Goal: Communication & Community: Answer question/provide support

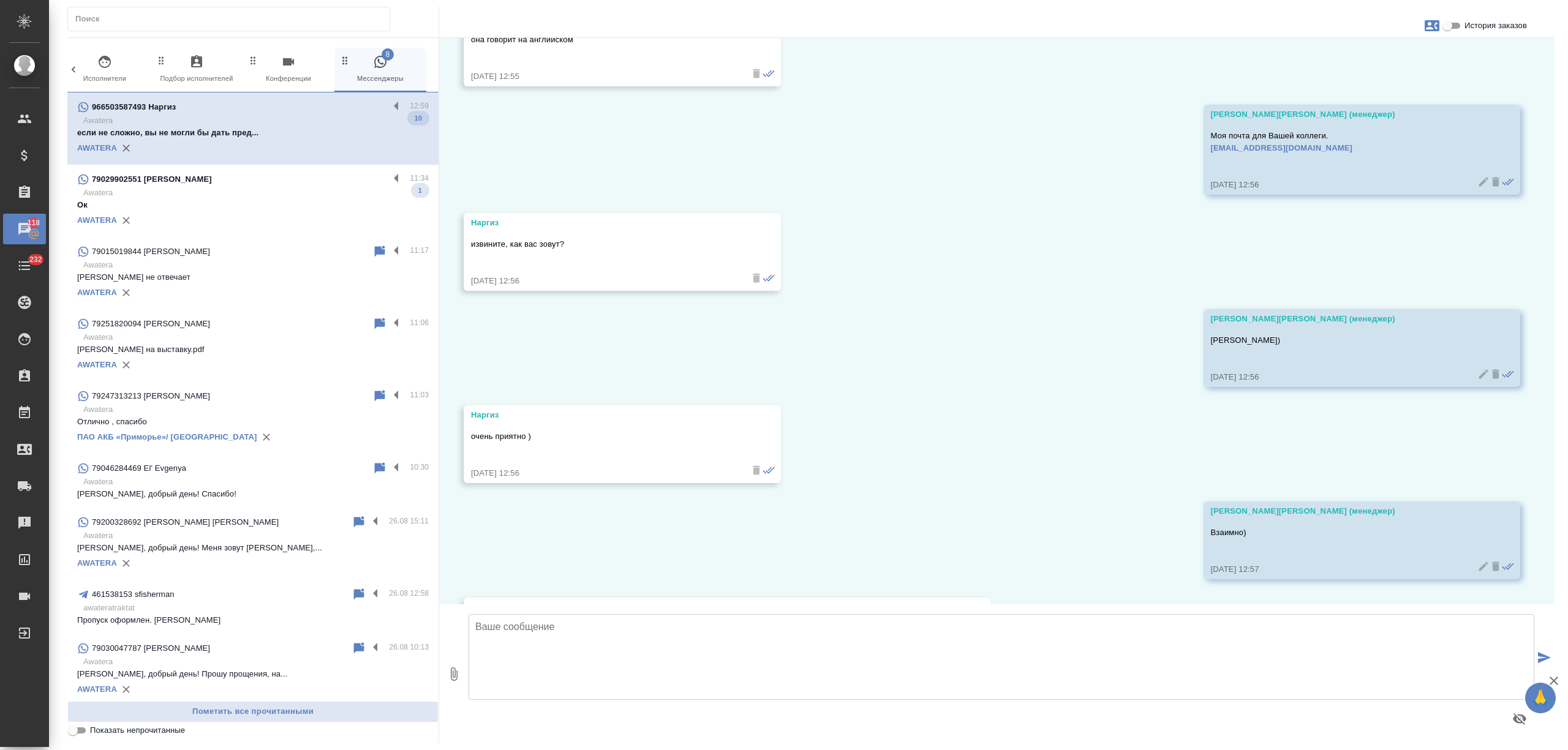
scroll to position [2445, 0]
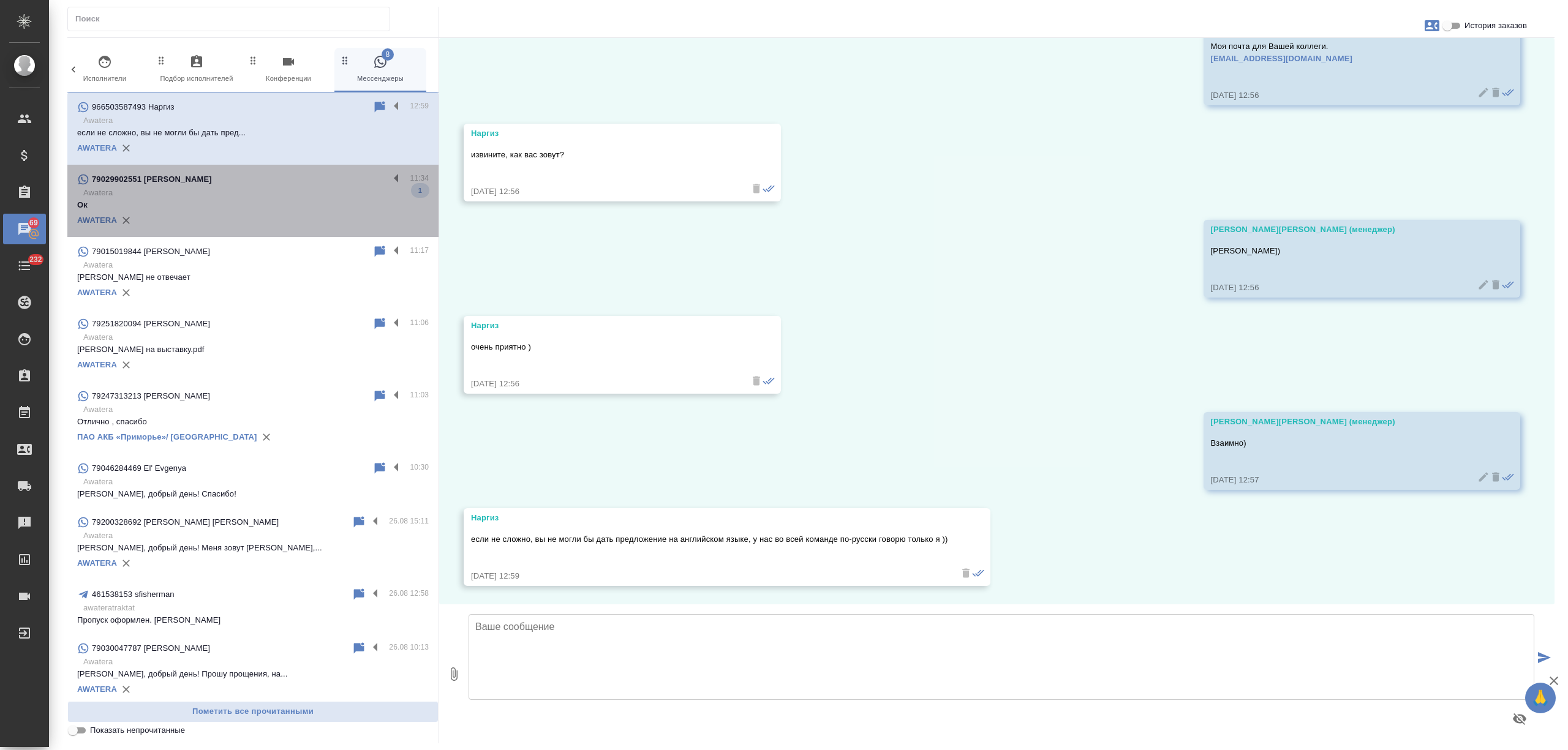
click at [306, 197] on p "Awatera" at bounding box center [256, 193] width 346 height 12
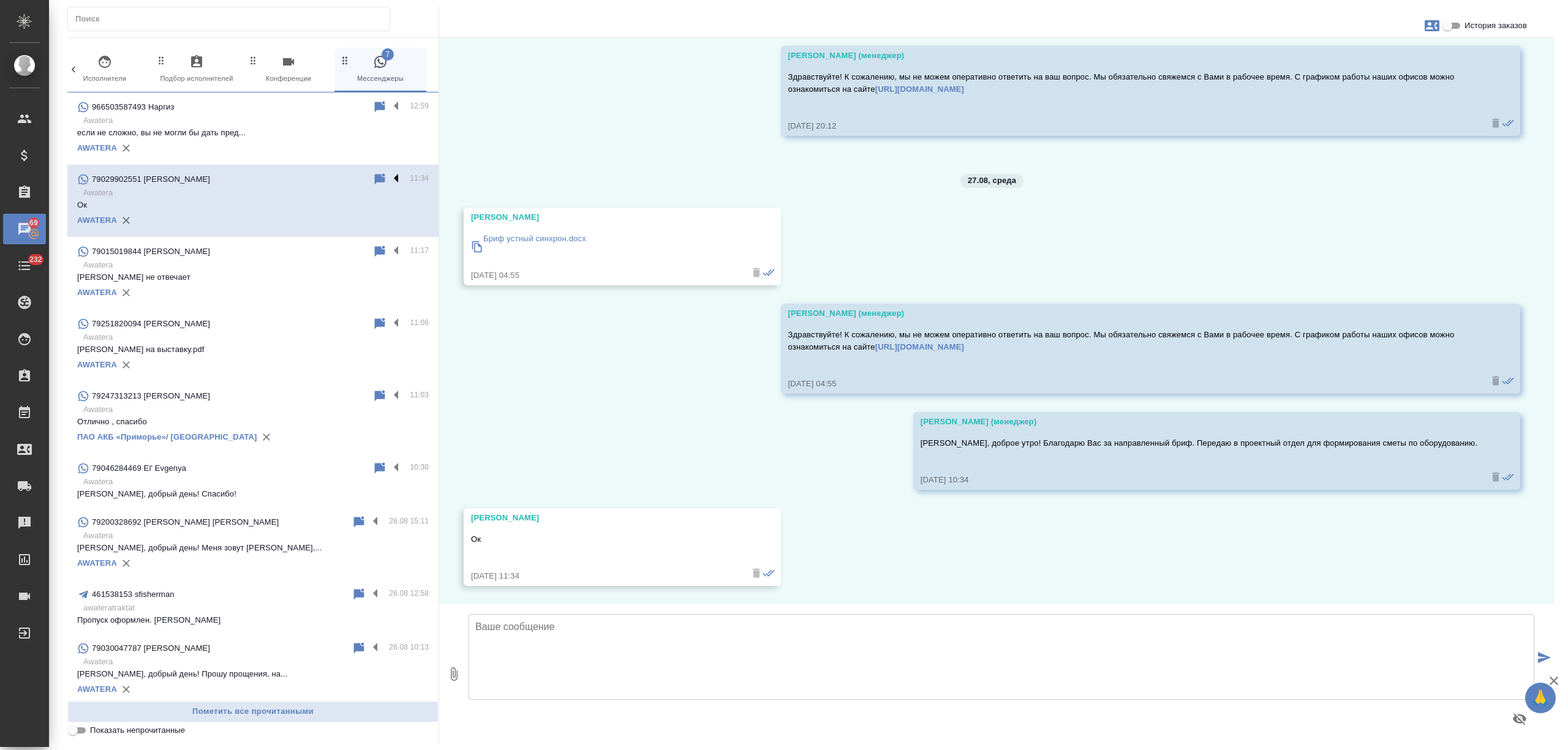
scroll to position [811, 0]
click at [389, 178] on label at bounding box center [399, 180] width 20 height 14
click at [0, 0] on input "checkbox" at bounding box center [0, 0] width 0 height 0
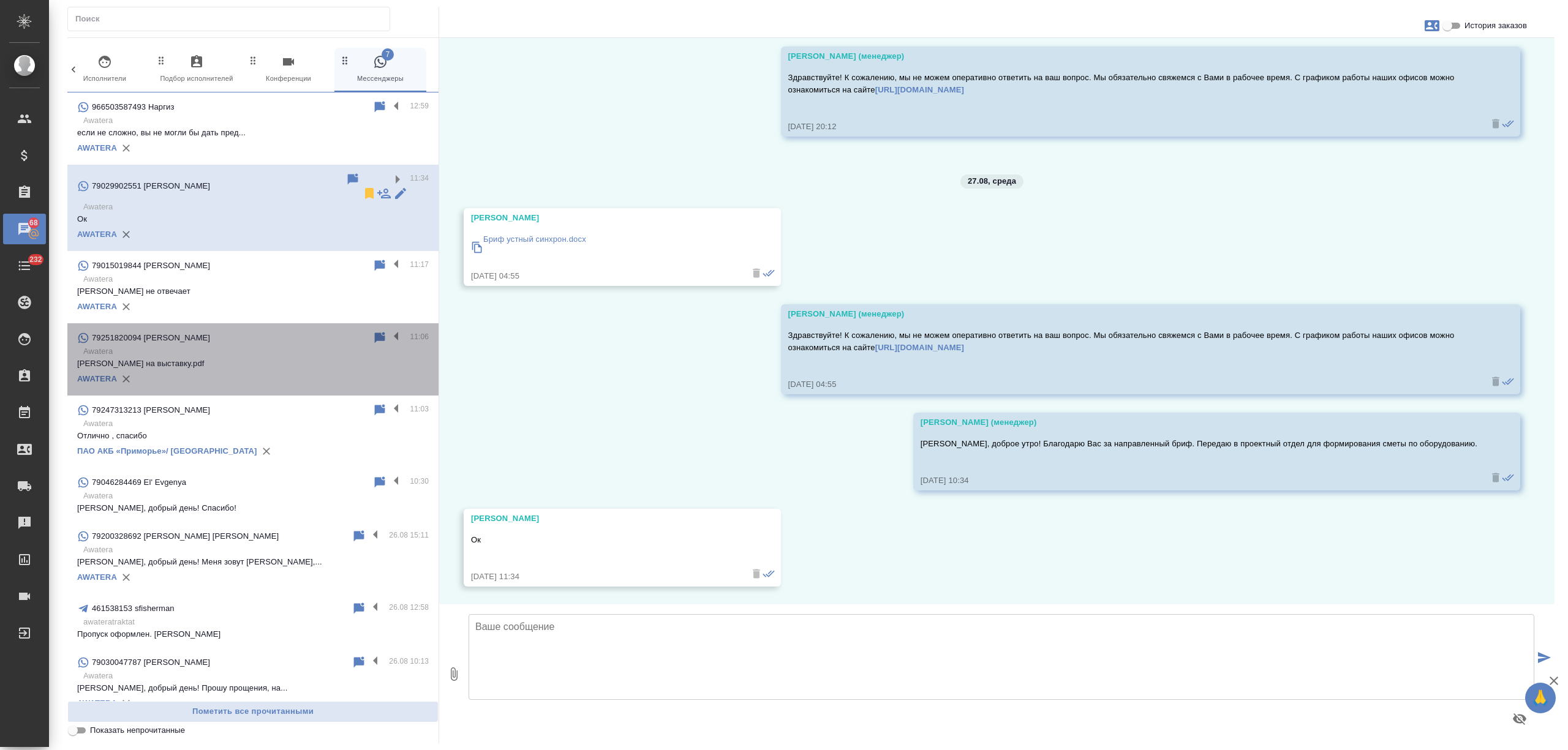
click at [275, 358] on p "Анастасия на выставку.pdf" at bounding box center [253, 364] width 352 height 12
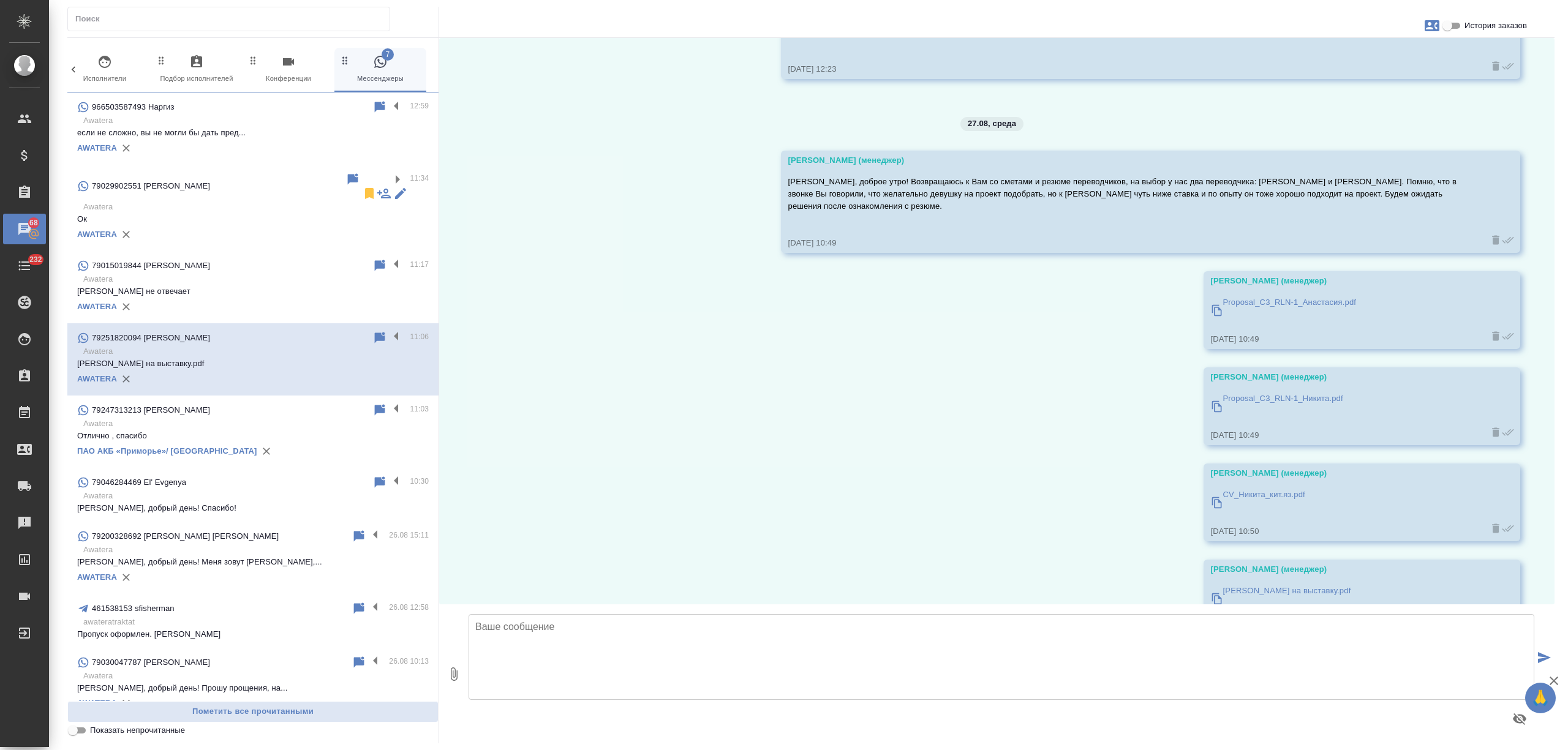
scroll to position [262, 0]
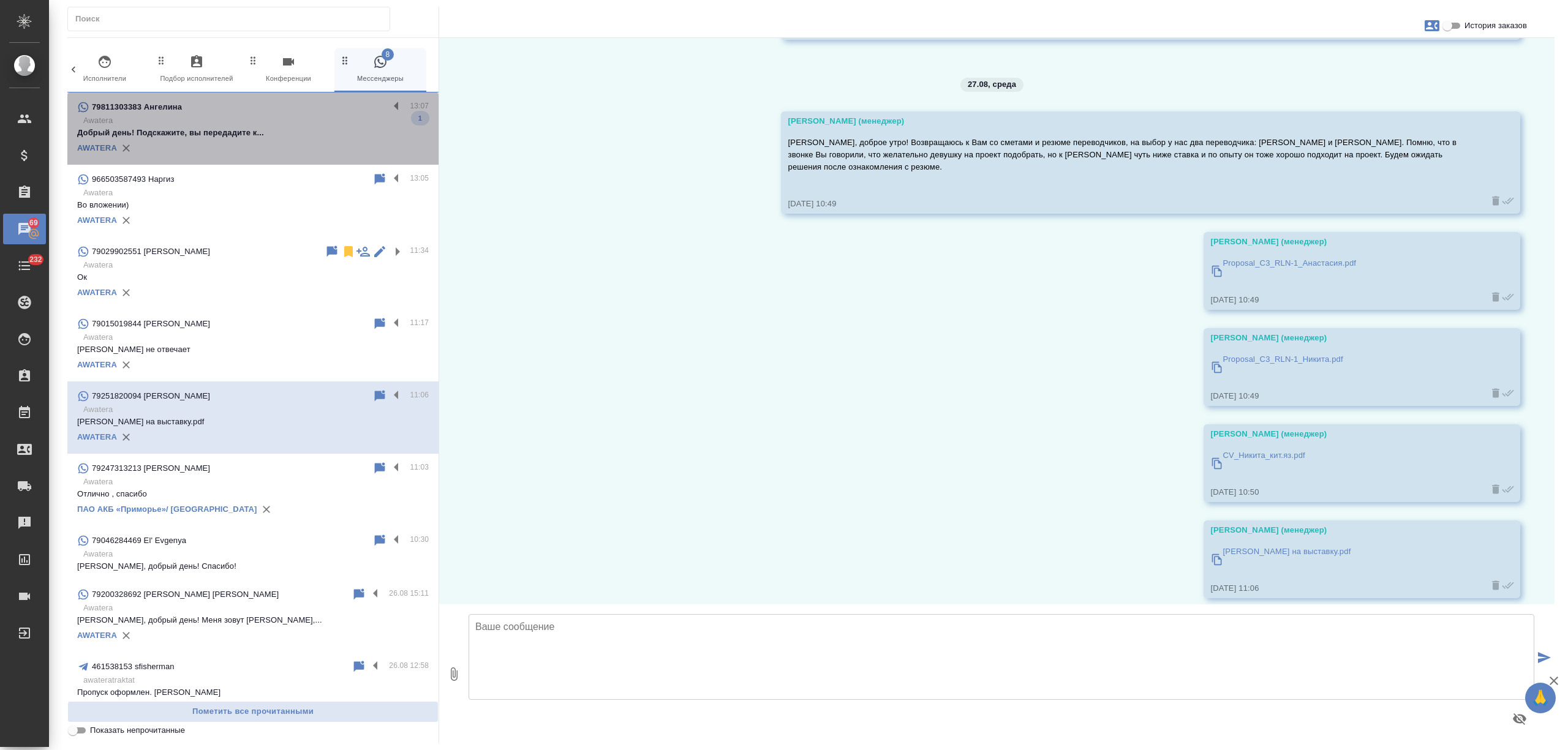
click at [275, 147] on div "AWATERA" at bounding box center [253, 148] width 352 height 19
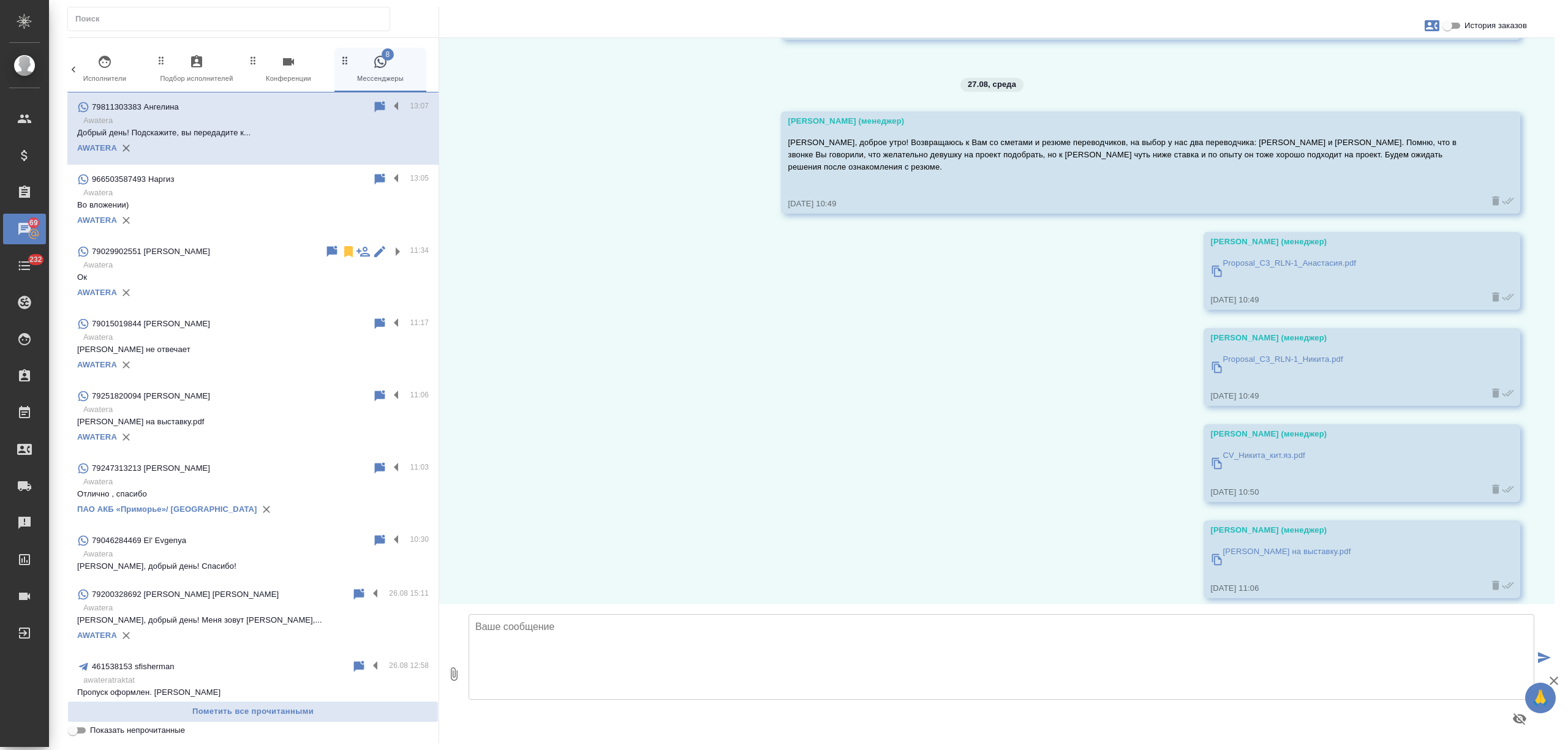
scroll to position [4969, 0]
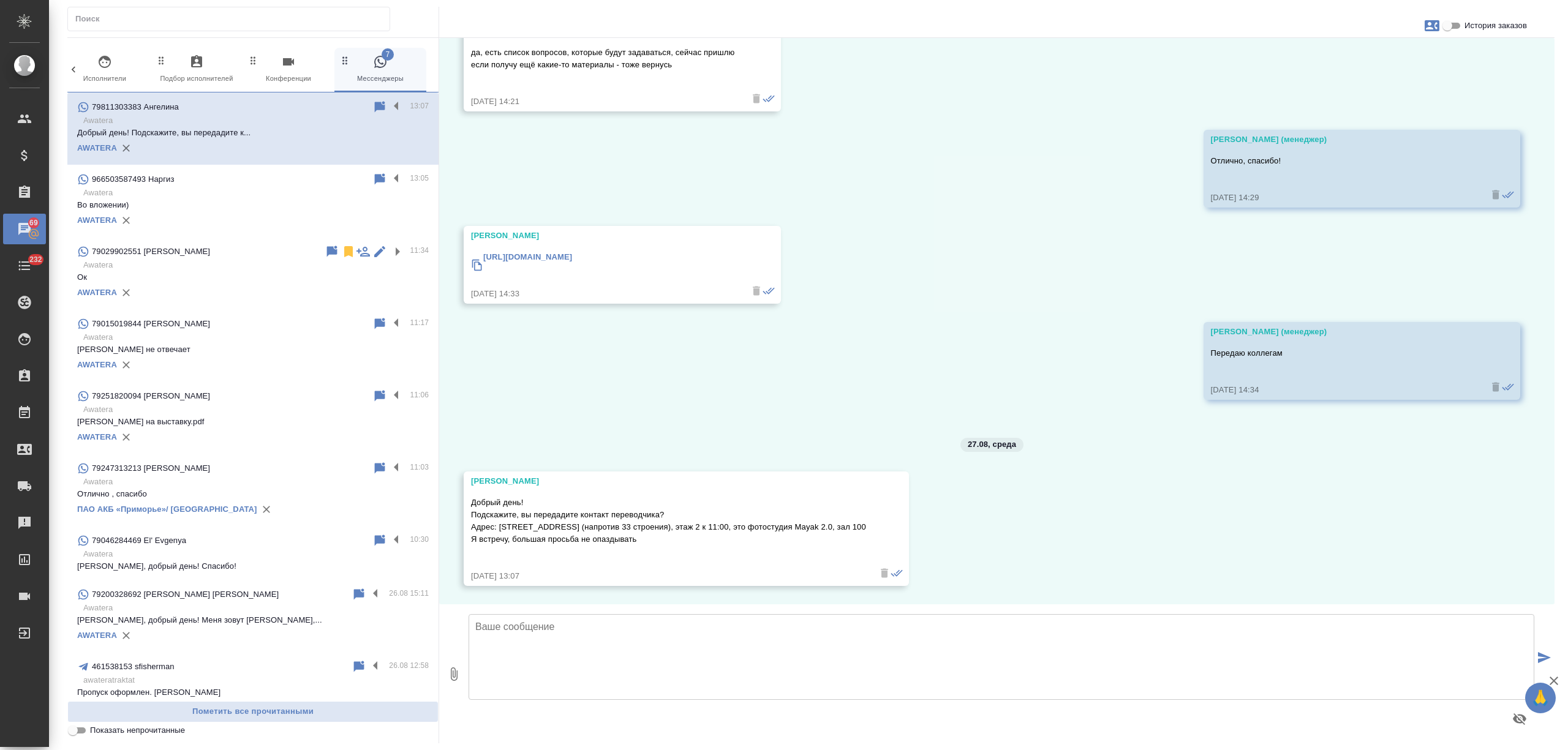
click at [593, 643] on textarea at bounding box center [1000, 657] width 1065 height 86
type textarea "[PERSON_NAME], добрый день! [GEOGRAPHIC_DATA]. Подскажите, пожалуйста, понадоби…"
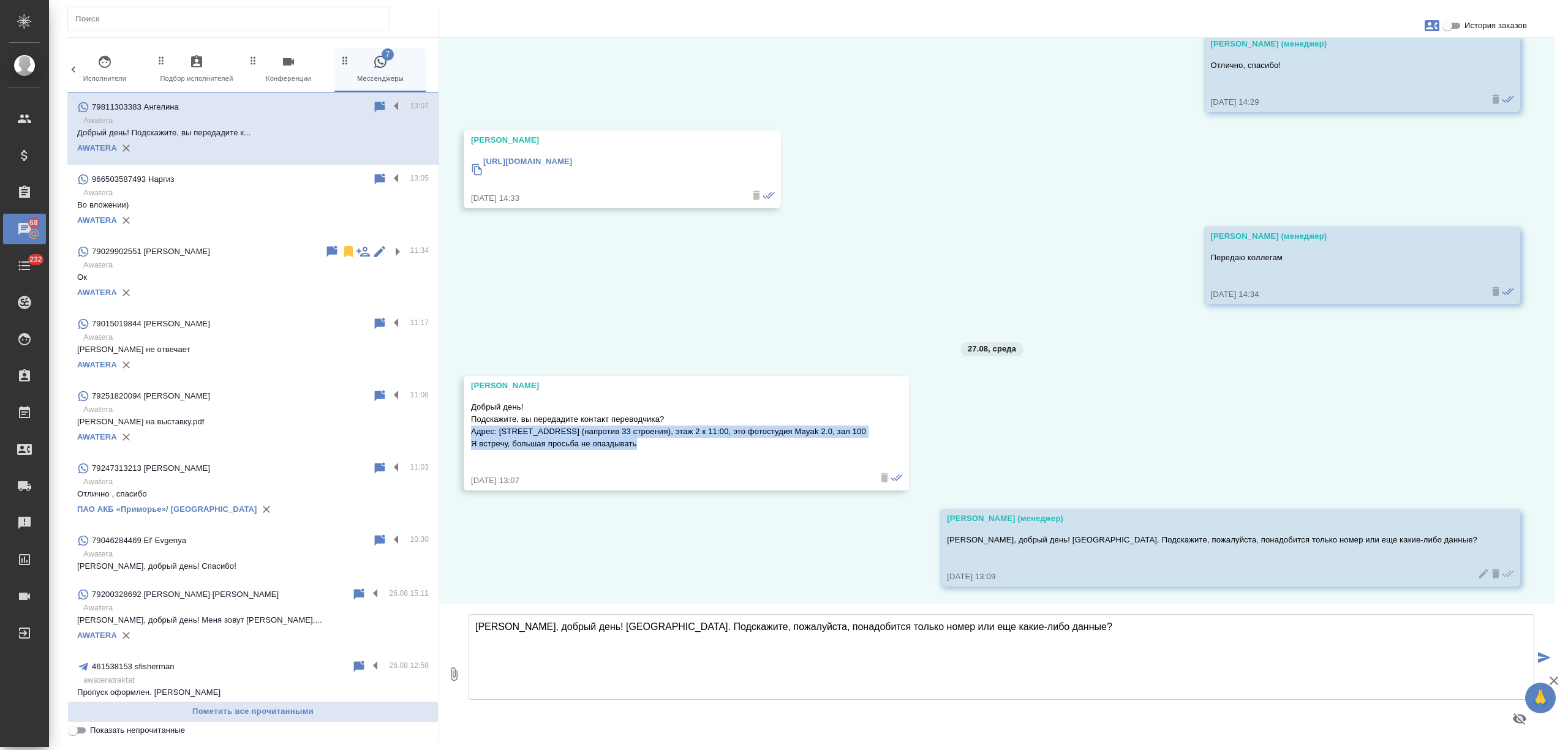
drag, startPoint x: 640, startPoint y: 439, endPoint x: 470, endPoint y: 427, distance: 170.4
click at [471, 427] on p "Добрый день! Подскажите, вы передадите контакт переводчика? Адрес: улица Складо…" at bounding box center [668, 426] width 395 height 49
copy p "Адрес: улица Складочная 1, строение 1, подъезд 9 (напротив 33 строения), этаж 2…"
click at [1452, 27] on input "История заказов" at bounding box center [1447, 26] width 44 height 15
checkbox input "true"
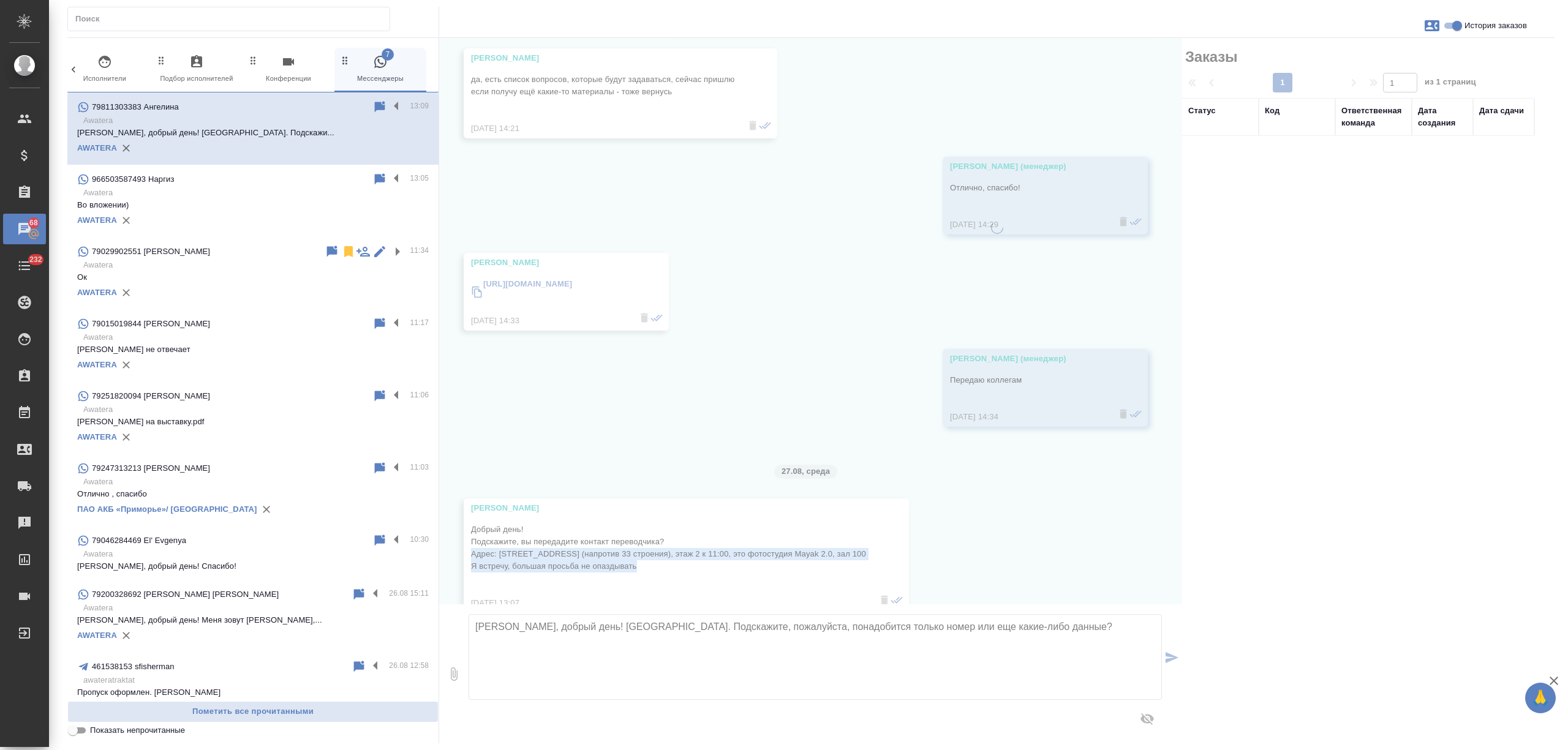
scroll to position [5200, 0]
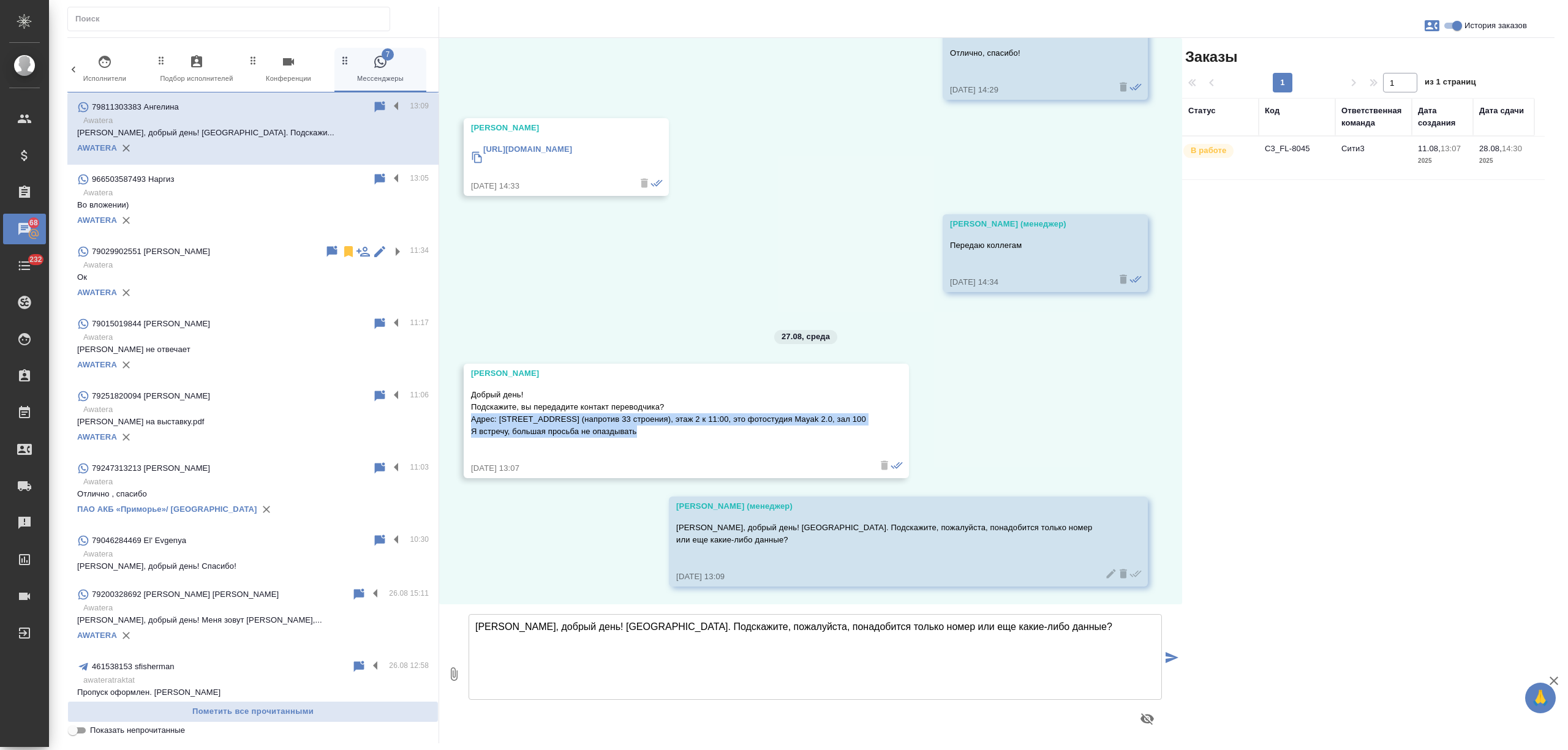
click at [1294, 169] on td "C3_FL-8045" at bounding box center [1297, 158] width 76 height 43
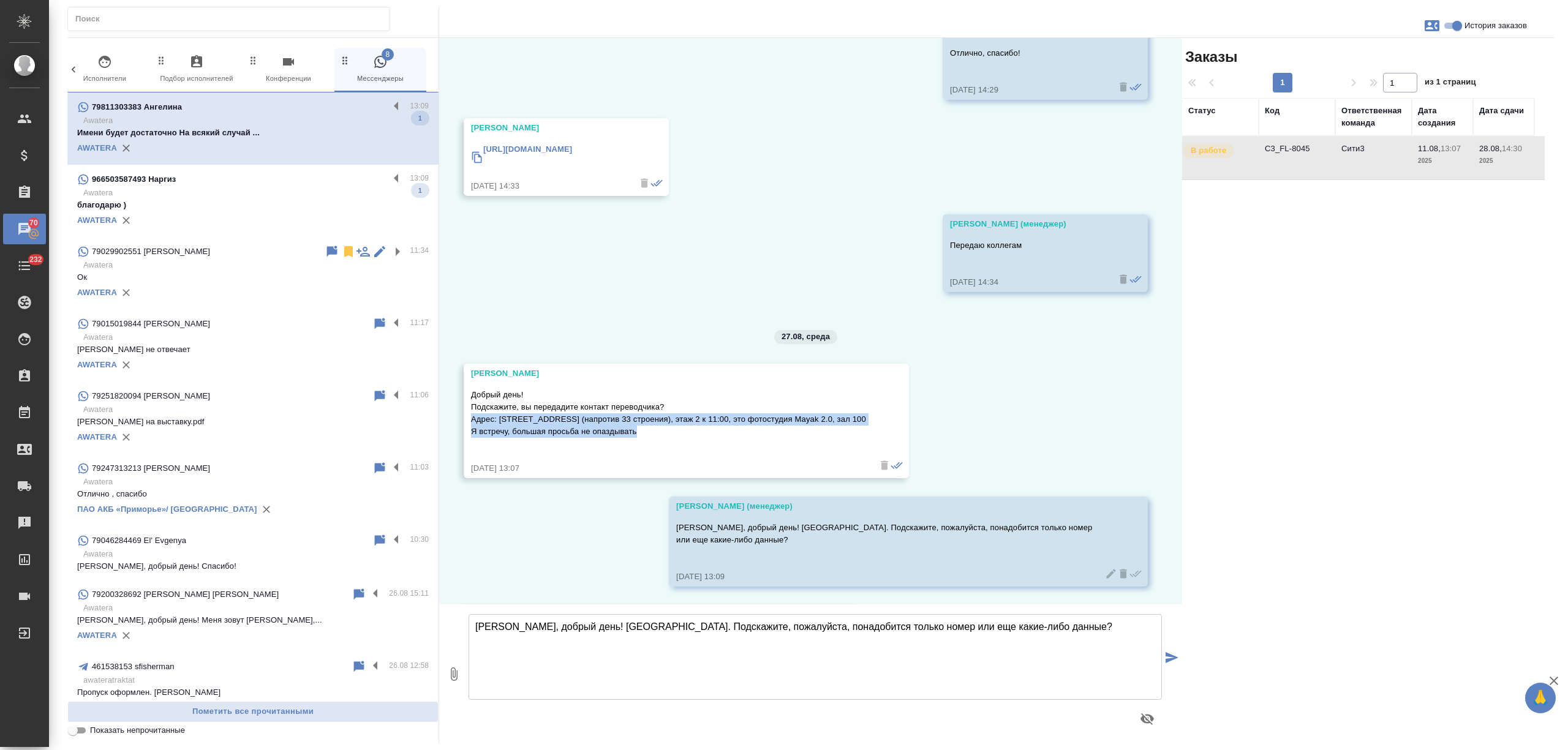
scroll to position [5309, 0]
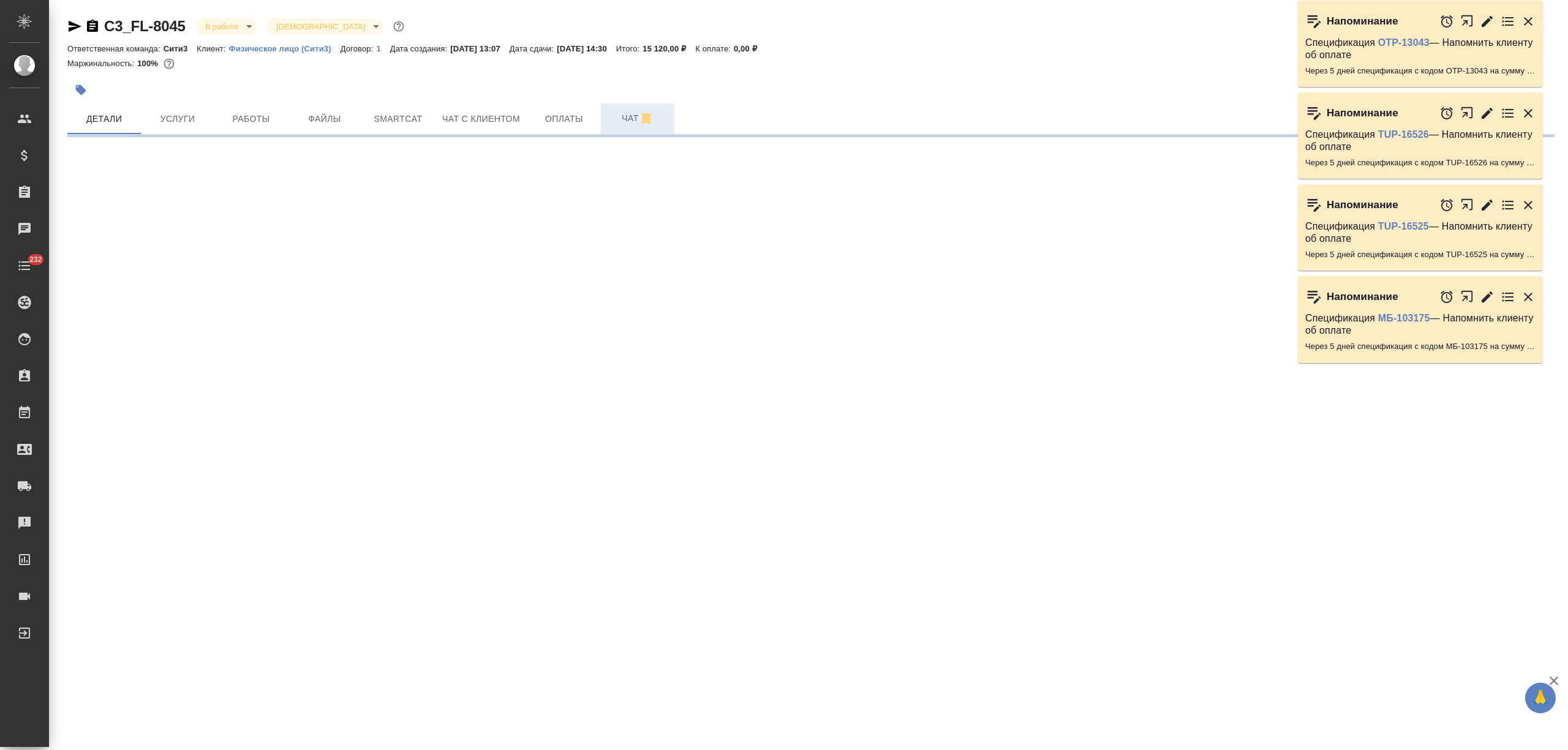
click at [610, 116] on span "Чат" at bounding box center [637, 118] width 59 height 15
select select "RU"
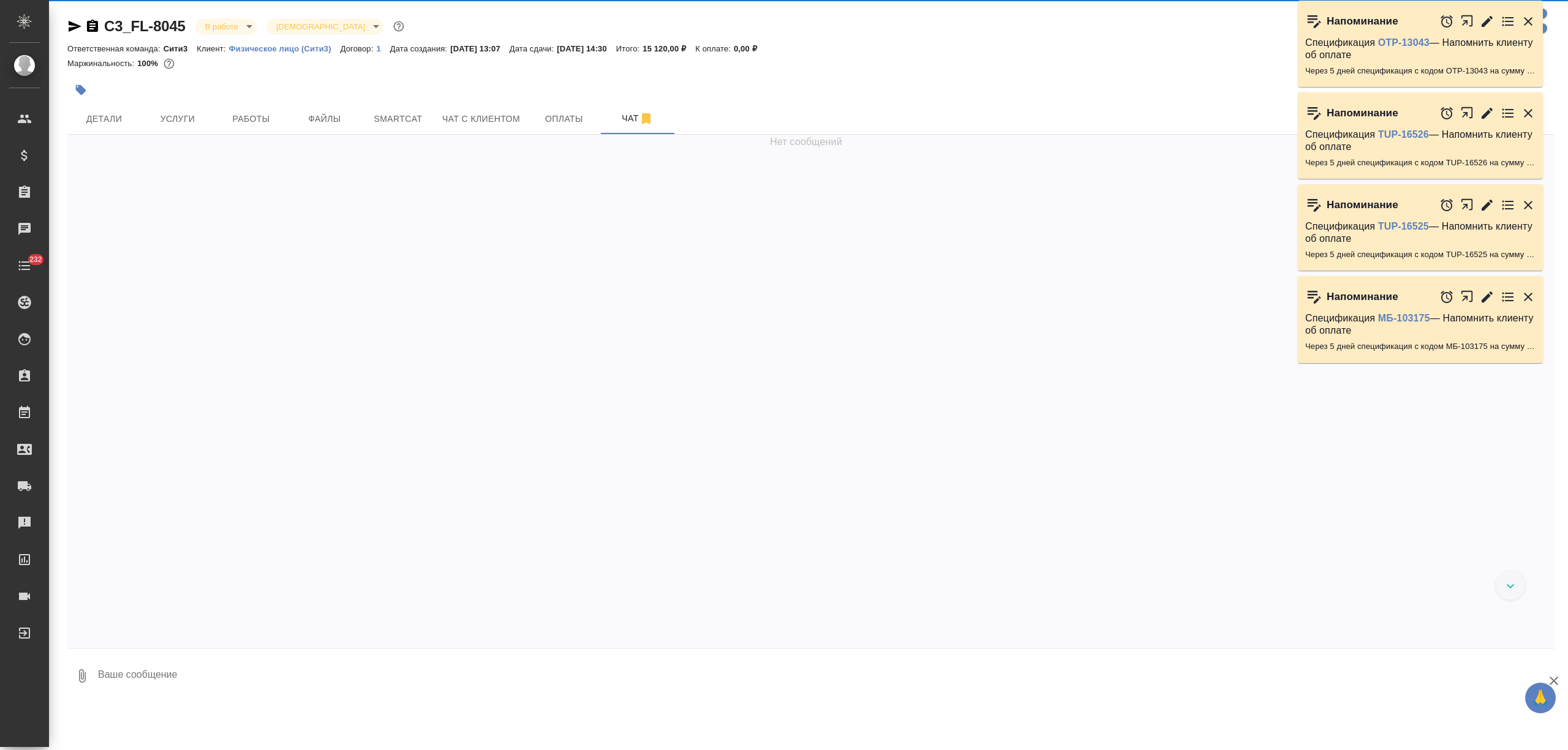
click at [172, 689] on textarea at bounding box center [825, 676] width 1458 height 42
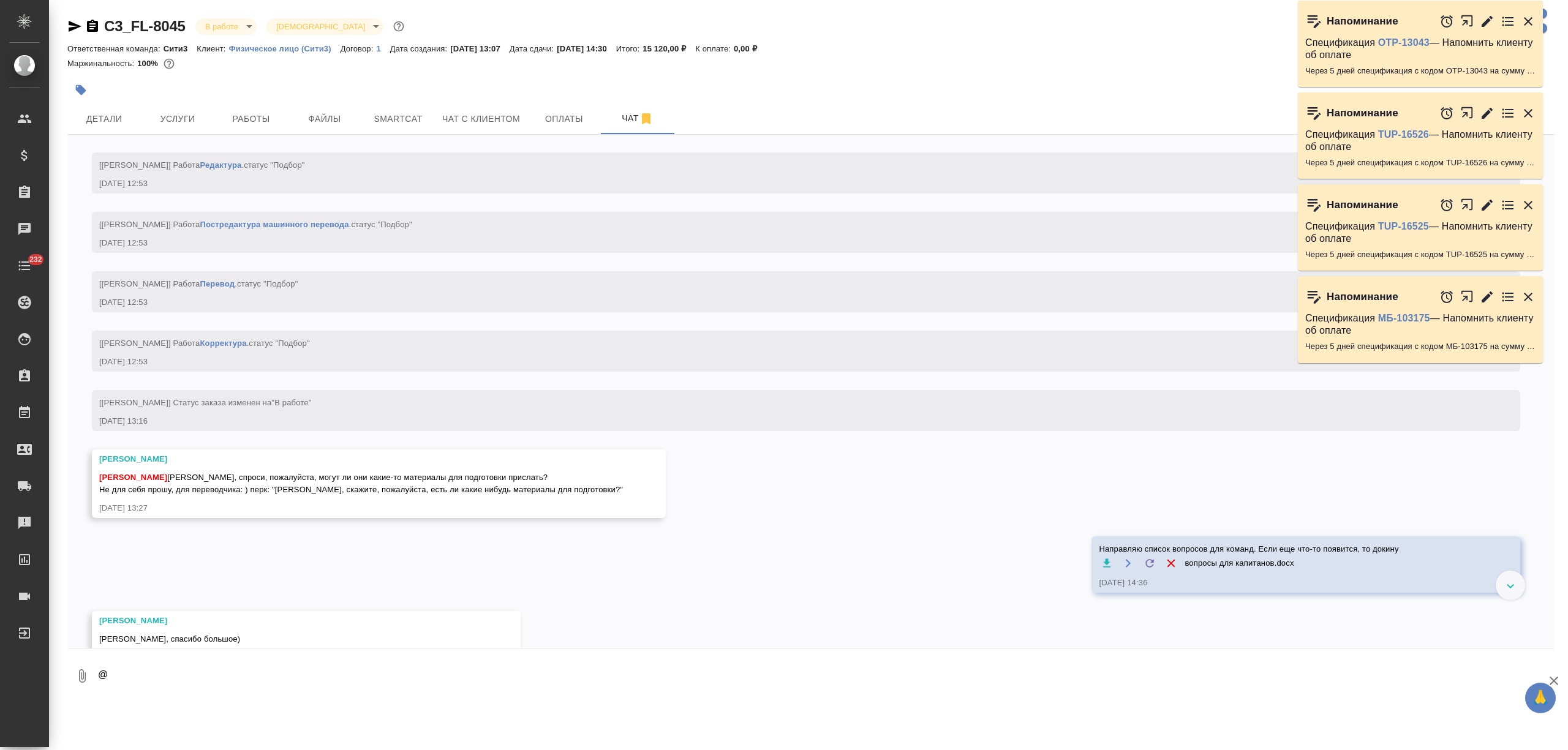
scroll to position [6336, 0]
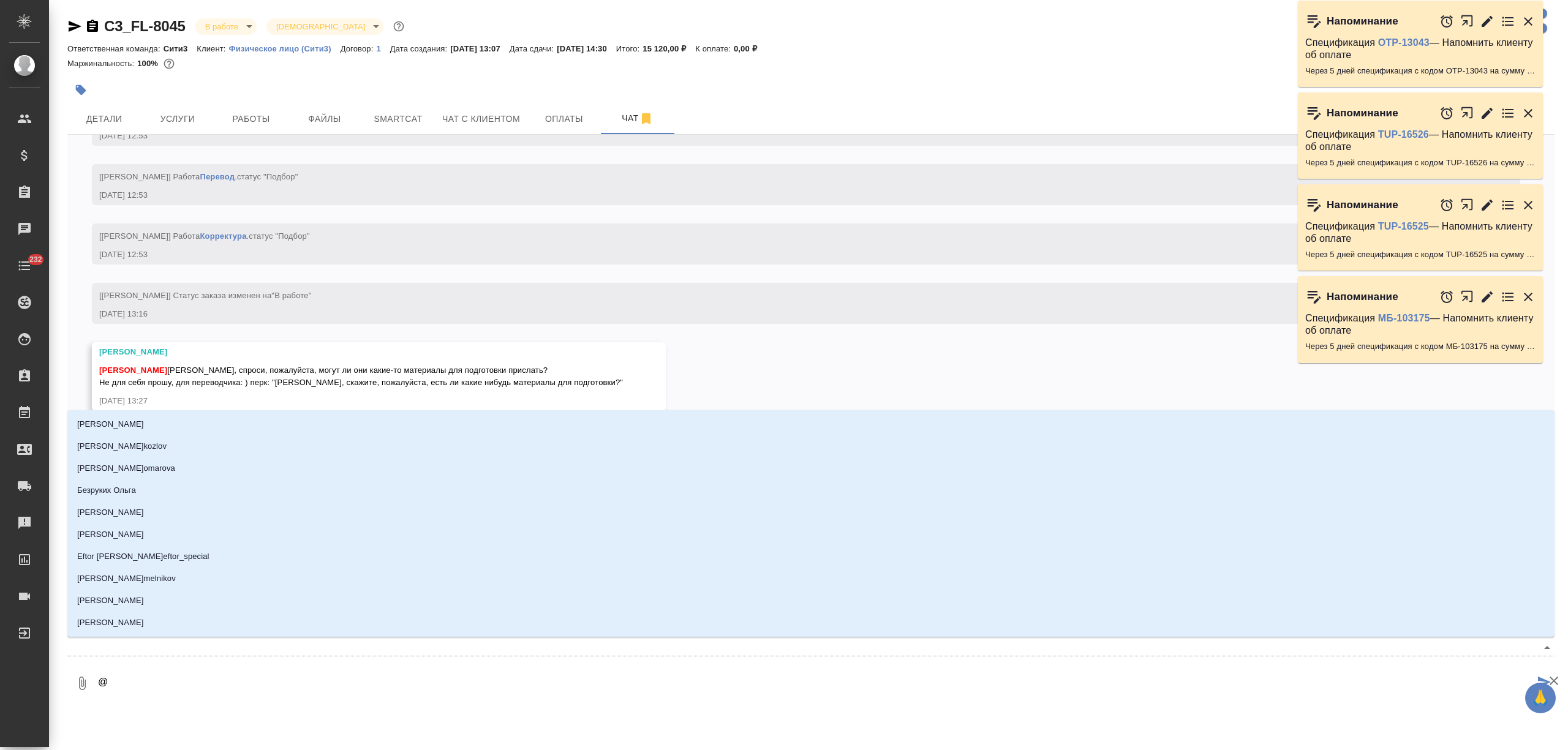
type textarea "@ф"
type input "ф"
type textarea "@фо"
type input "фо"
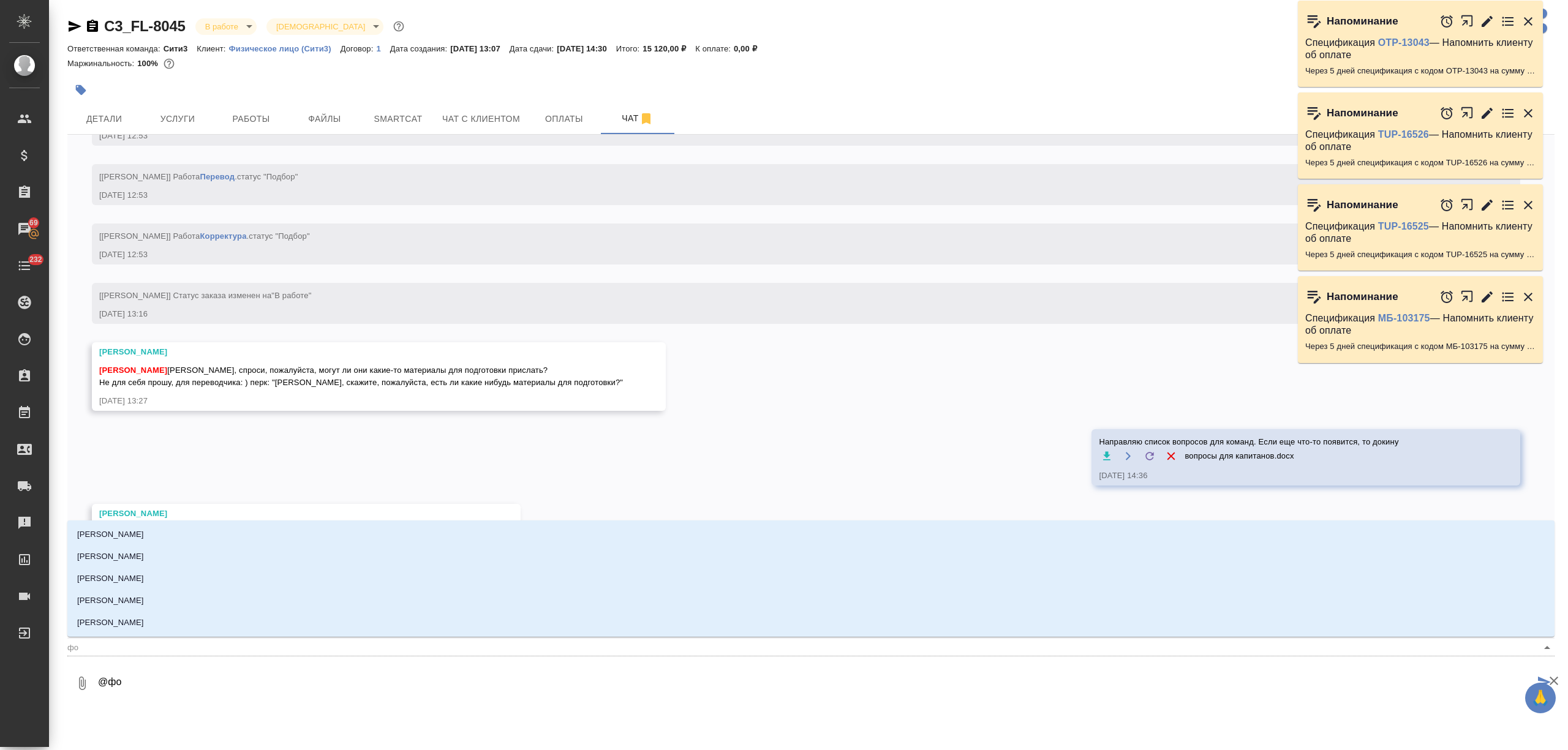
type textarea "@фот"
type input "фот"
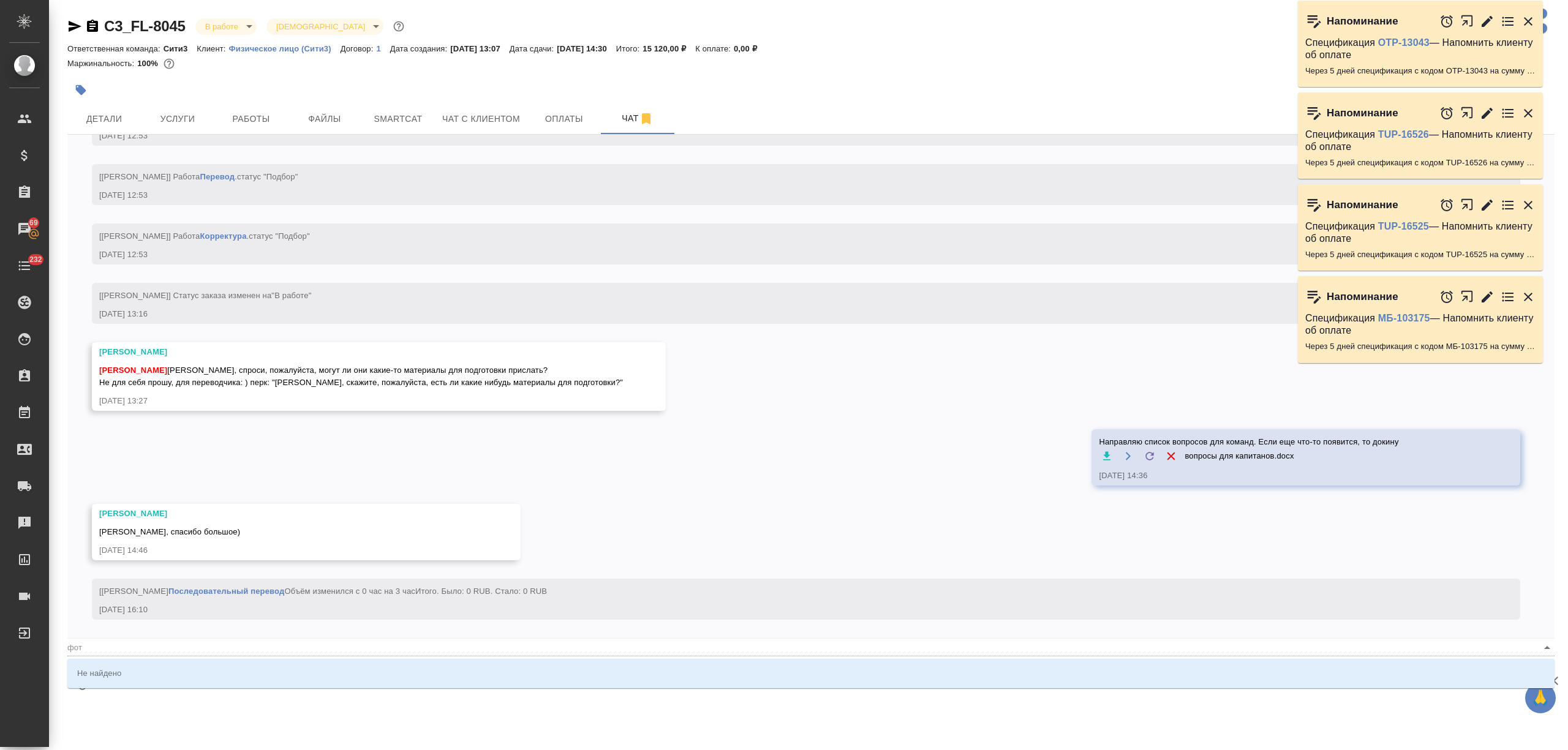
type textarea "@фо"
type input "фо"
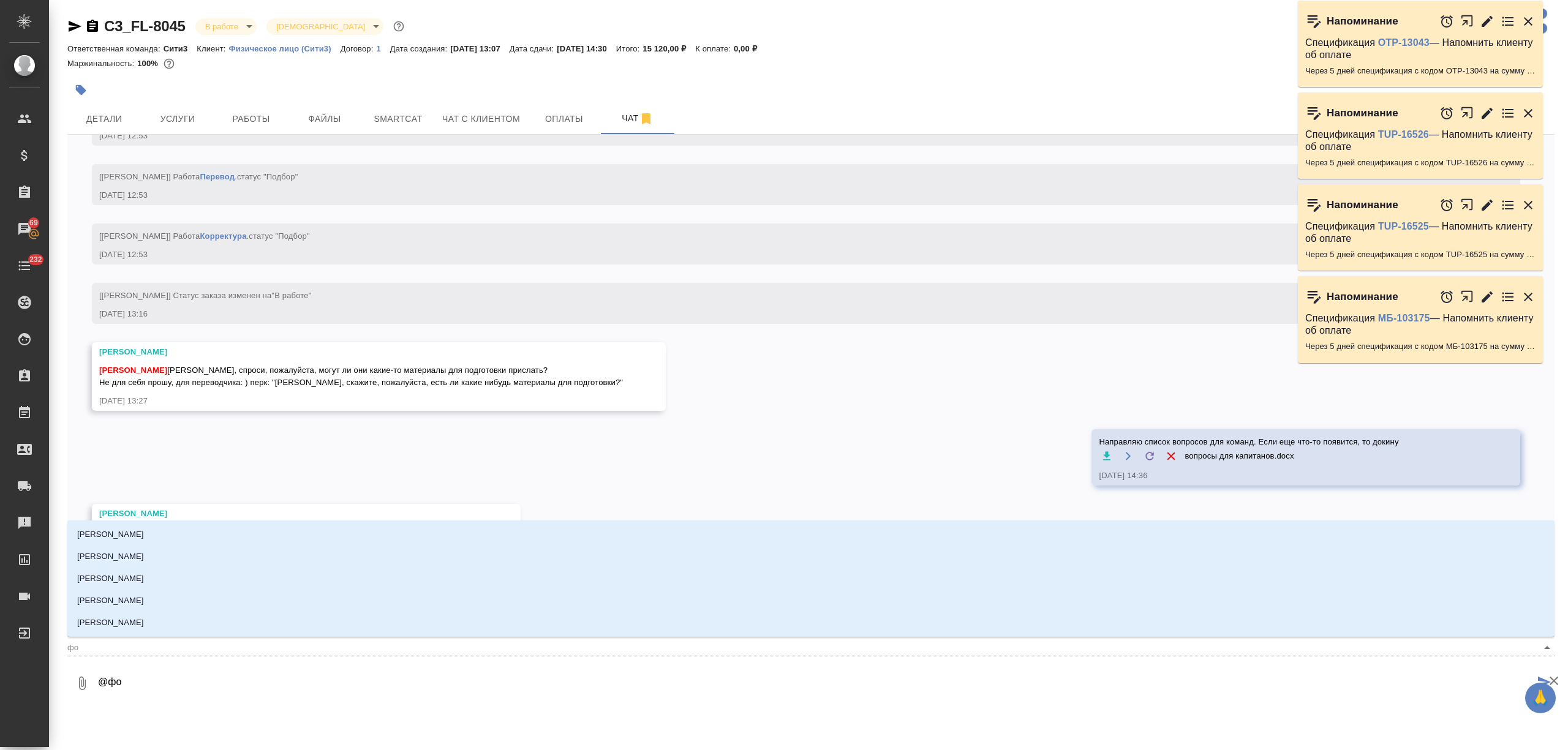
type textarea "@фод"
type input "фод"
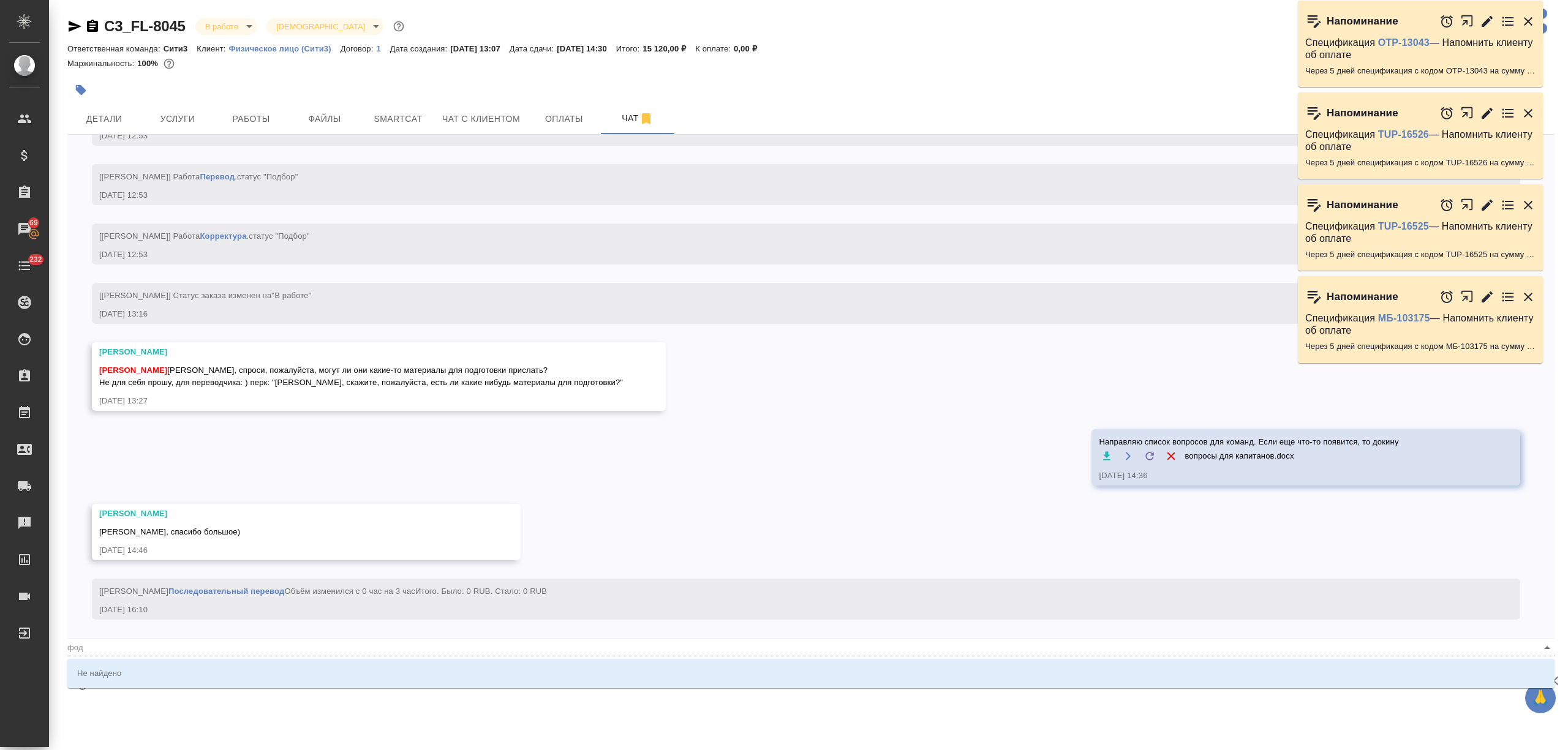
type textarea "@фо"
type input "фо"
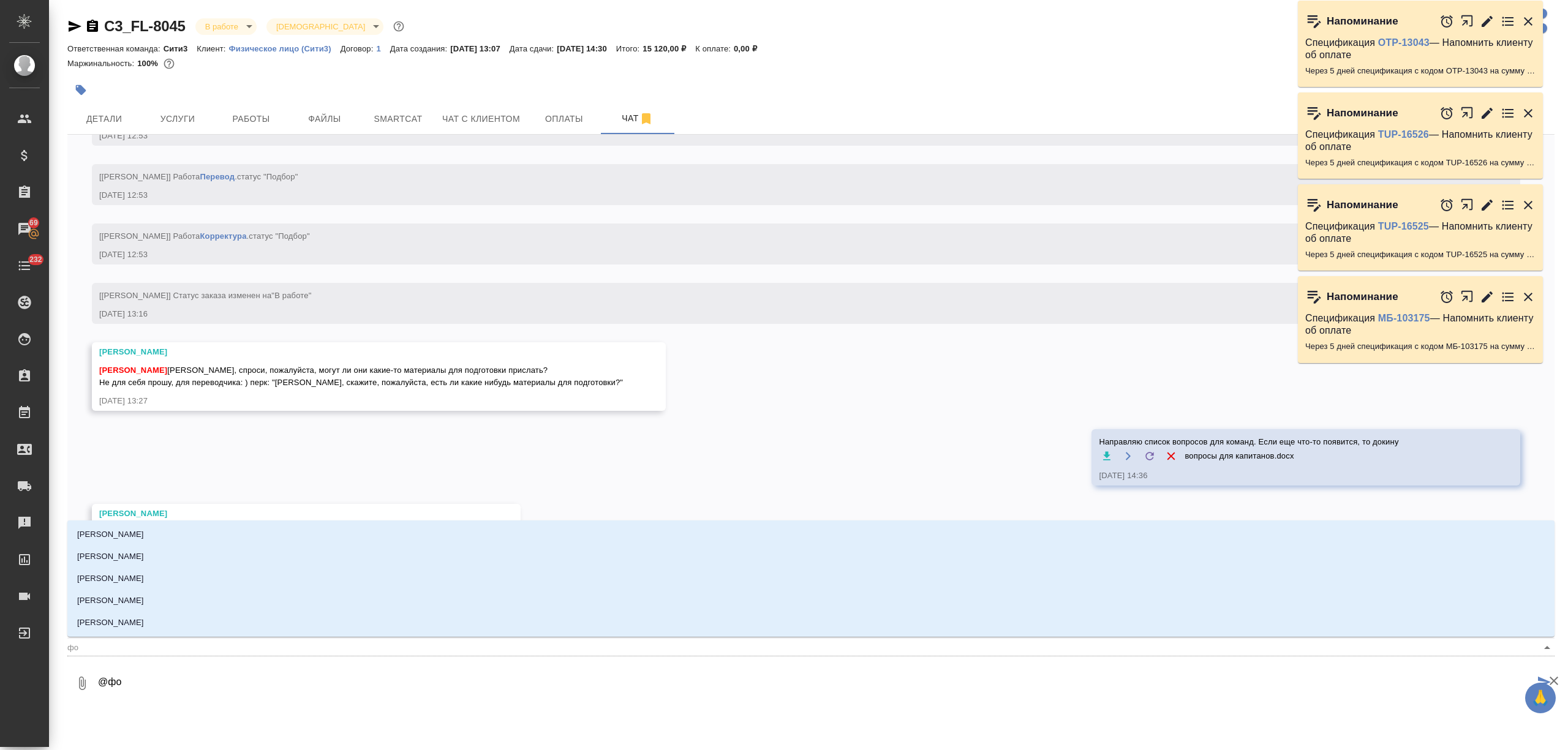
type textarea "@ф"
type input "ф"
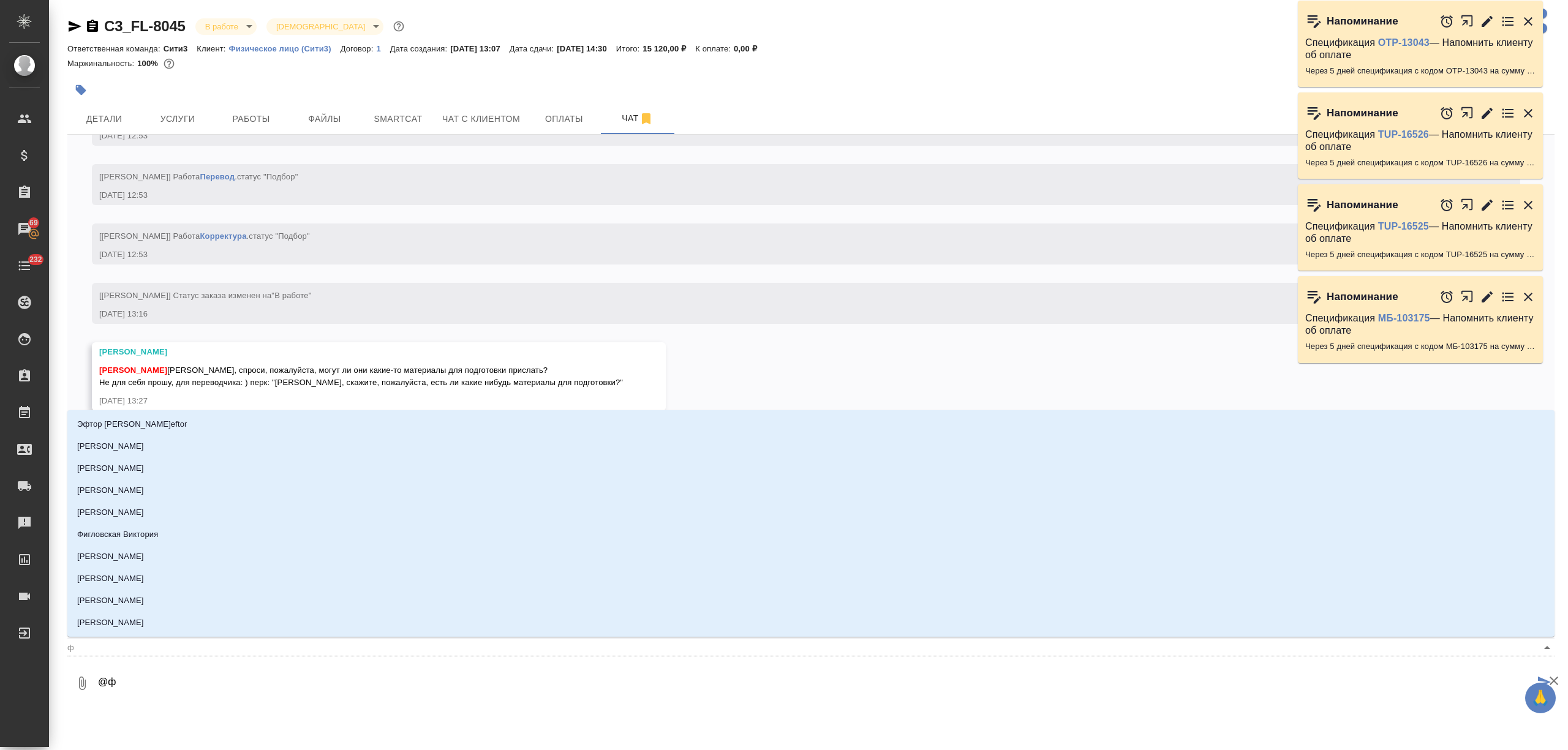
type textarea "@фе"
type input "фе"
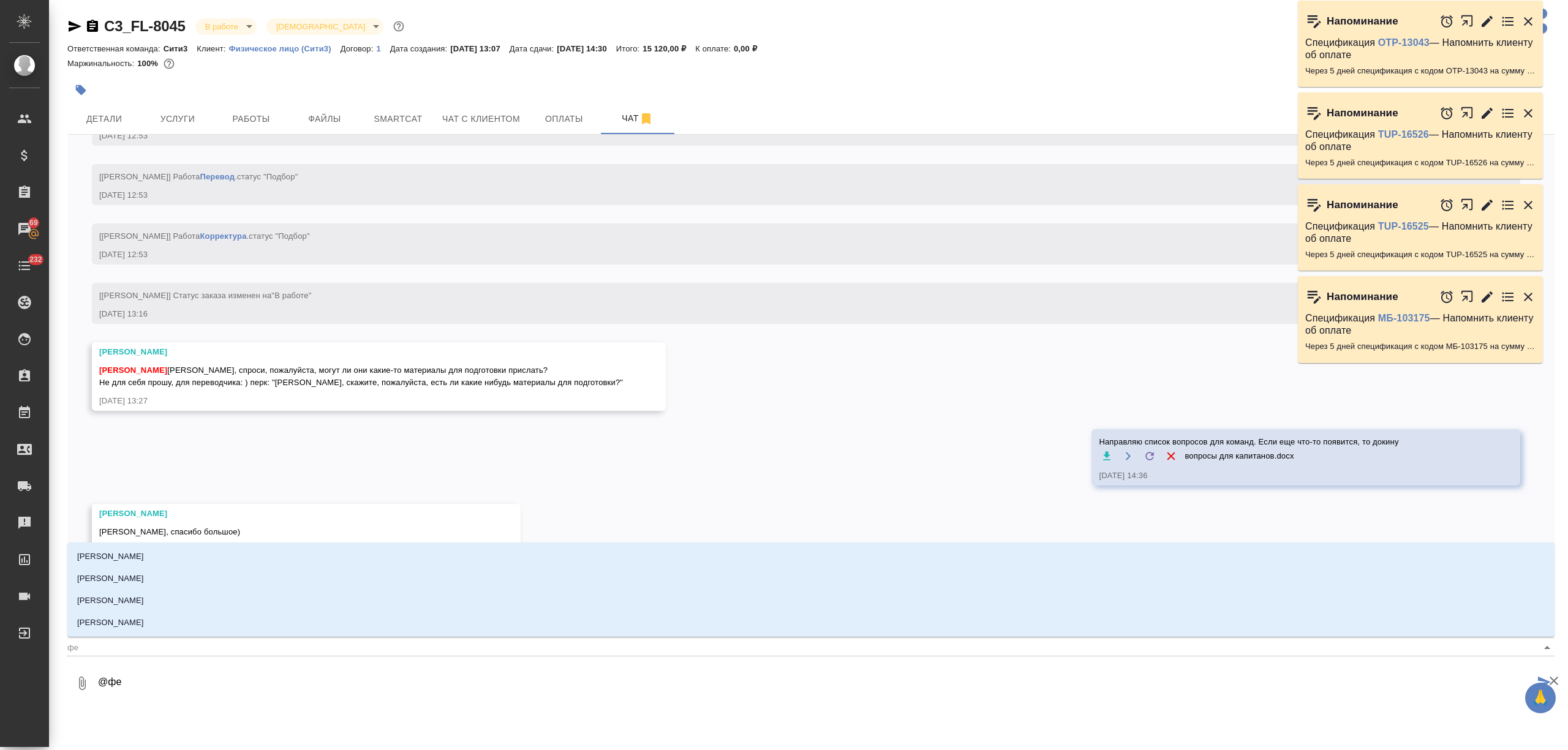
type textarea "@фед"
type input "фед"
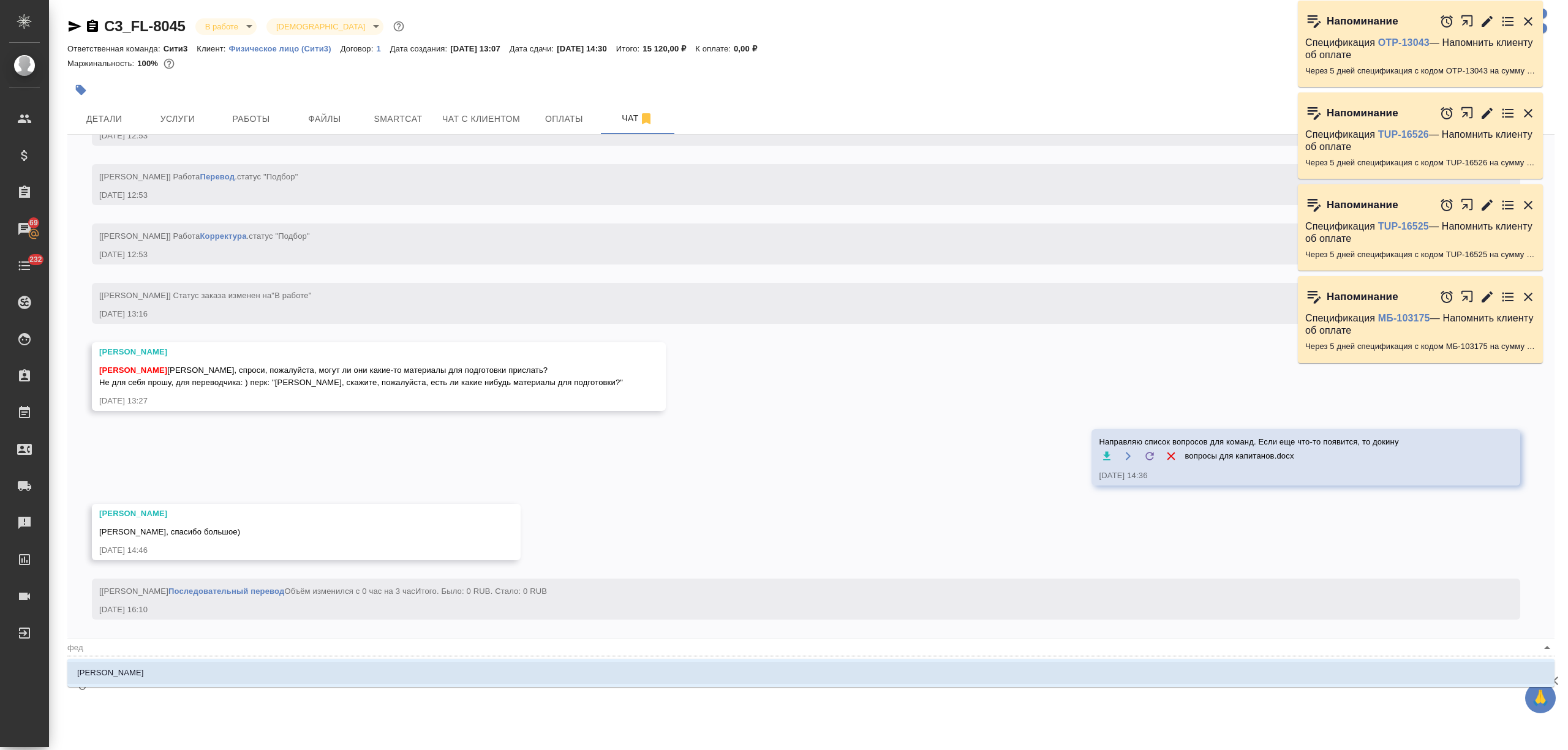
click at [177, 671] on li "[PERSON_NAME]" at bounding box center [811, 673] width 1487 height 22
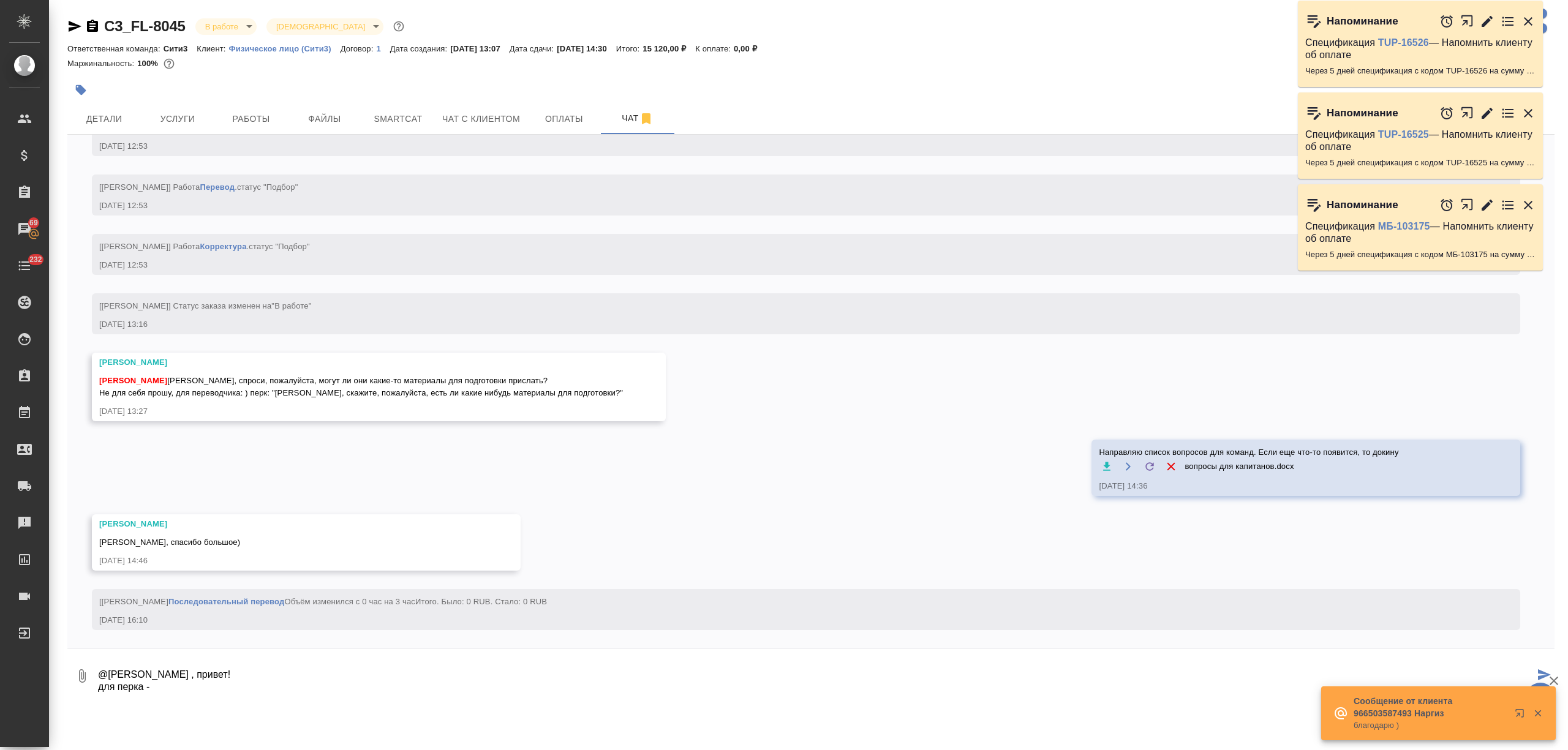
paste textarea "Адрес: улица Складочная 1, строение 1, подъезд 9 (напротив 33 строения), этаж 2…"
type textarea "@Федотова Ирина , привет! для перка - Адрес: улица Складочная 1, строение 1, по…"
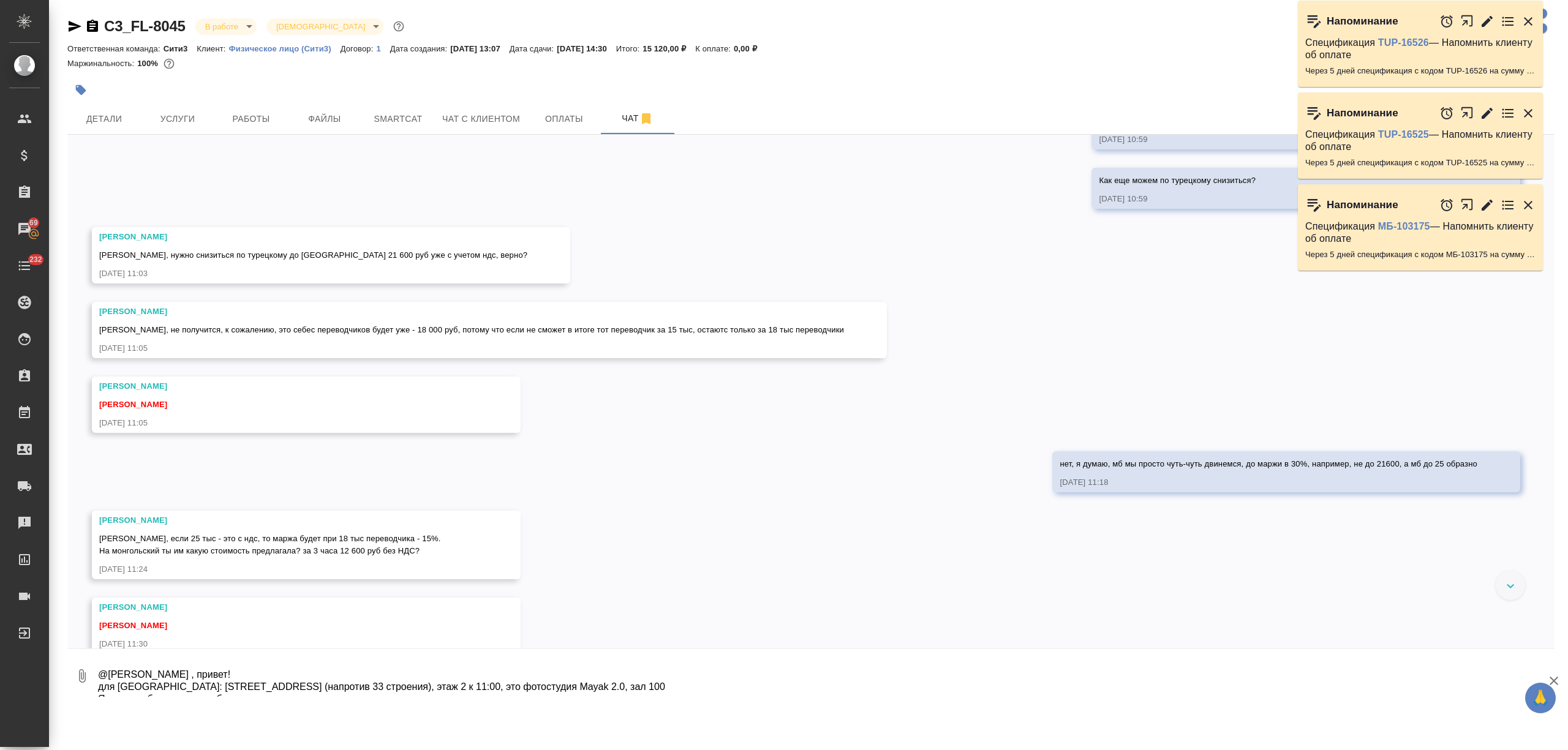
scroll to position [1655, 0]
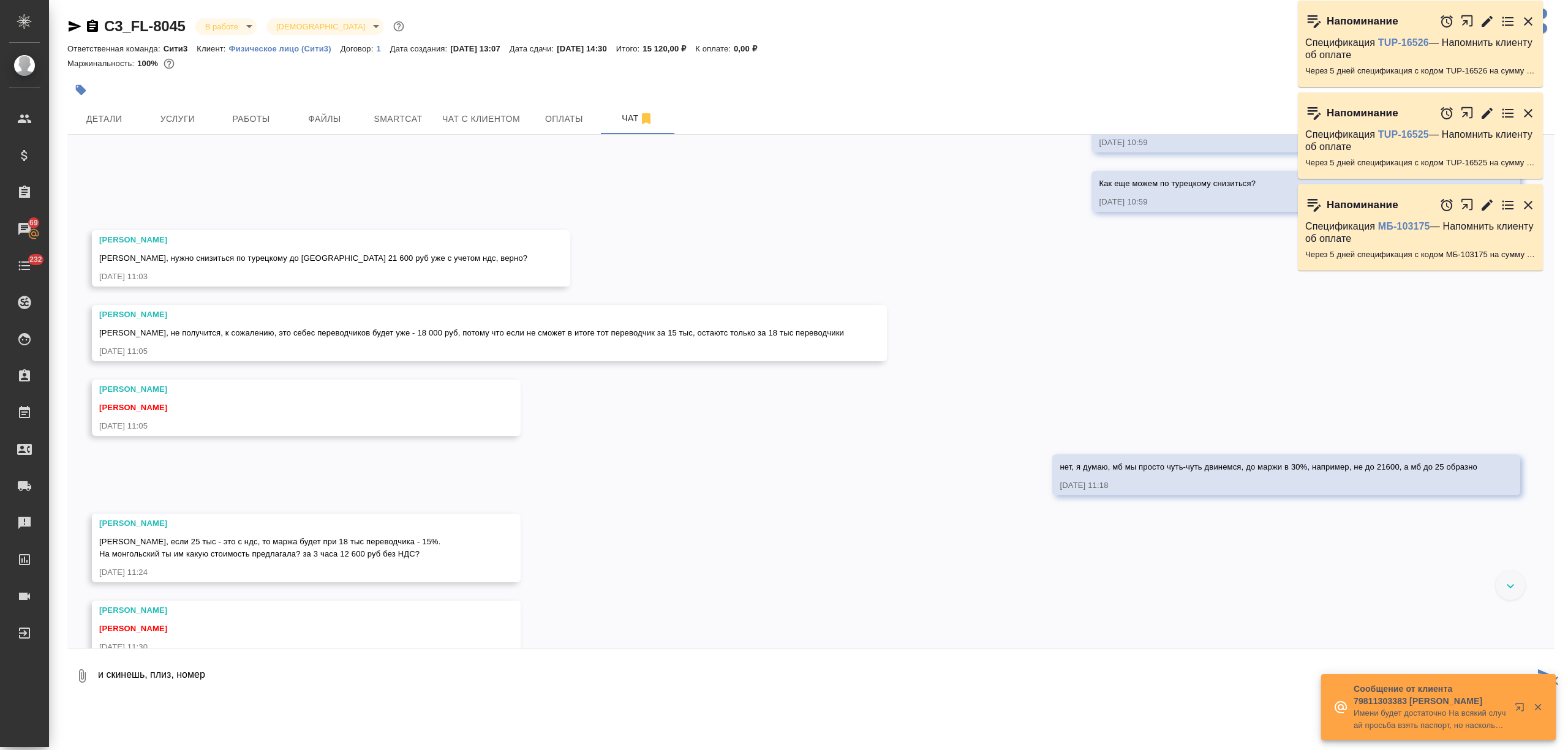
type textarea "и скинешь, плиз, номер"
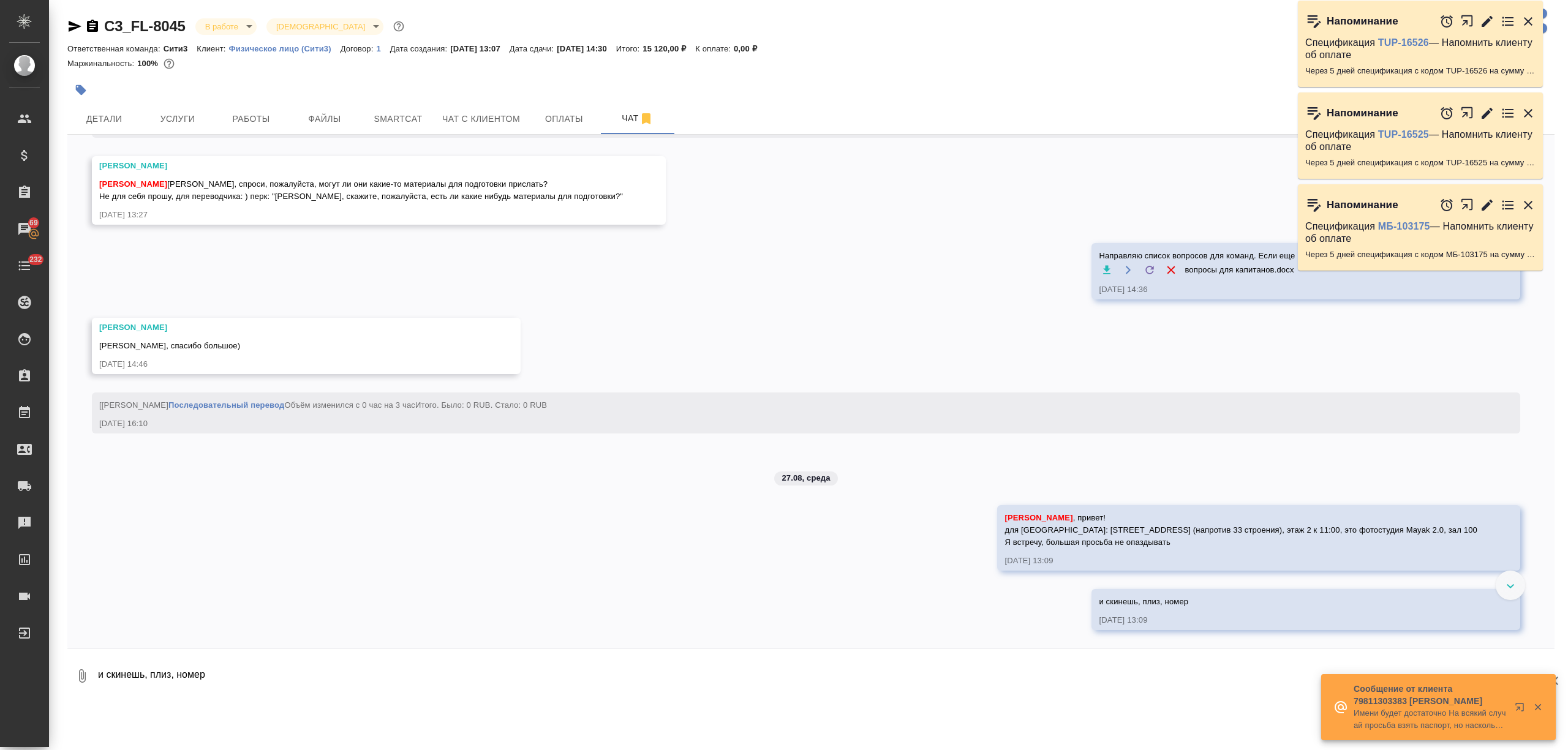
scroll to position [6533, 0]
click at [74, 23] on icon "button" at bounding box center [75, 26] width 15 height 15
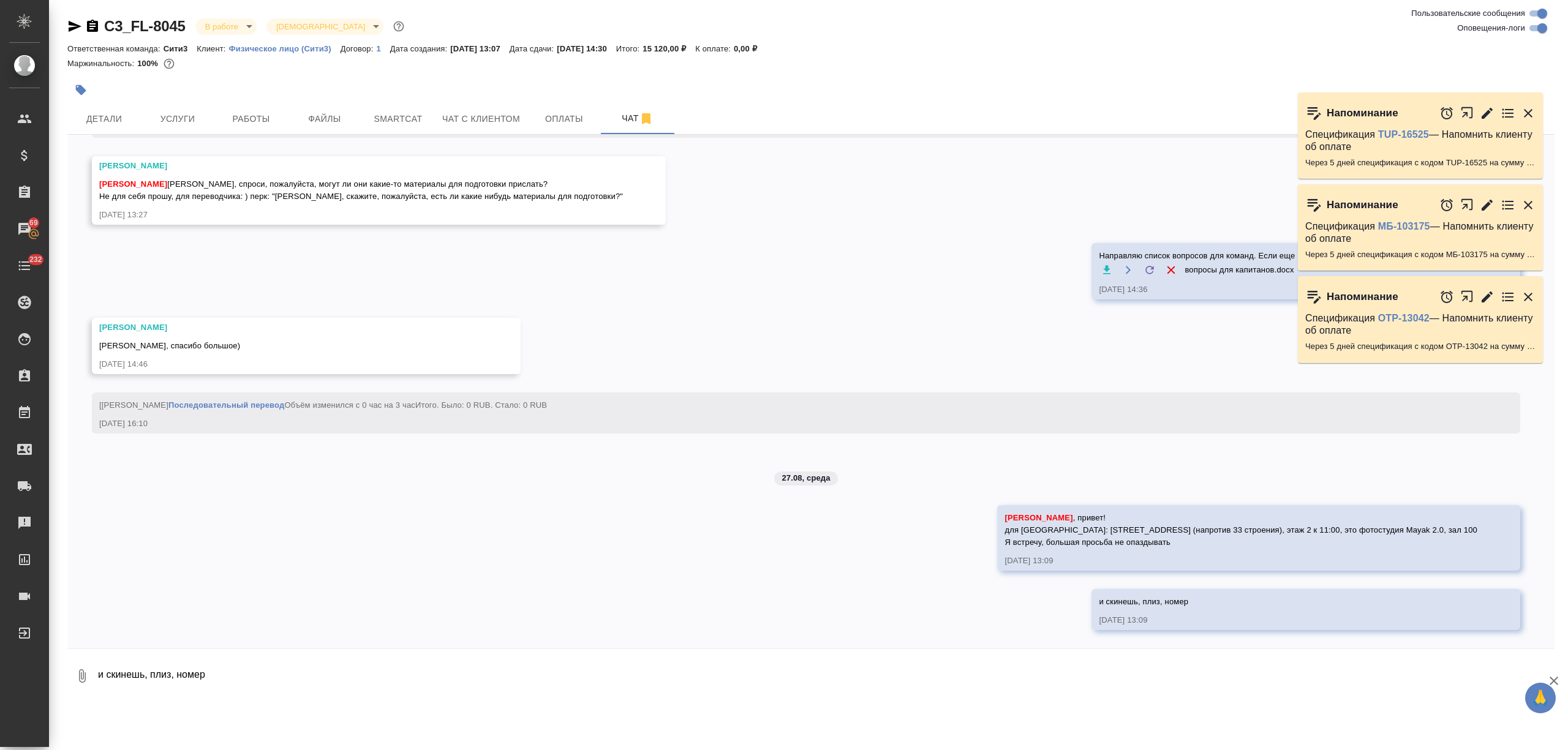
click at [172, 677] on textarea "и скинешь, плиз, номер" at bounding box center [825, 676] width 1458 height 42
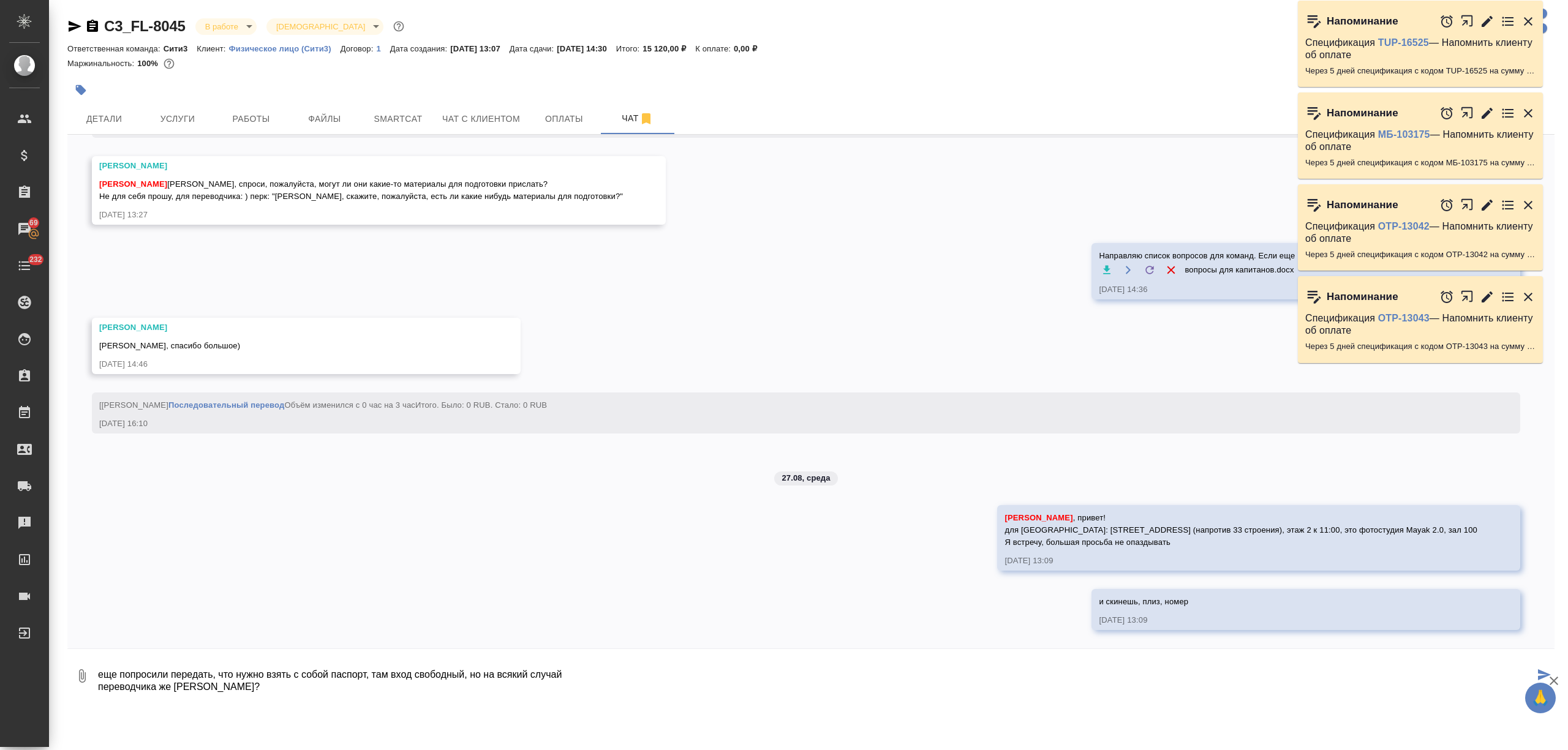
type textarea "еще попросили передать, что нужно взять с собой паспорт, там вход свободный, но…"
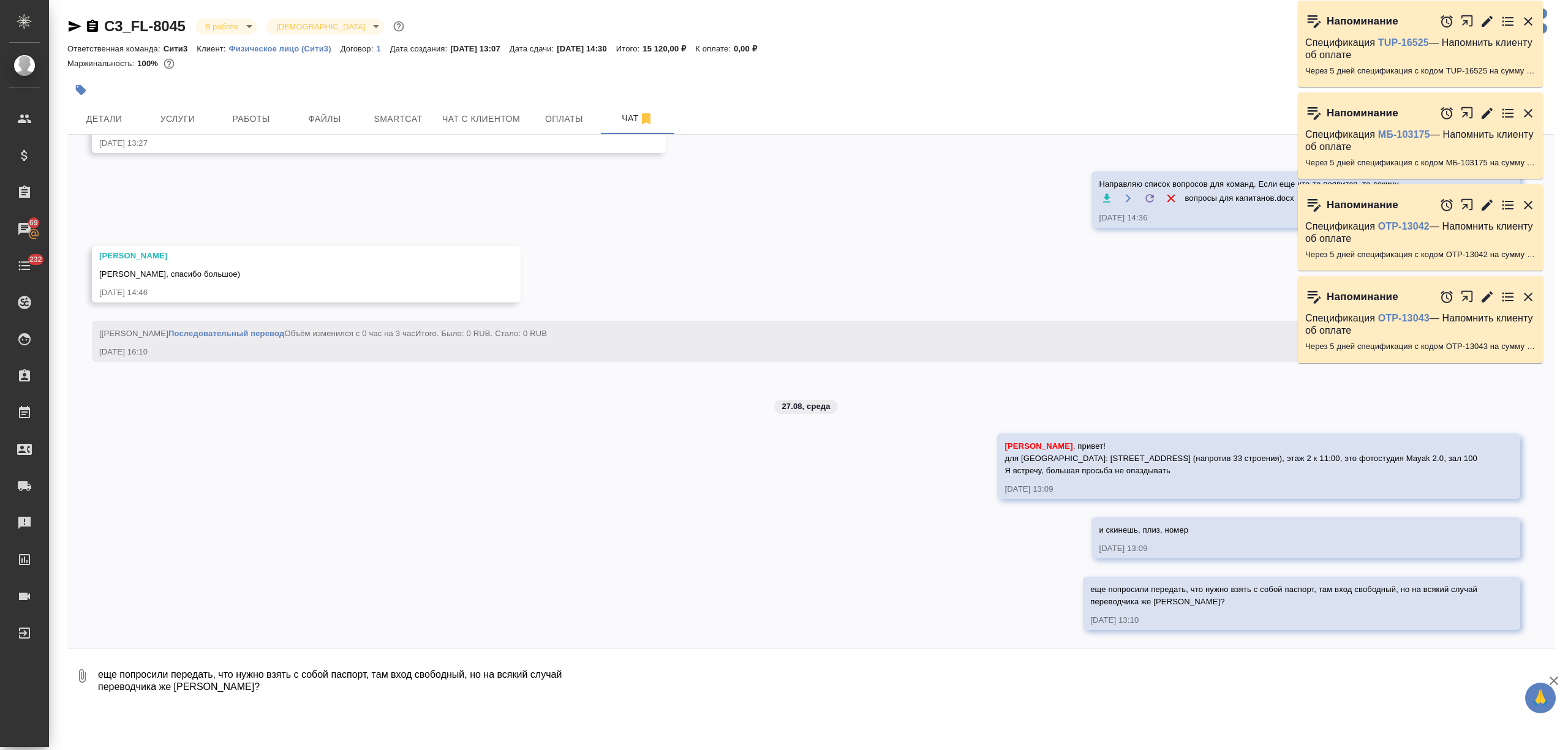
scroll to position [6604, 0]
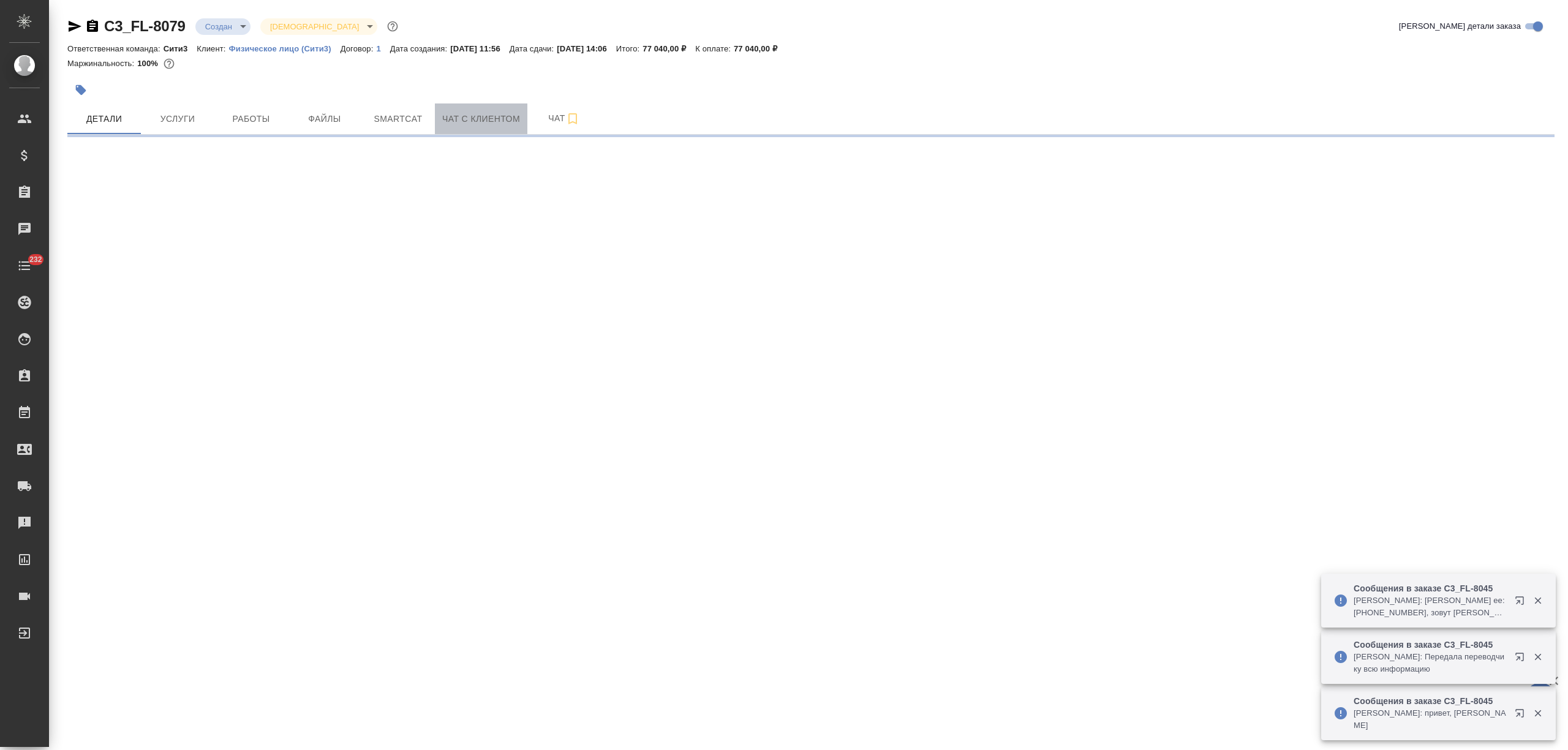
click at [511, 116] on span "Чат с клиентом" at bounding box center [482, 118] width 78 height 15
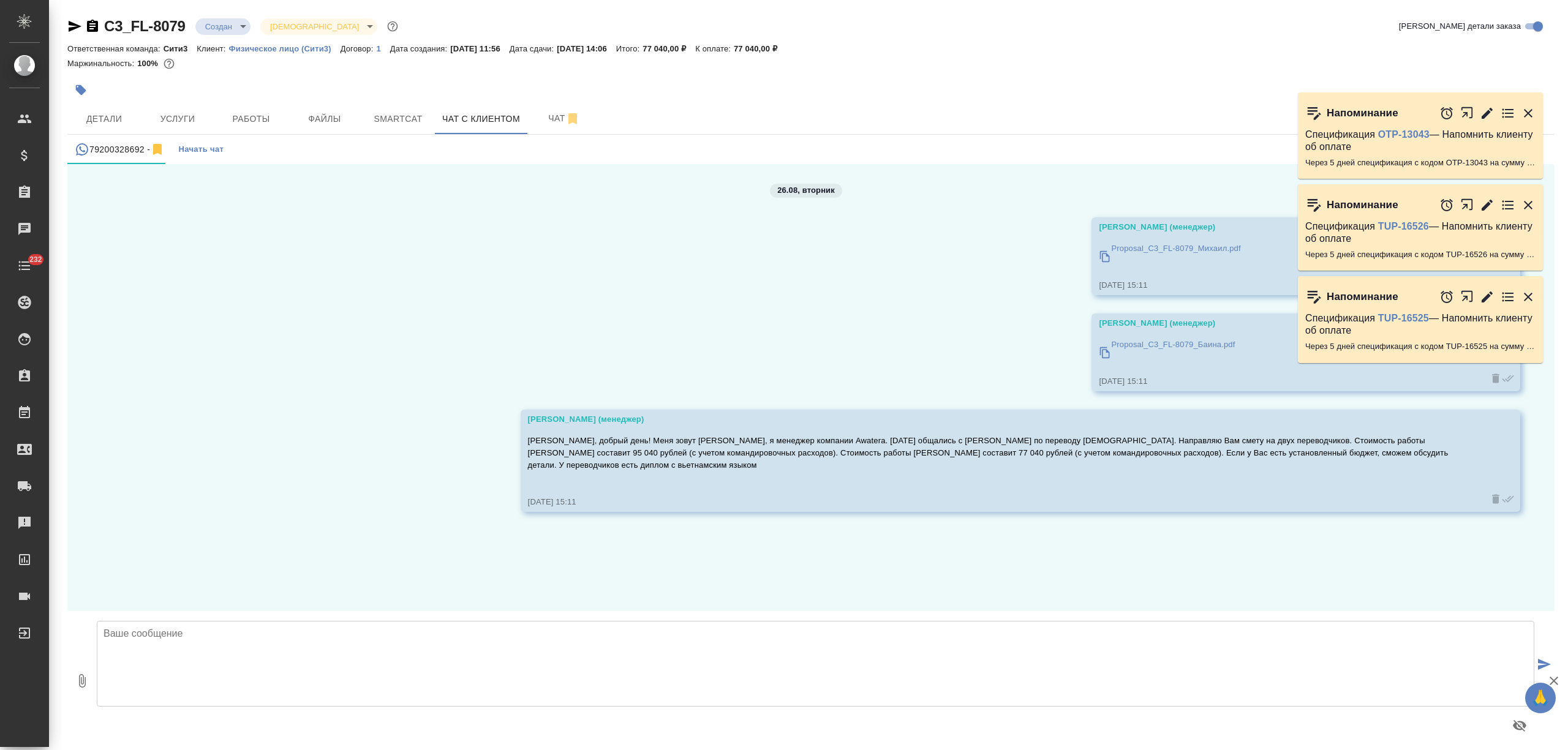
click at [172, 669] on textarea at bounding box center [816, 664] width 1437 height 86
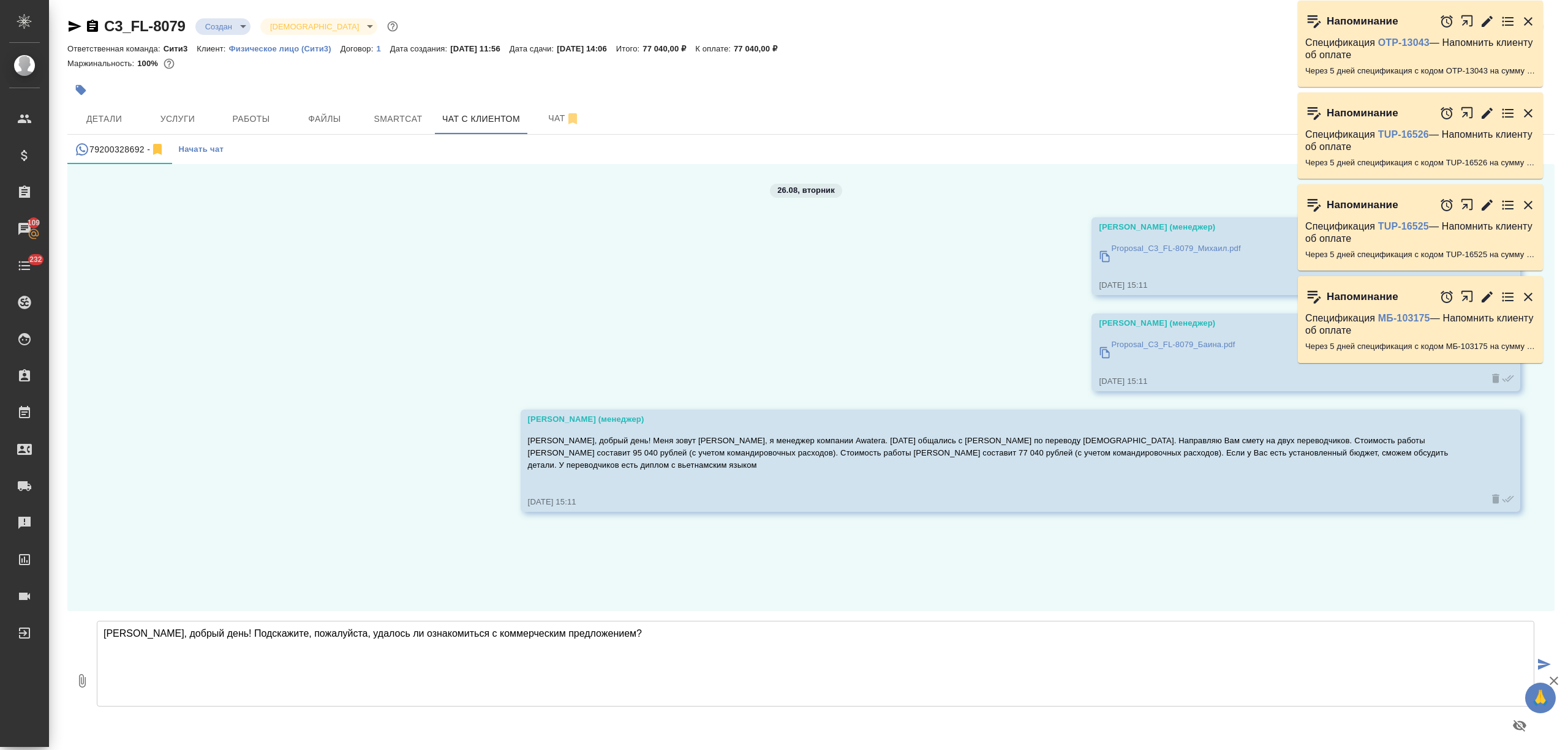
type textarea "Кирилл, добрый день! Подскажите, пожалуйста, удалось ли ознакомиться с коммерче…"
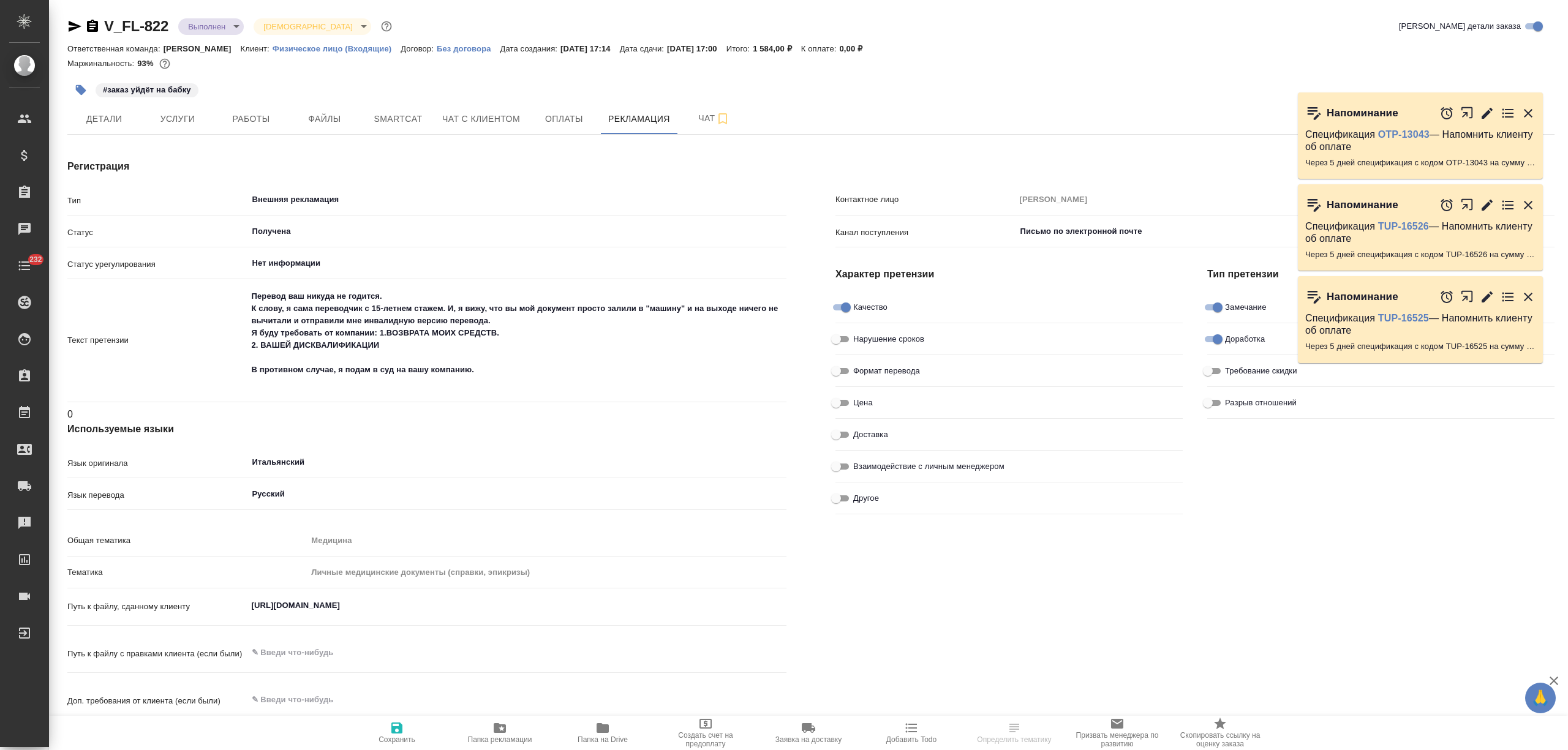
type textarea "x"
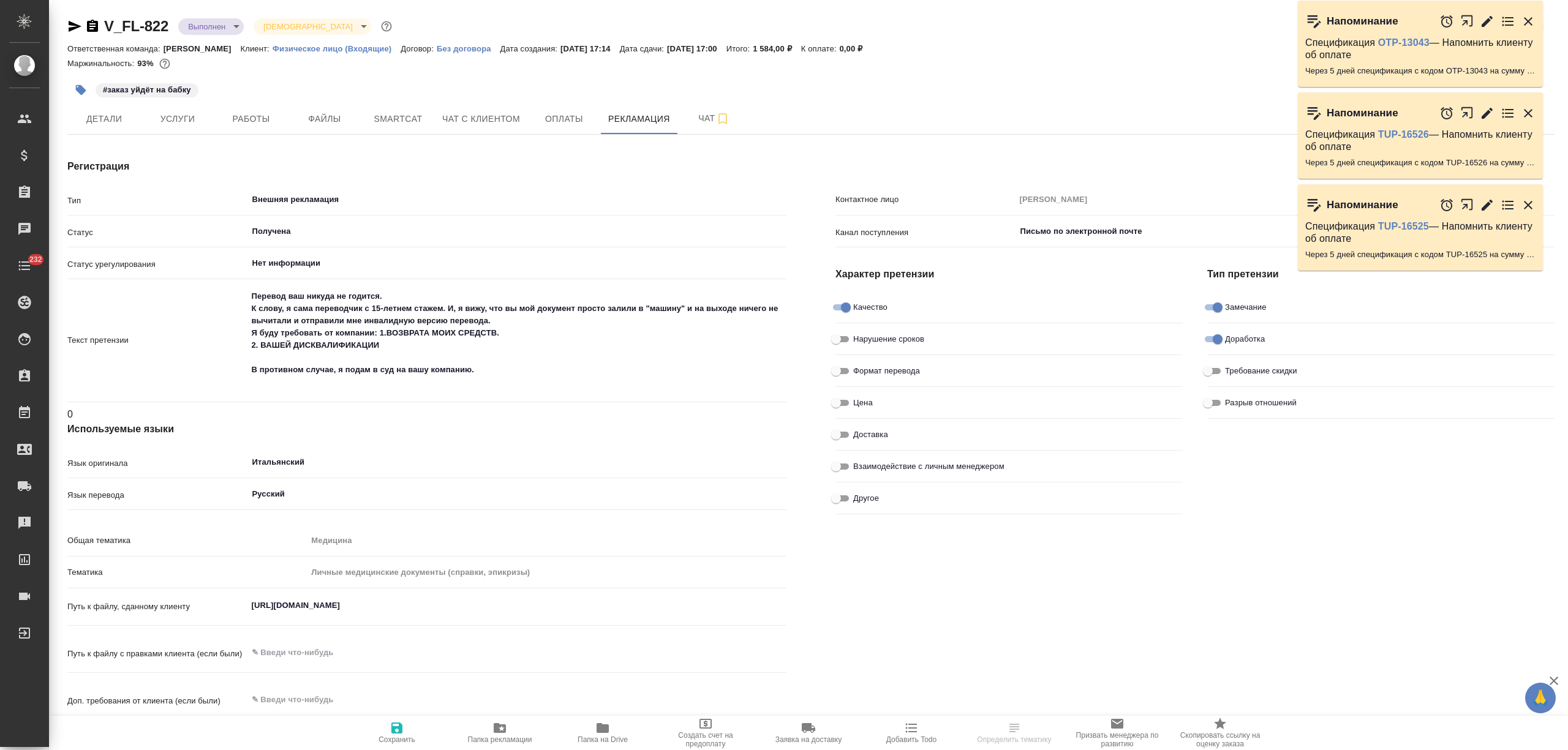
type textarea "x"
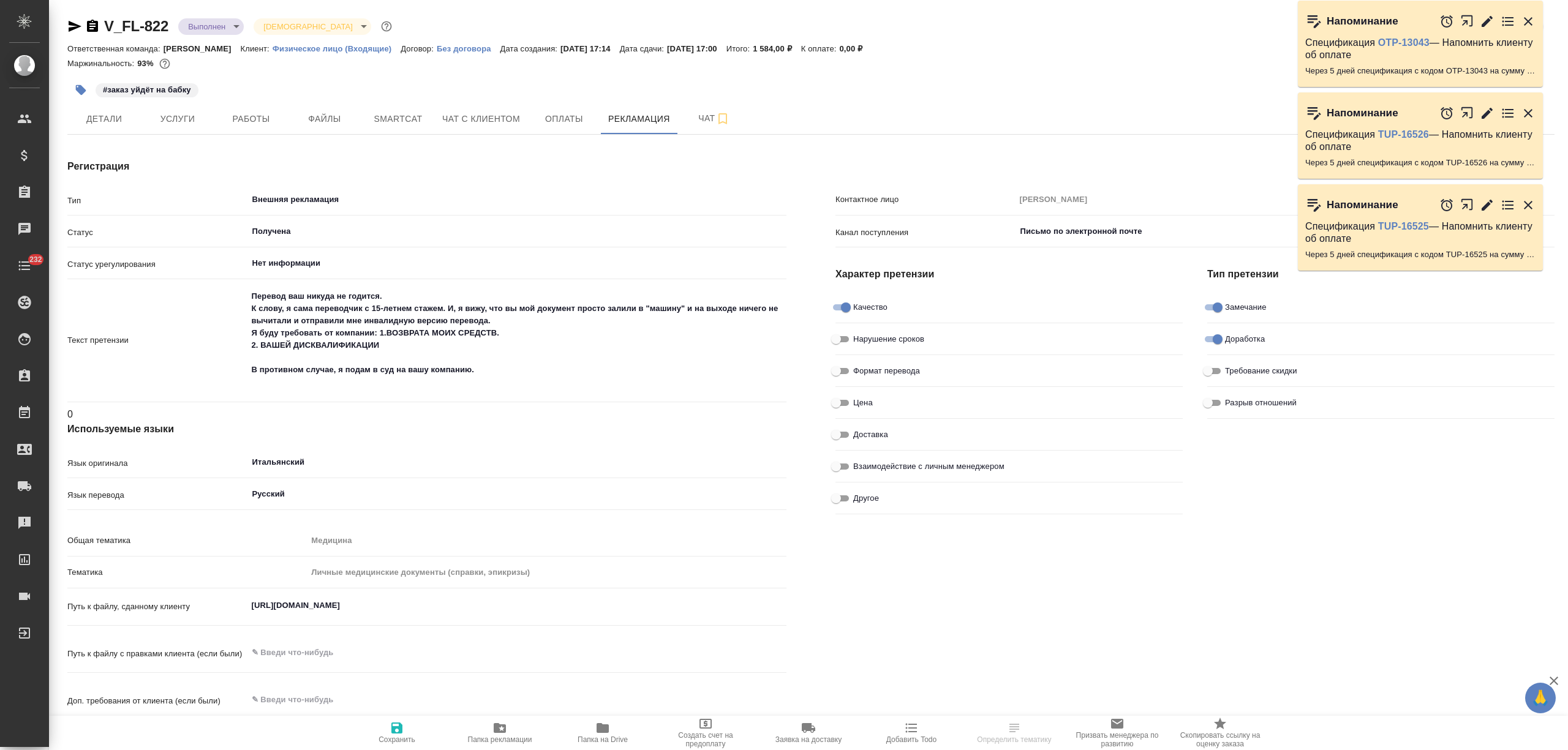
type textarea "x"
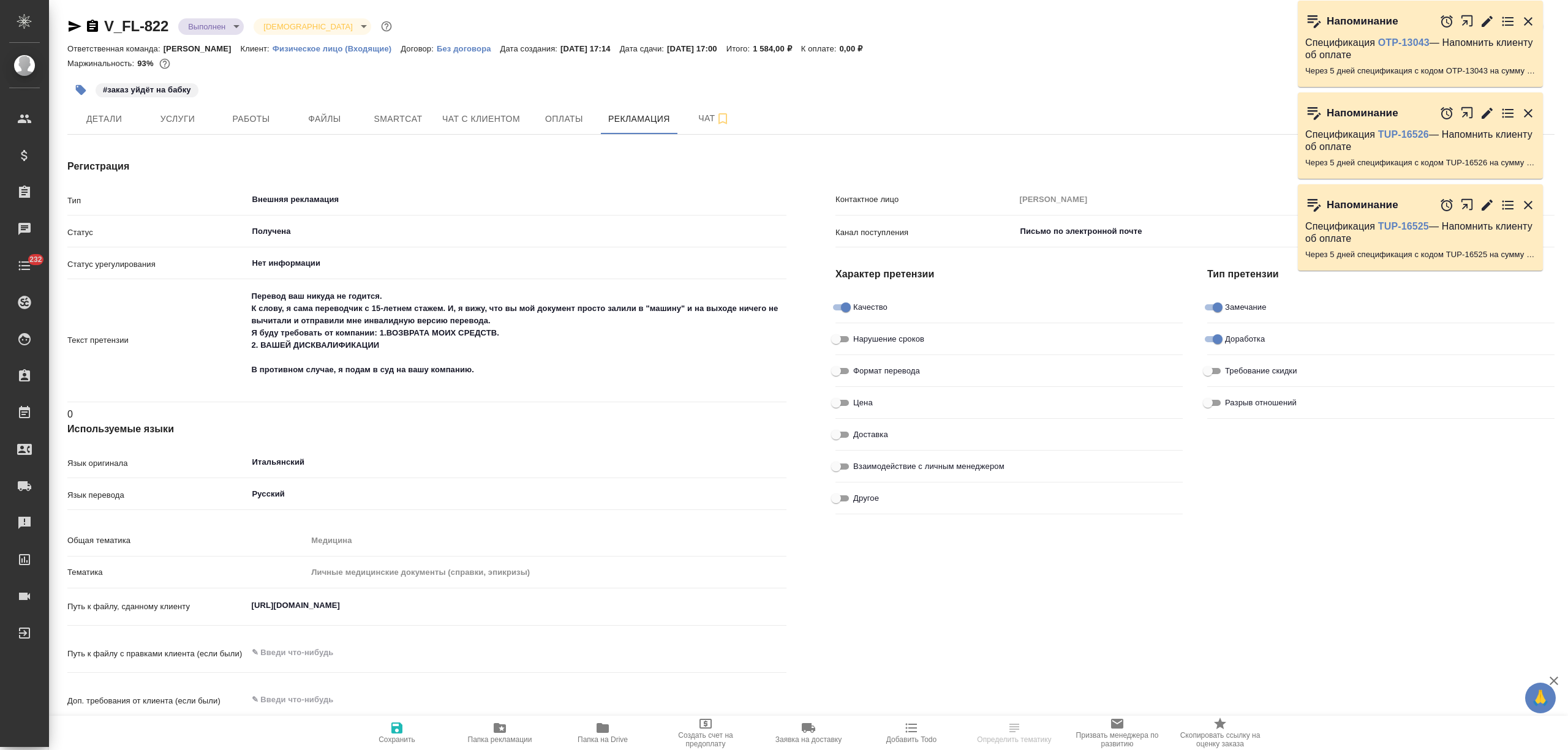
type textarea "x"
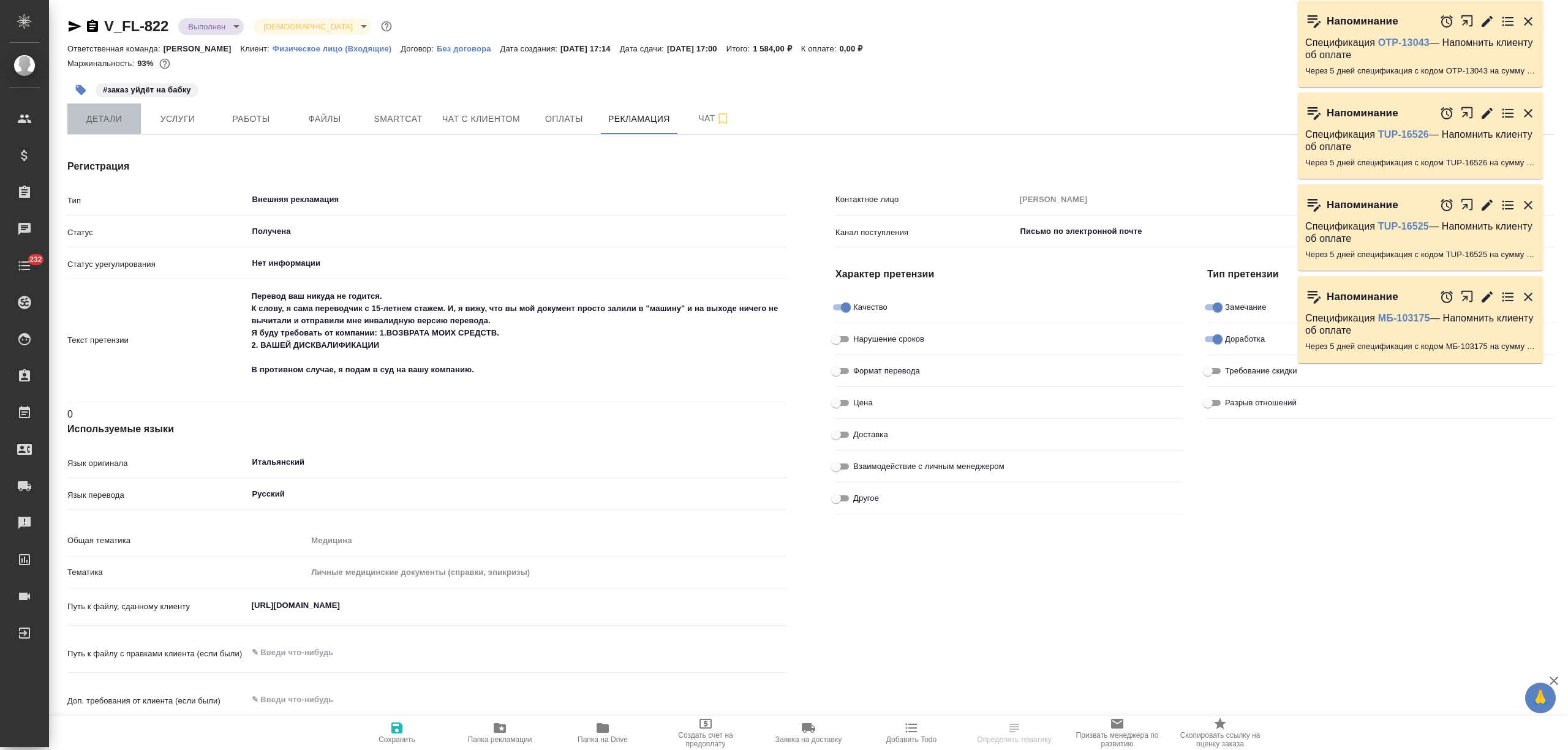
click at [89, 113] on span "Детали" at bounding box center [104, 118] width 59 height 15
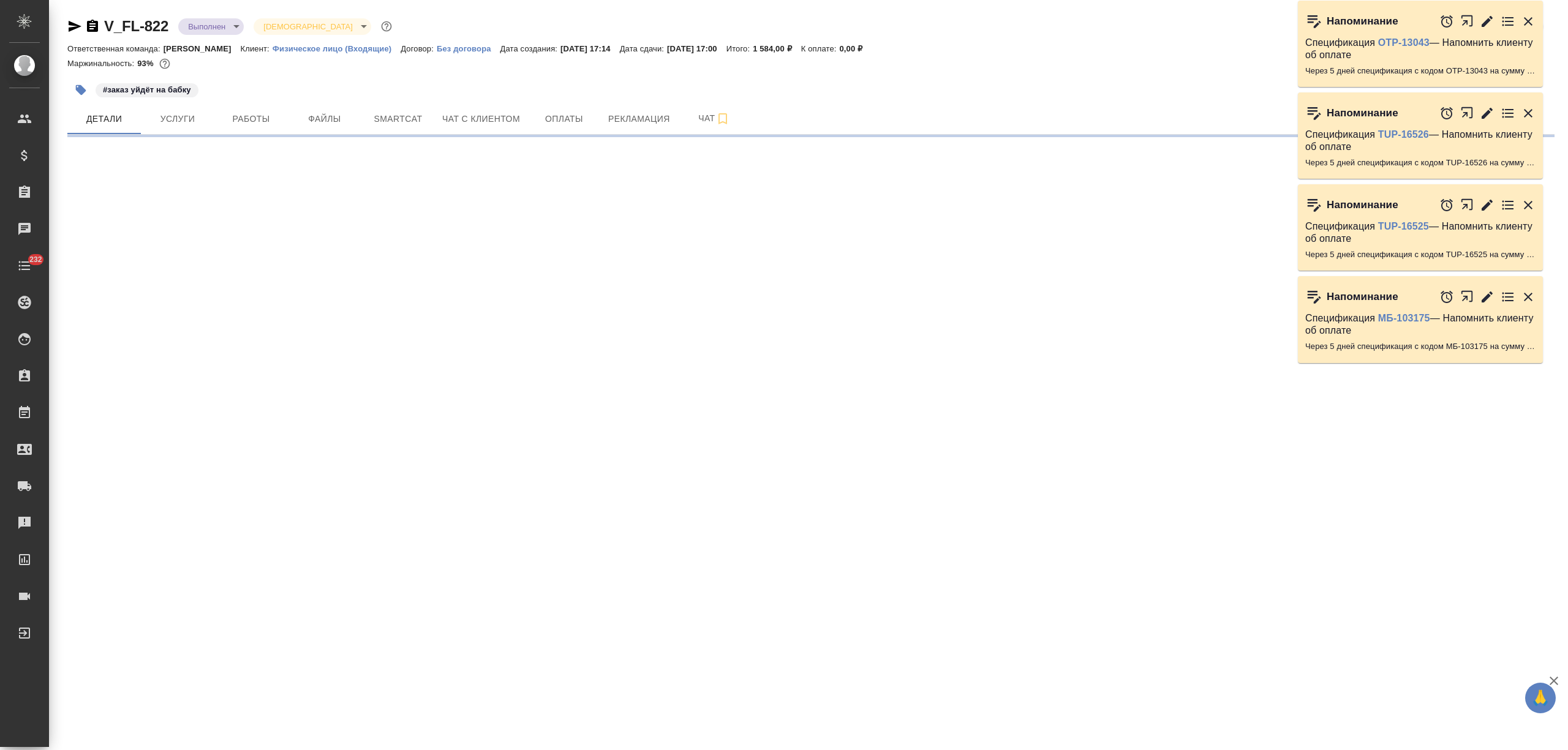
select select "RU"
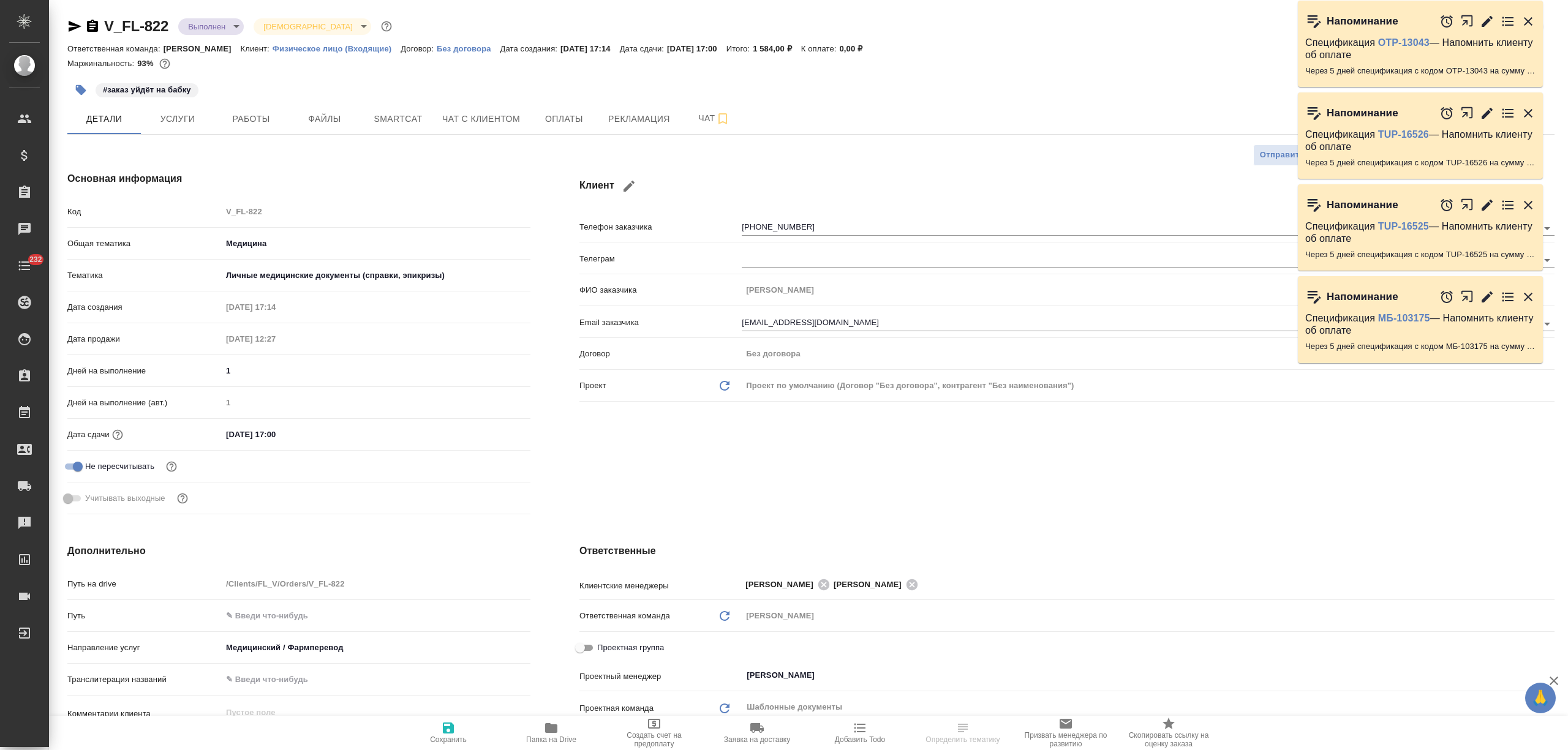
type textarea "x"
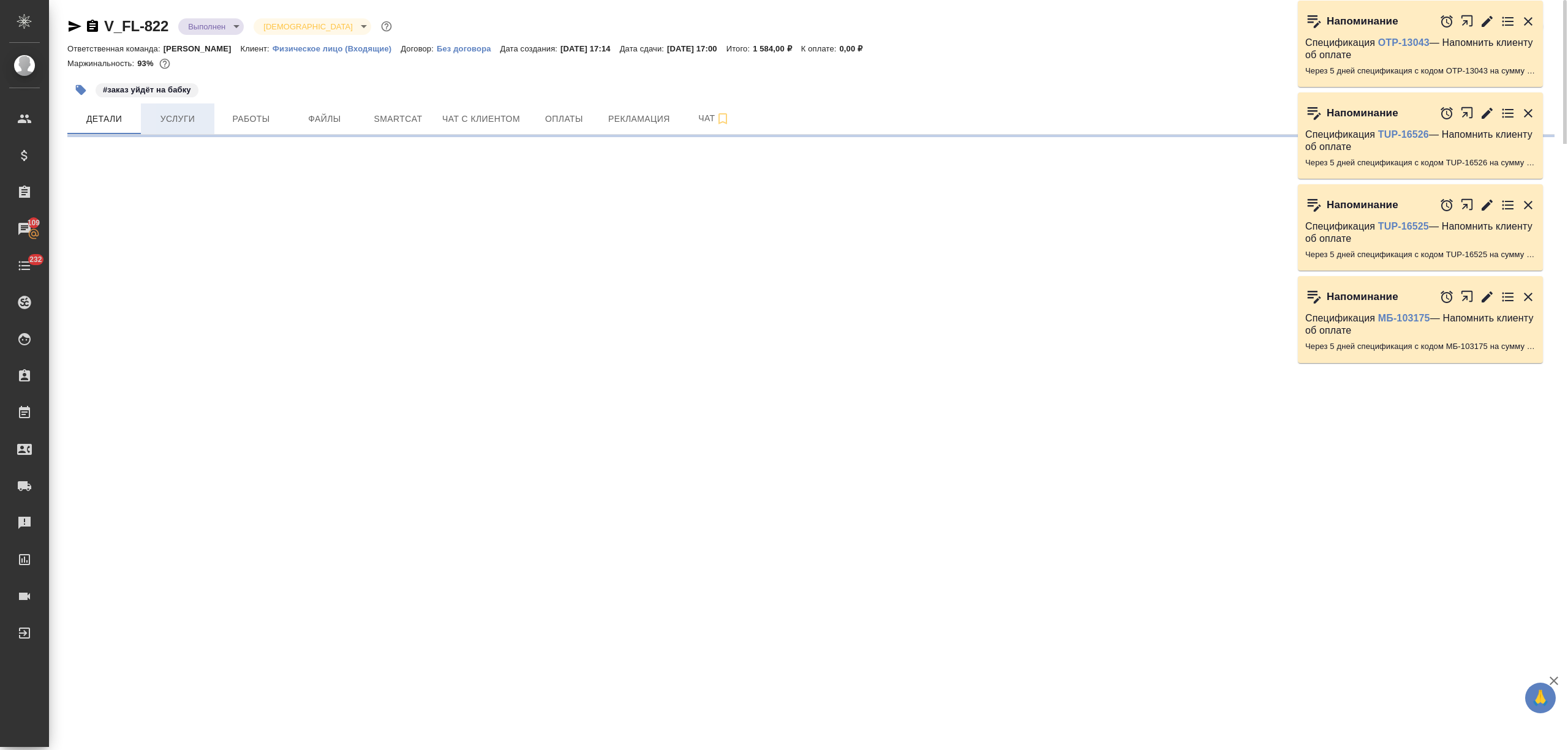
select select "RU"
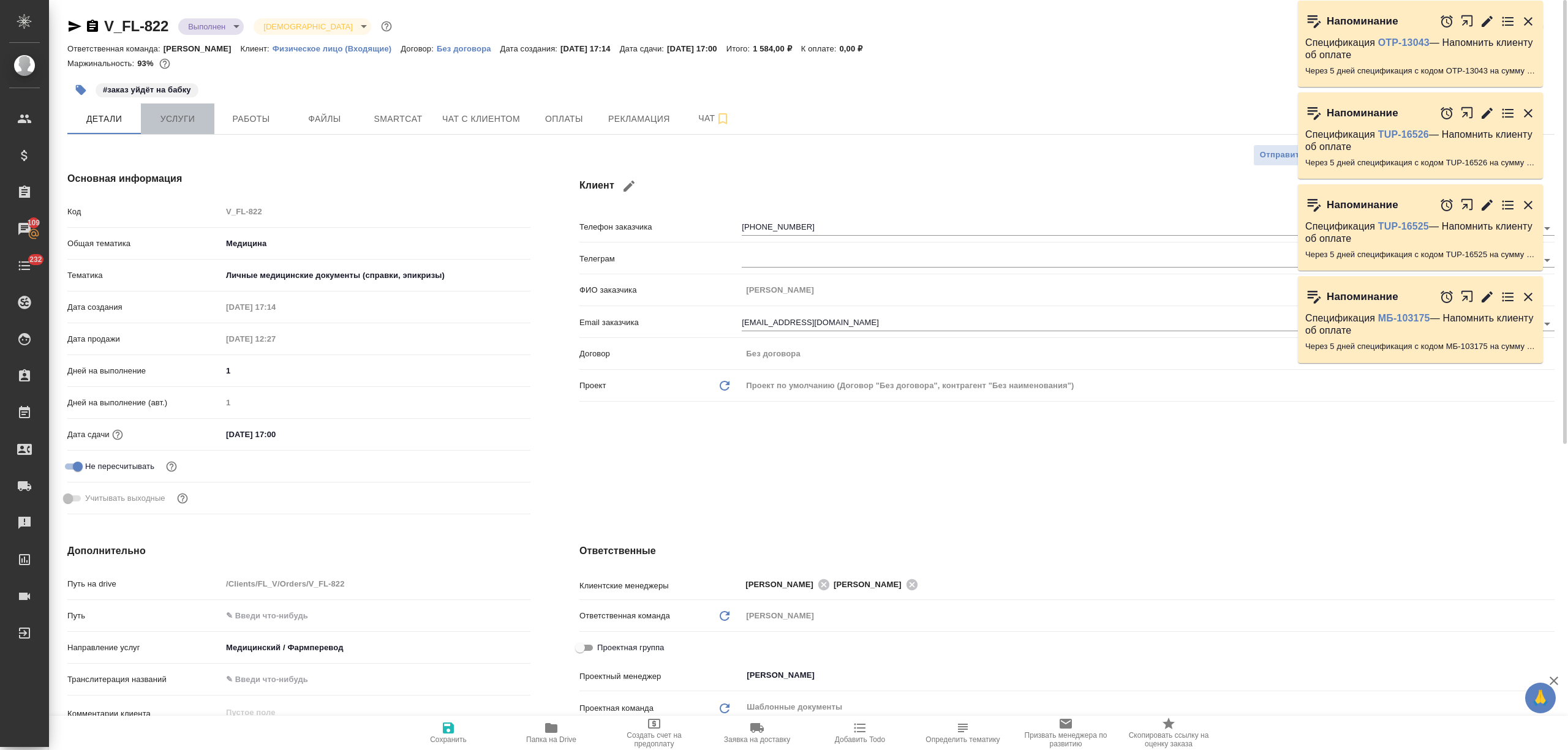
click at [163, 124] on span "Услуги" at bounding box center [178, 118] width 59 height 15
type textarea "x"
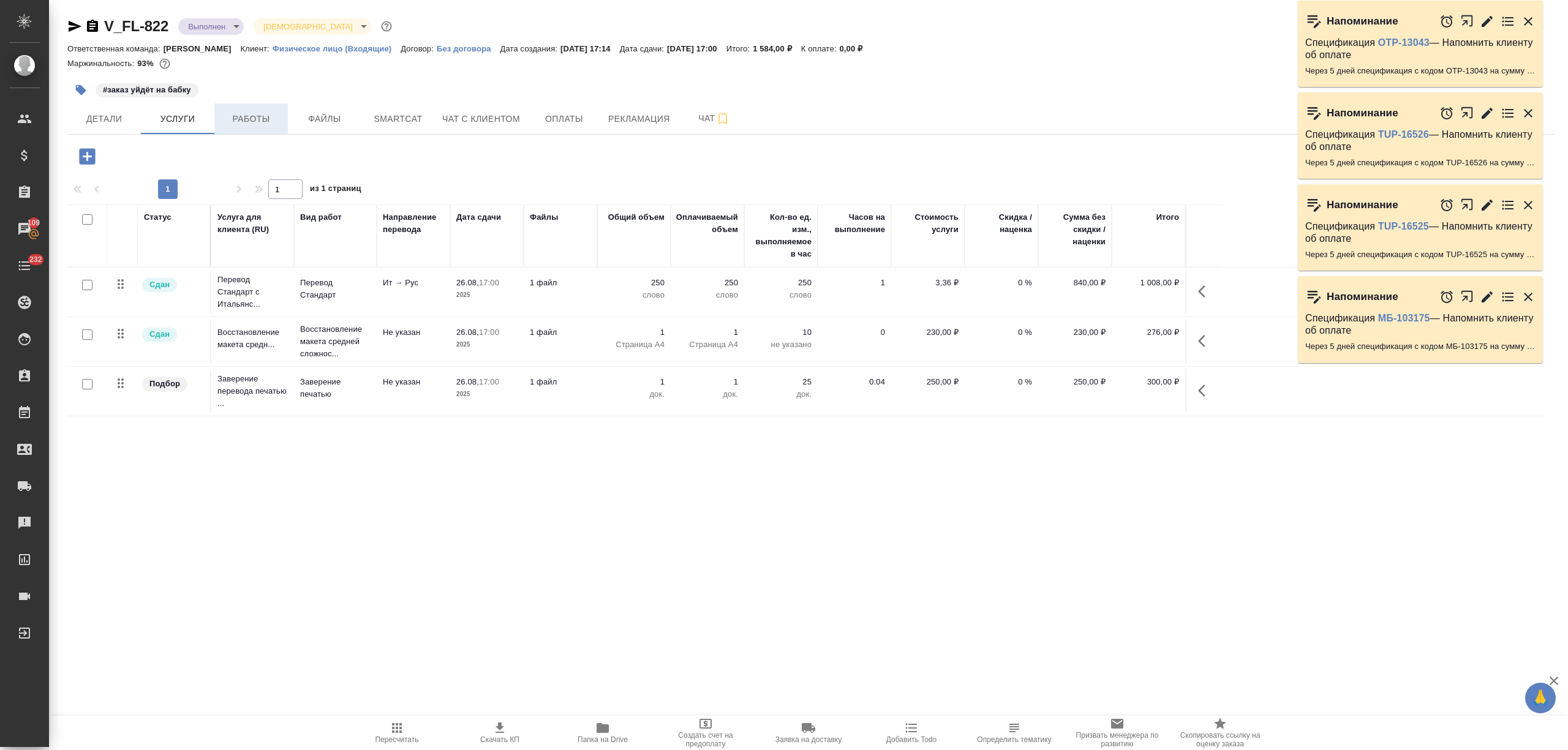
click at [251, 107] on button "Работы" at bounding box center [251, 118] width 74 height 30
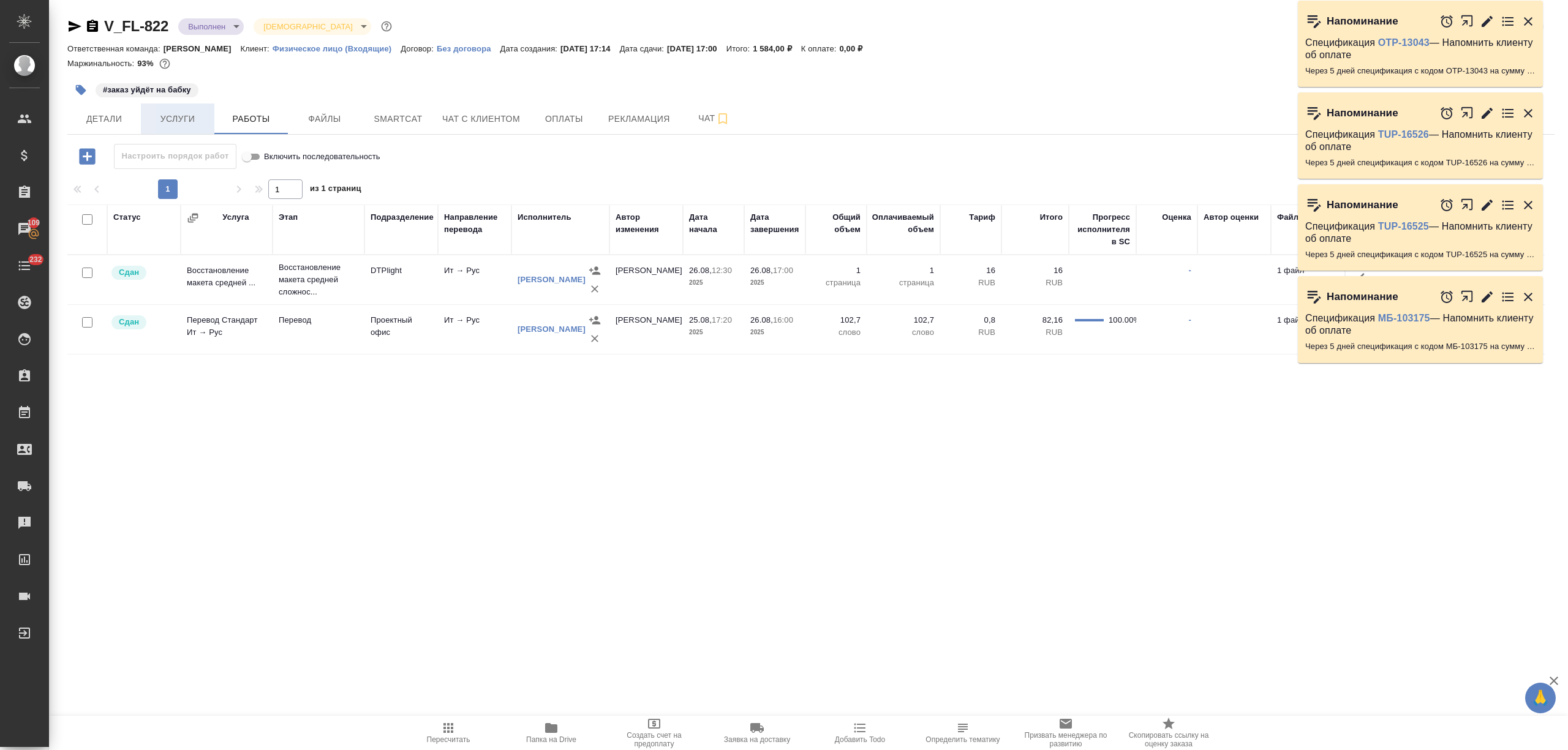
click at [187, 109] on button "Услуги" at bounding box center [178, 118] width 74 height 30
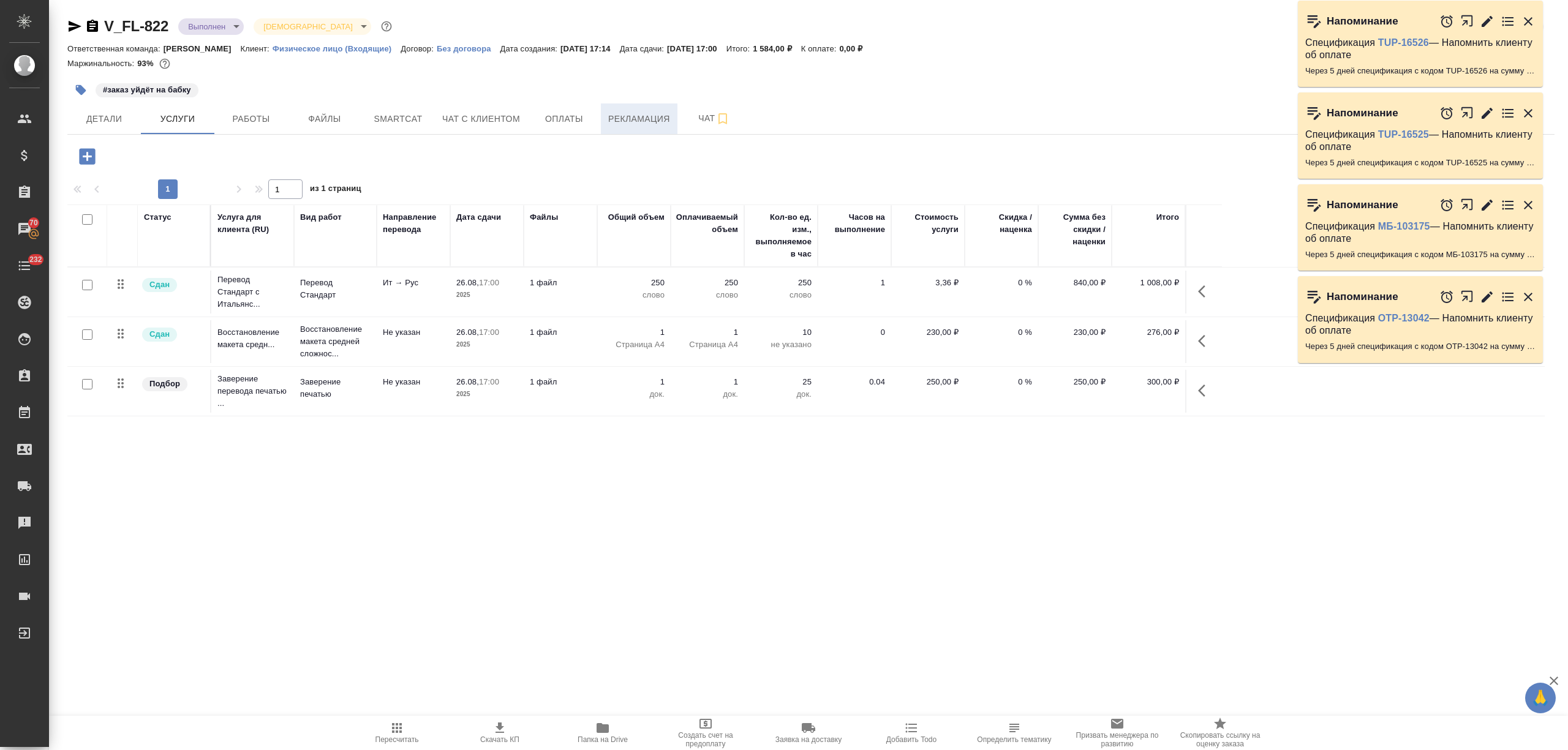
click at [604, 121] on button "Рекламация" at bounding box center [639, 118] width 76 height 30
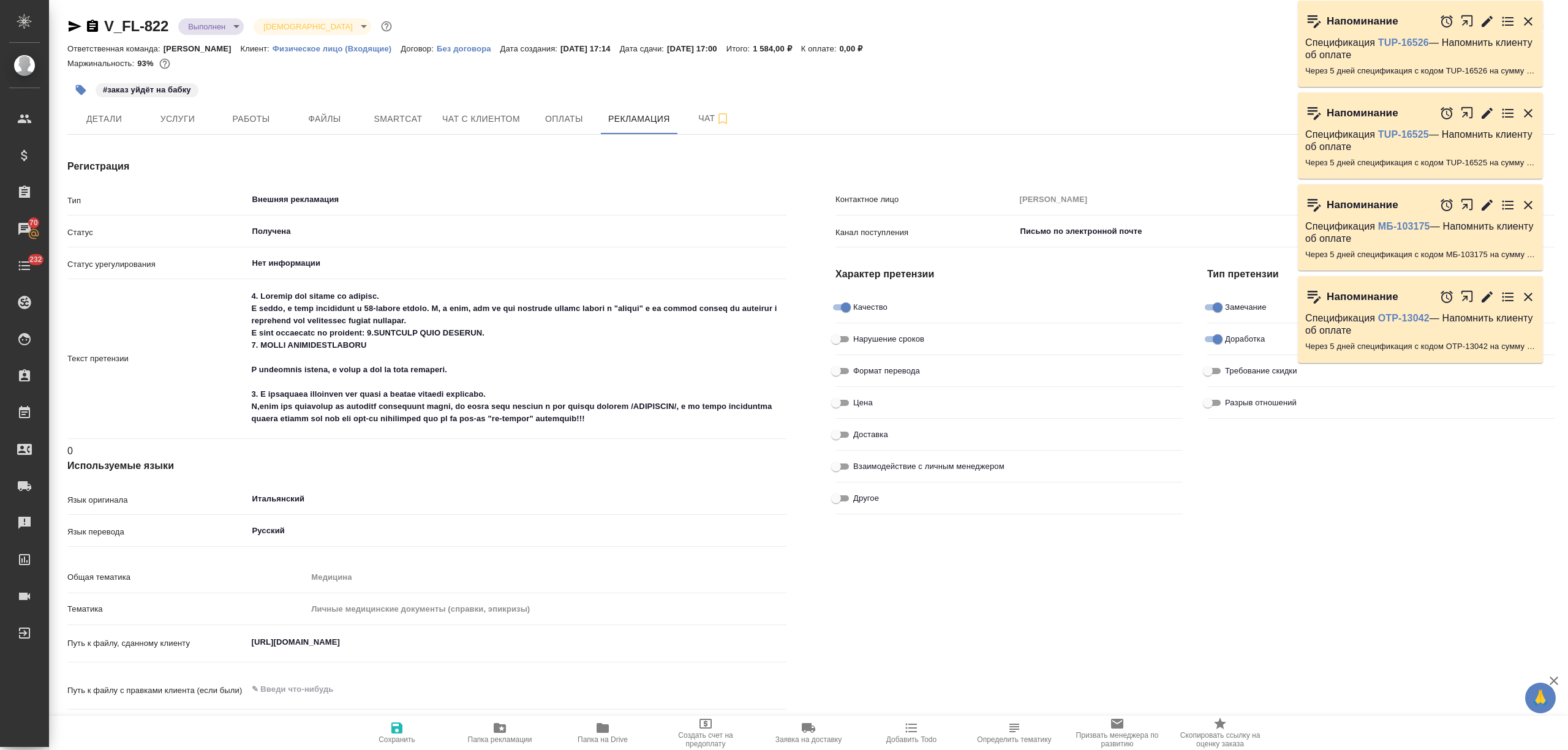
type textarea "x"
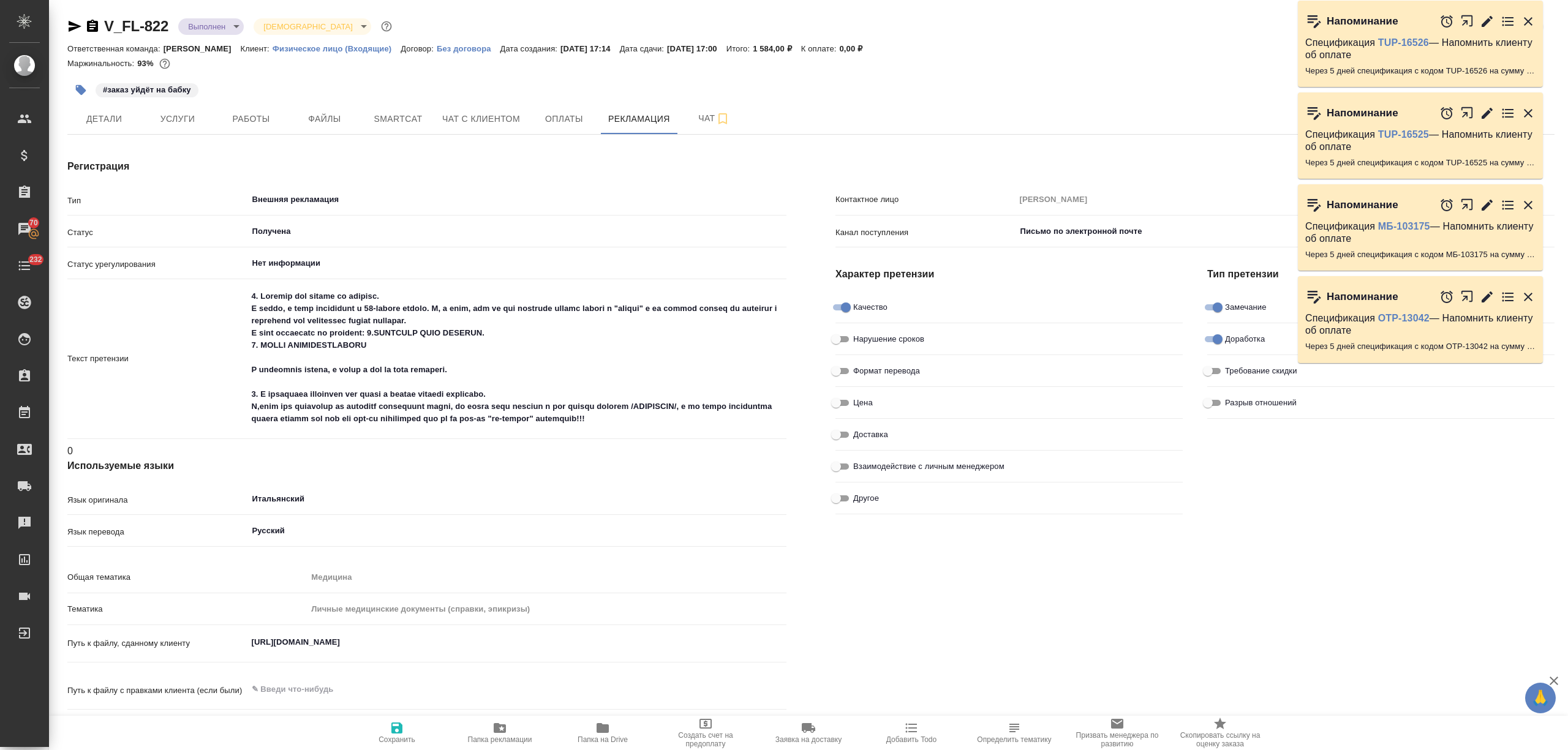
type textarea "x"
click at [69, 32] on icon "button" at bounding box center [75, 26] width 15 height 15
click at [496, 121] on span "Чат с клиентом" at bounding box center [482, 118] width 78 height 15
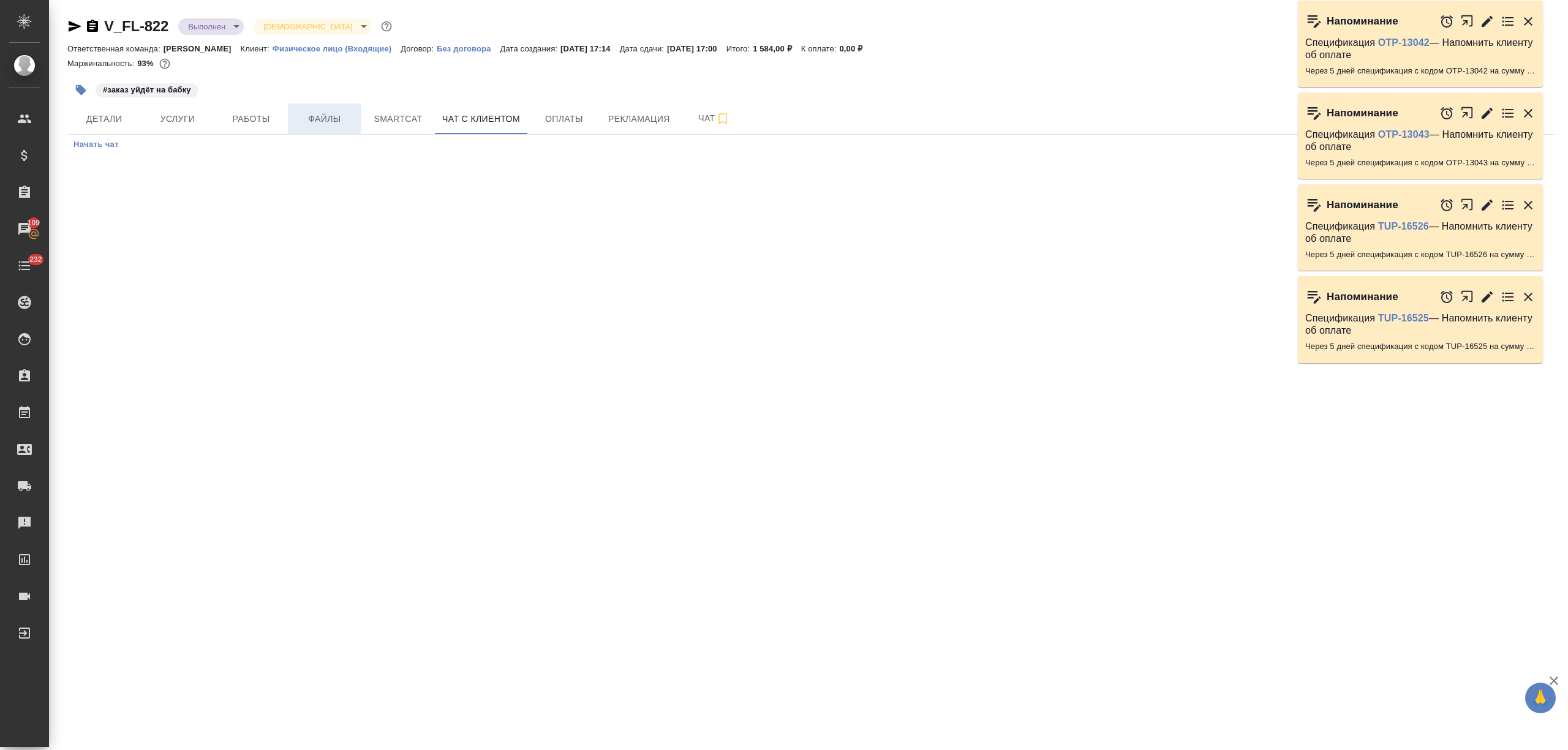
click at [332, 120] on span "Файлы" at bounding box center [324, 118] width 59 height 15
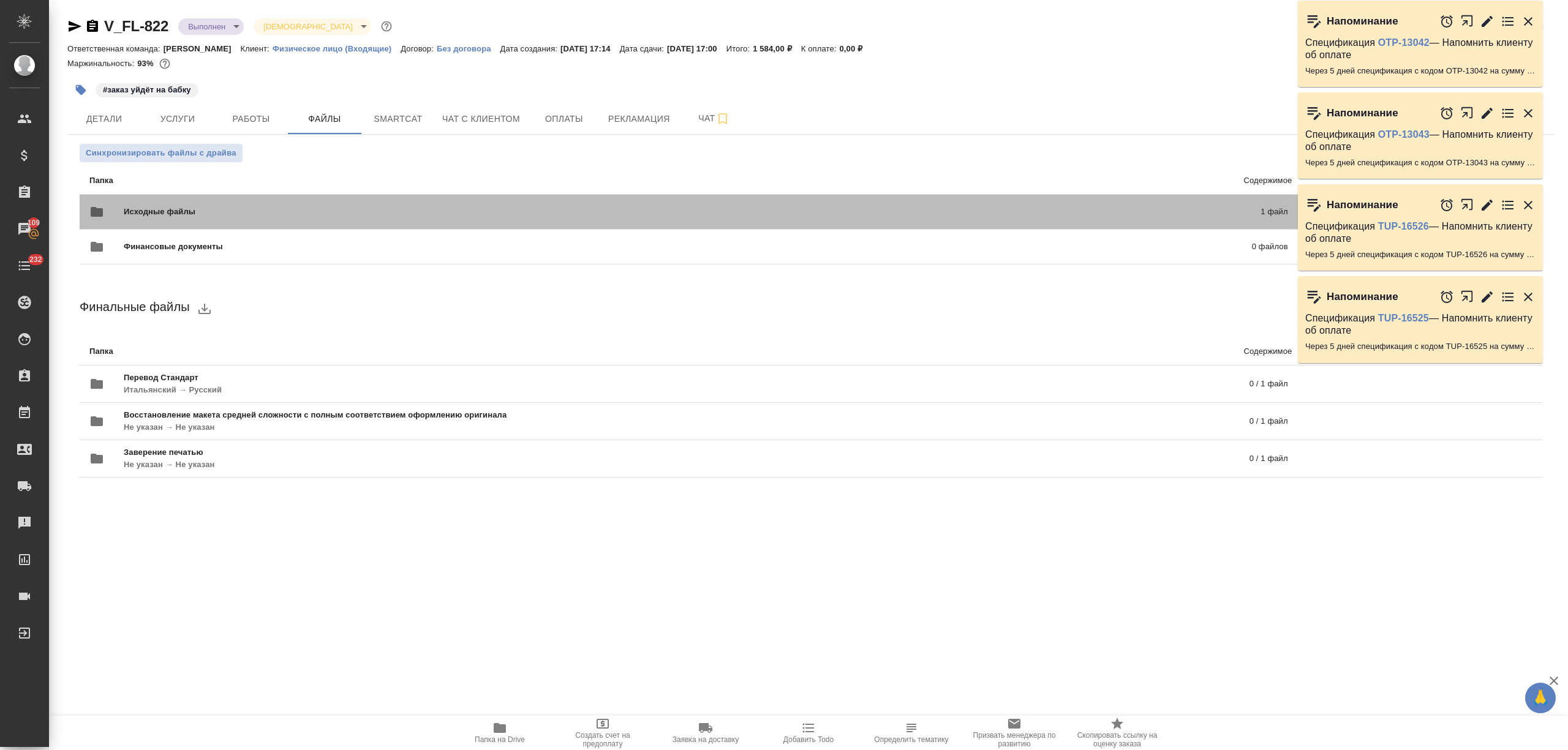
click at [267, 188] on div "Исходные файлы 1 файл" at bounding box center [688, 211] width 1223 height 54
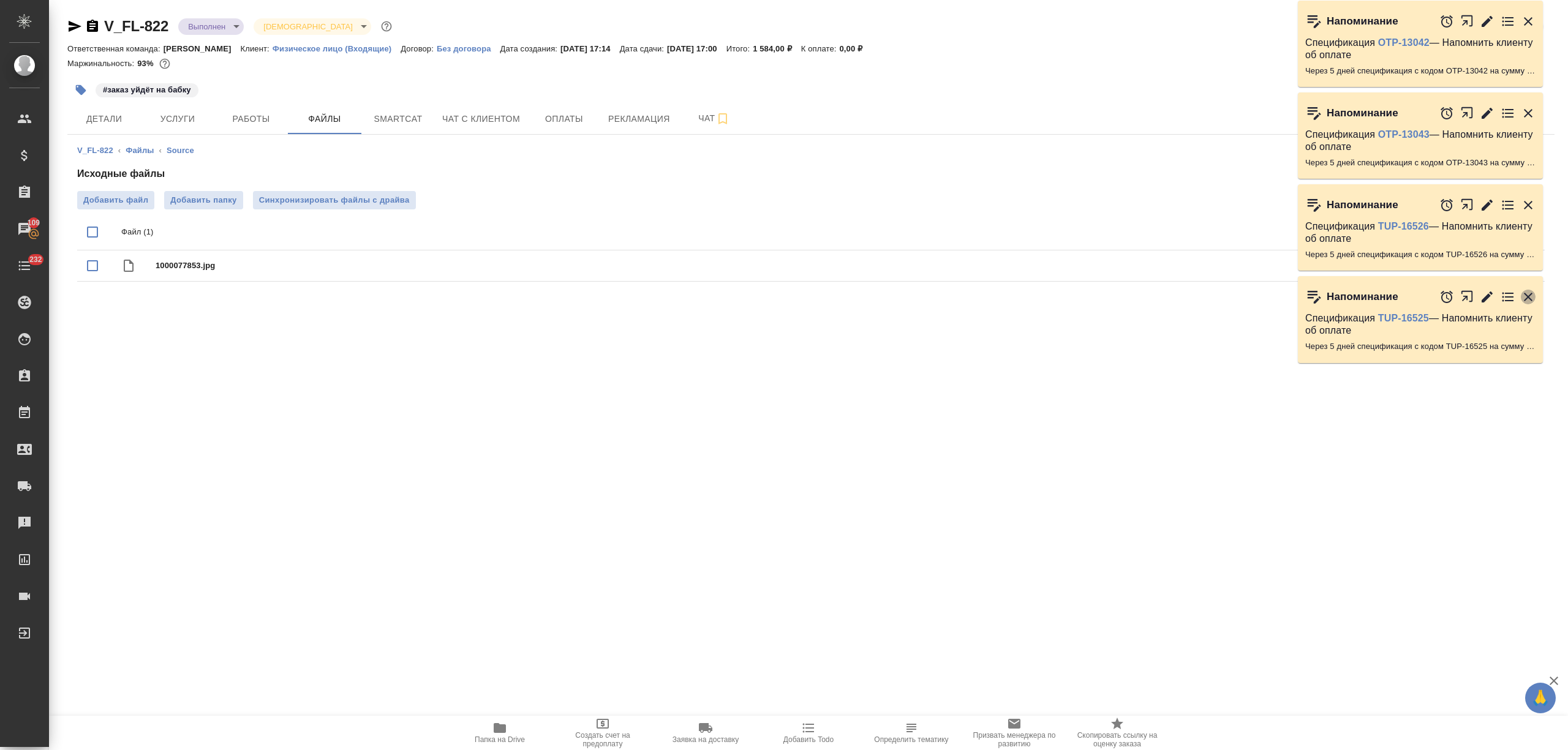
click at [1526, 292] on icon "button" at bounding box center [1528, 297] width 15 height 15
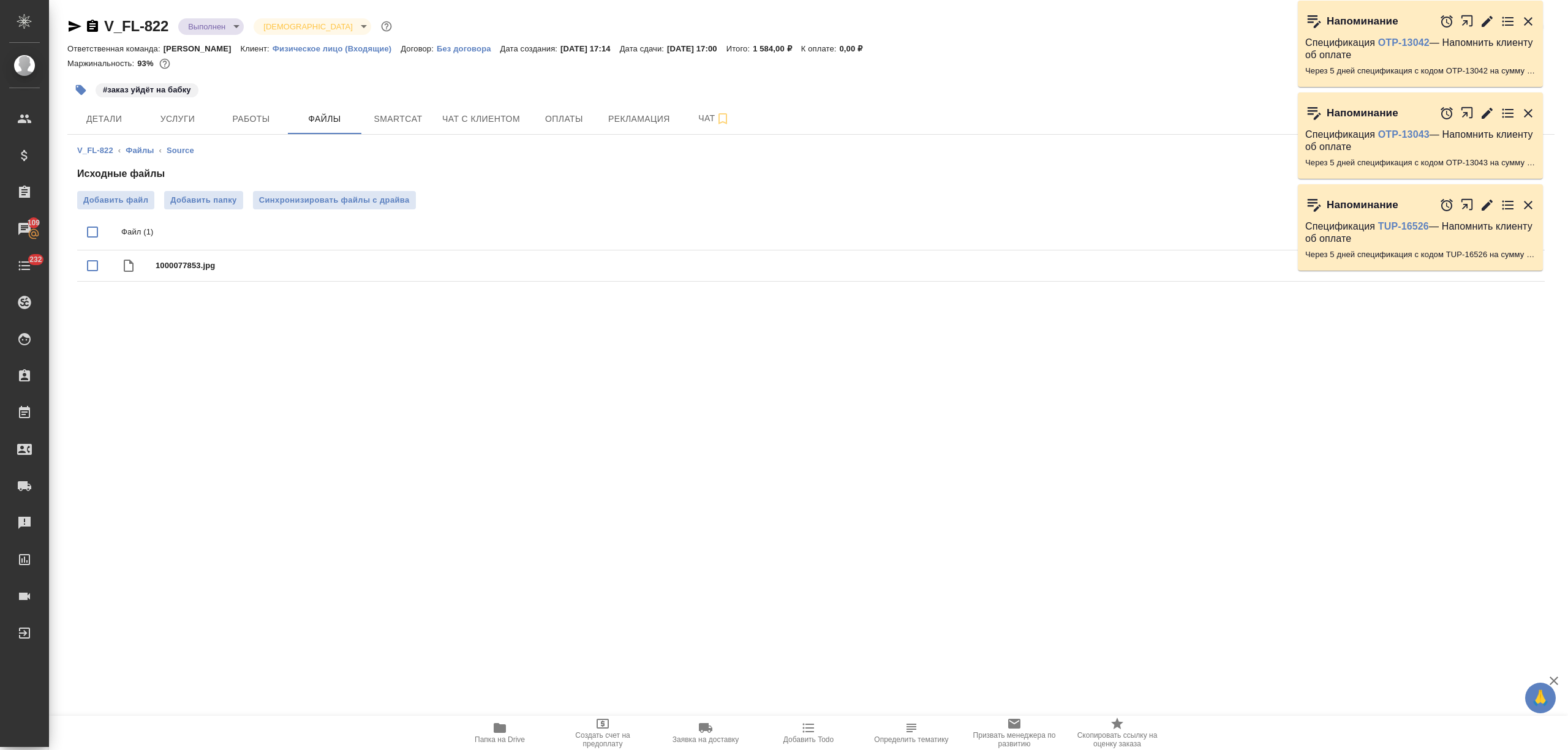
click at [1521, 202] on icon "button" at bounding box center [1528, 205] width 15 height 15
click at [1529, 207] on icon "button" at bounding box center [1528, 205] width 15 height 15
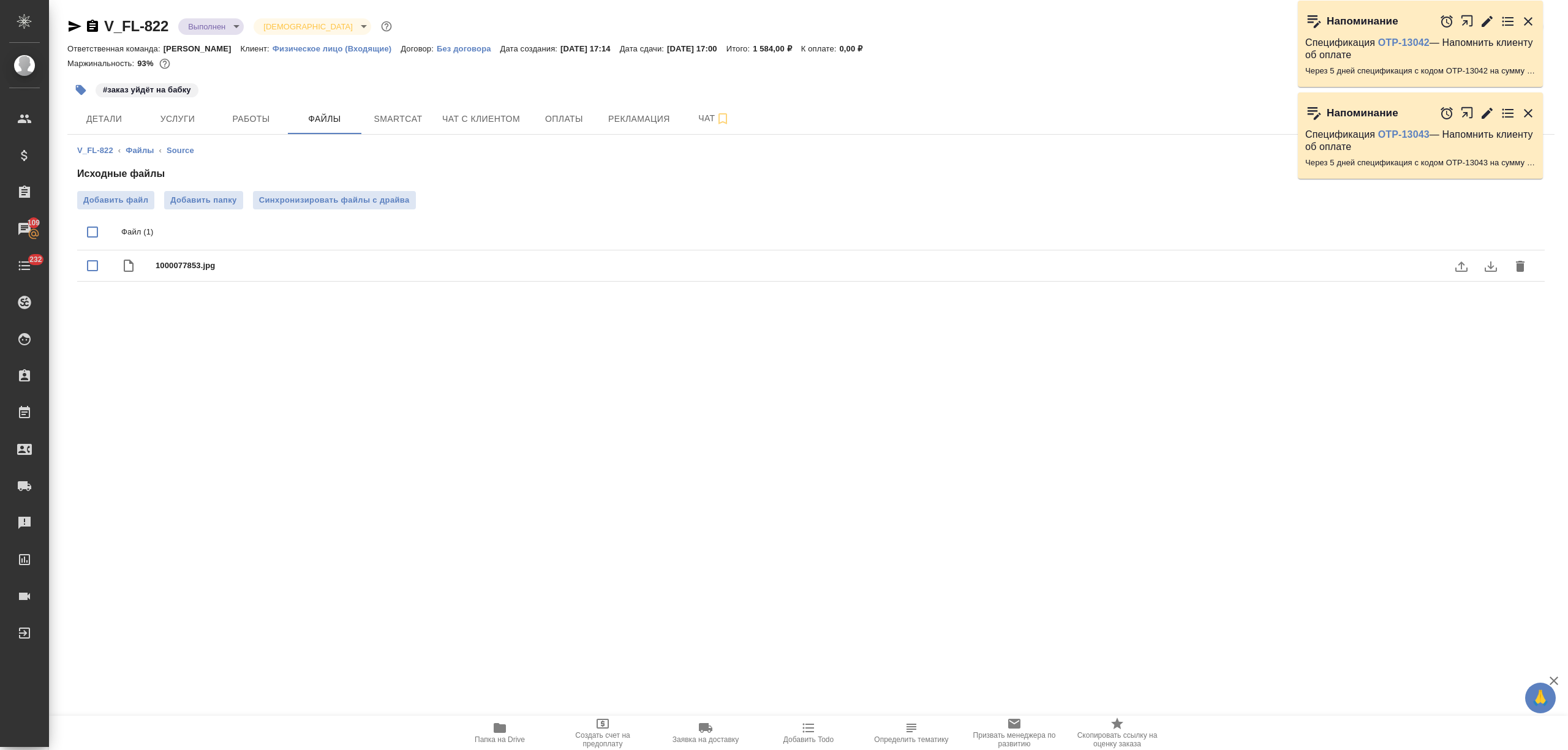
click at [1484, 265] on icon "download" at bounding box center [1491, 267] width 15 height 15
click at [510, 194] on div "Добавить файл Добавить папку Синхронизировать файлы с драйва" at bounding box center [811, 200] width 1468 height 19
click at [156, 116] on span "Услуги" at bounding box center [178, 118] width 59 height 15
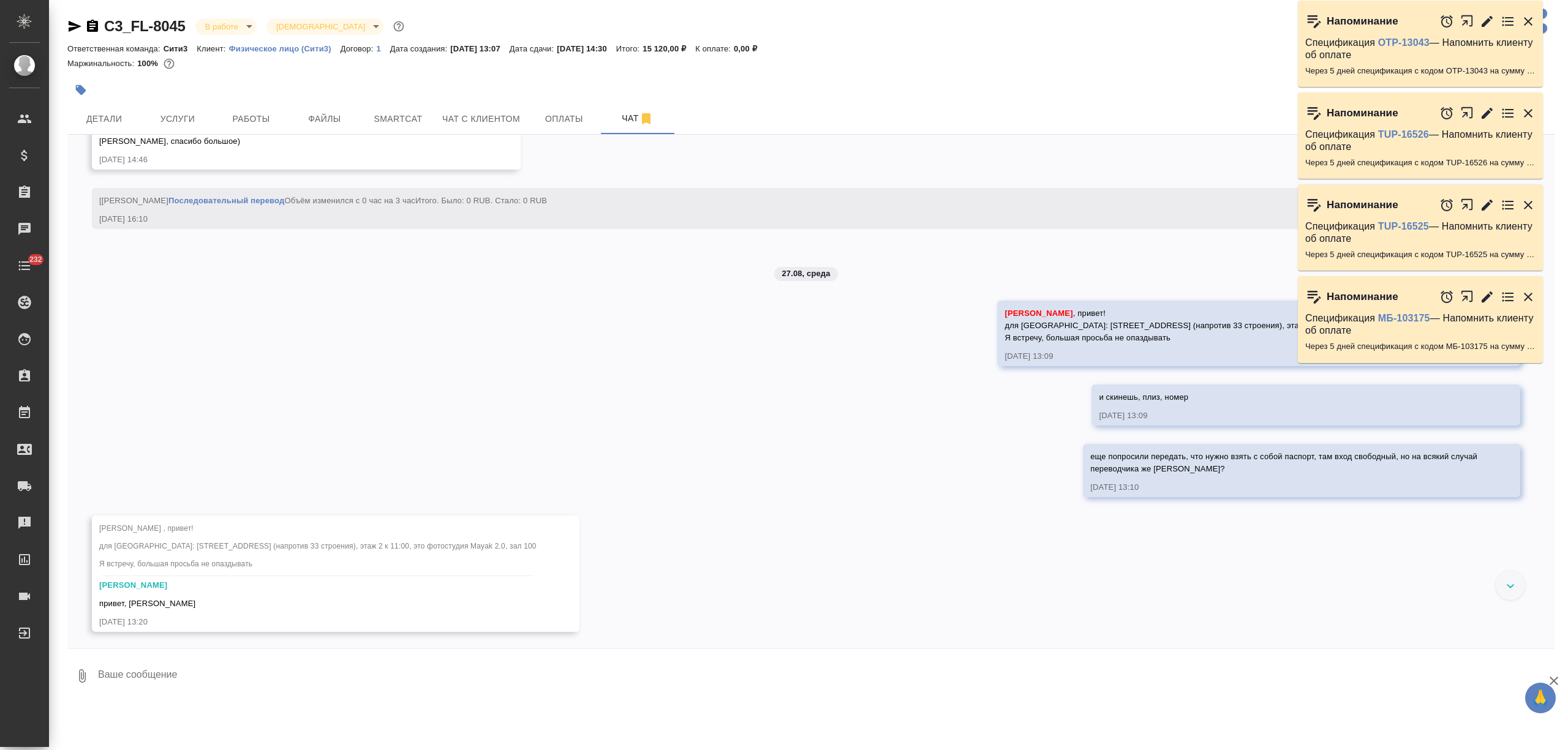
scroll to position [7008, 0]
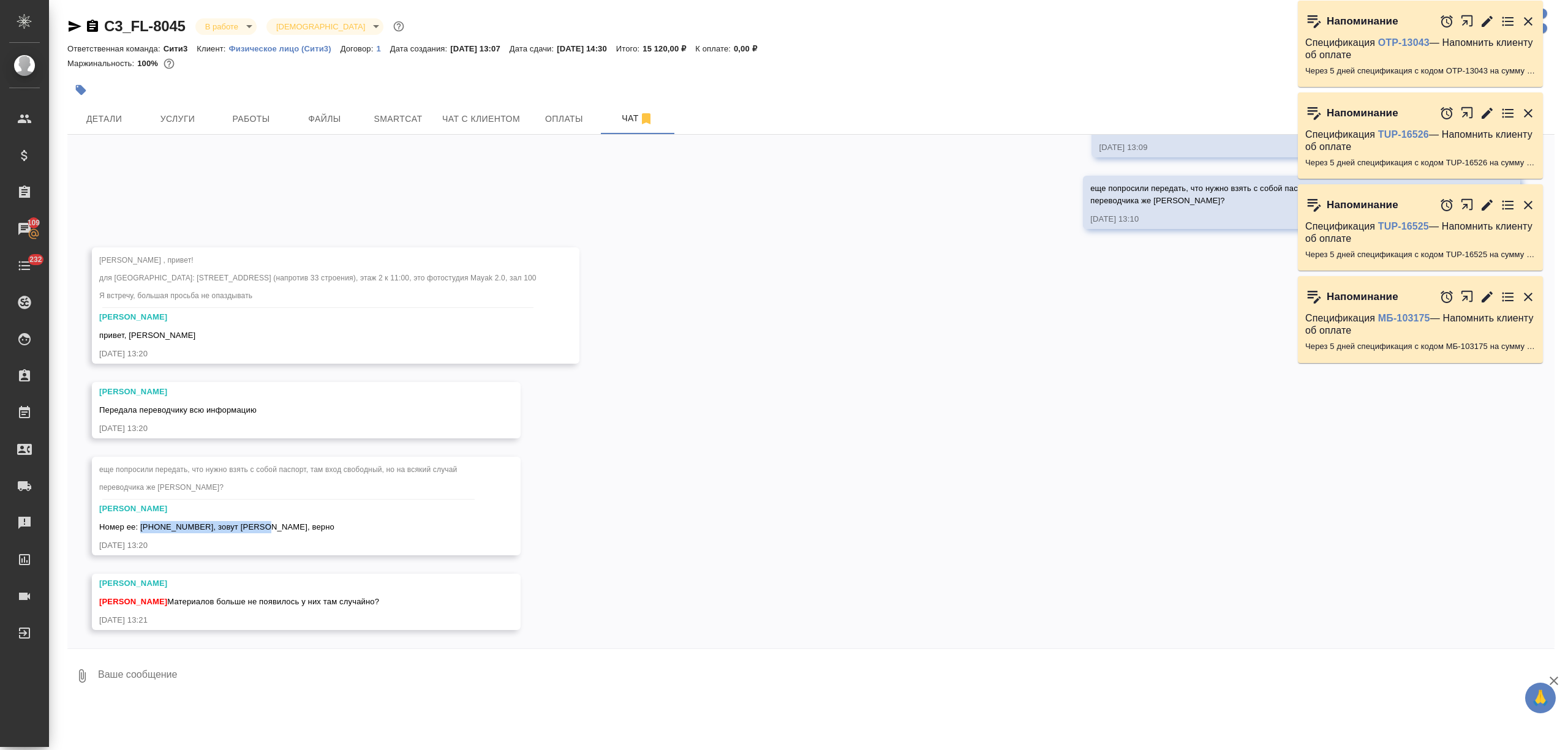
drag, startPoint x: 251, startPoint y: 523, endPoint x: 142, endPoint y: 531, distance: 109.3
click at [142, 531] on div "Номер ее: [PHONE_NUMBER], зовут [PERSON_NAME], верно" at bounding box center [289, 525] width 378 height 15
copy span "[PHONE_NUMBER], зовут [PERSON_NAME]"
click at [206, 682] on textarea at bounding box center [825, 676] width 1458 height 42
type textarea "неа"
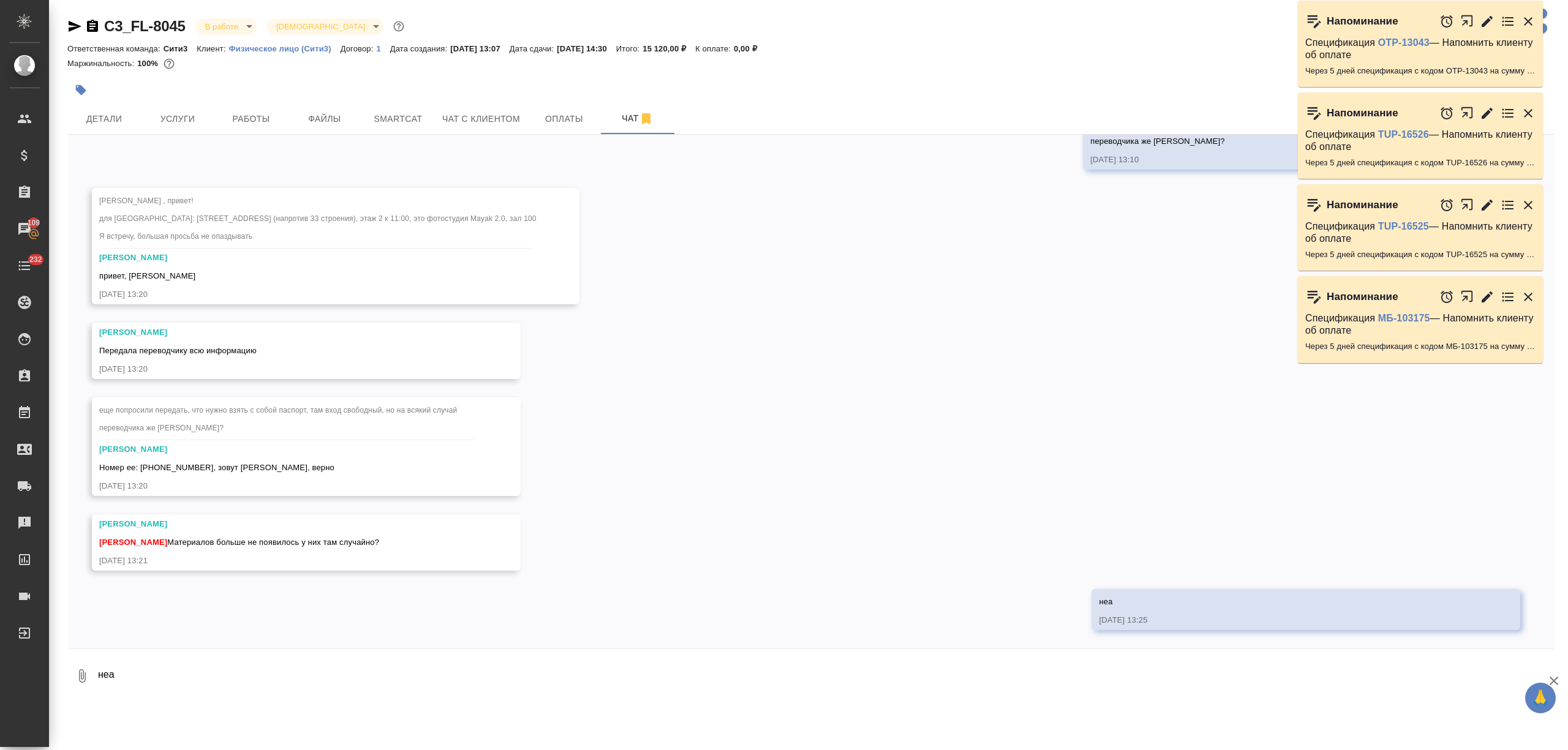
scroll to position [7067, 0]
click at [511, 113] on span "Чат с клиентом" at bounding box center [482, 118] width 78 height 15
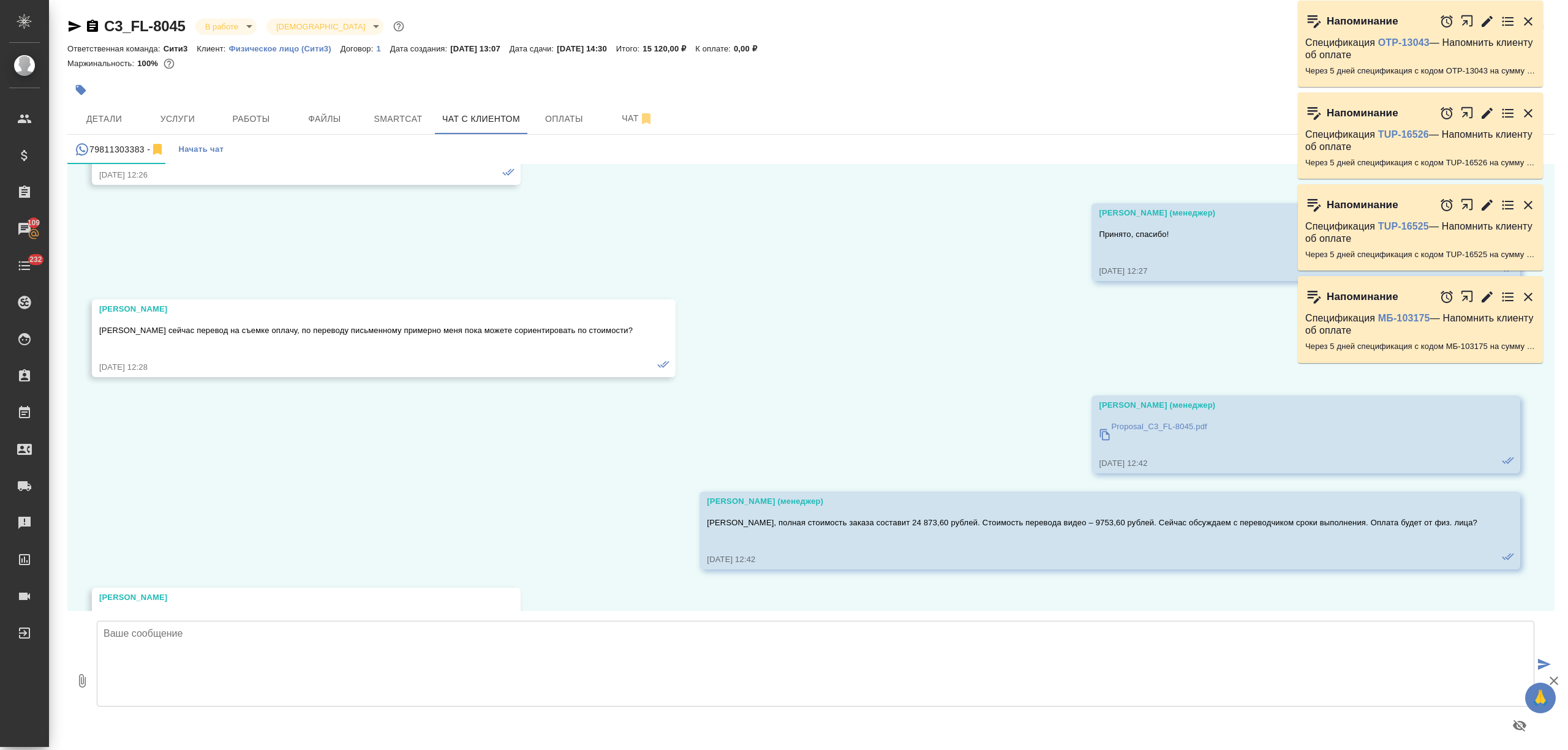
click at [178, 659] on textarea at bounding box center [816, 664] width 1437 height 86
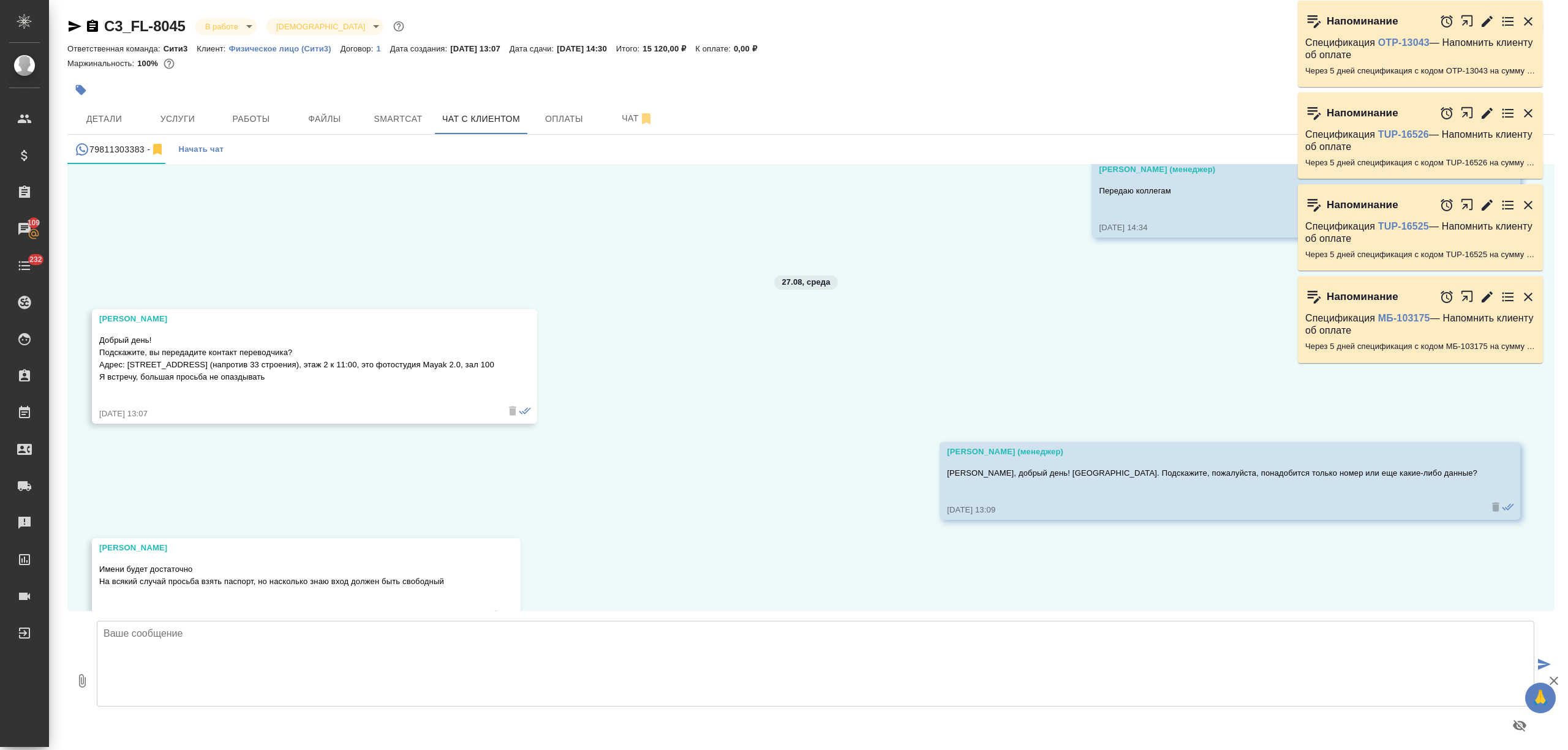
scroll to position [5244, 0]
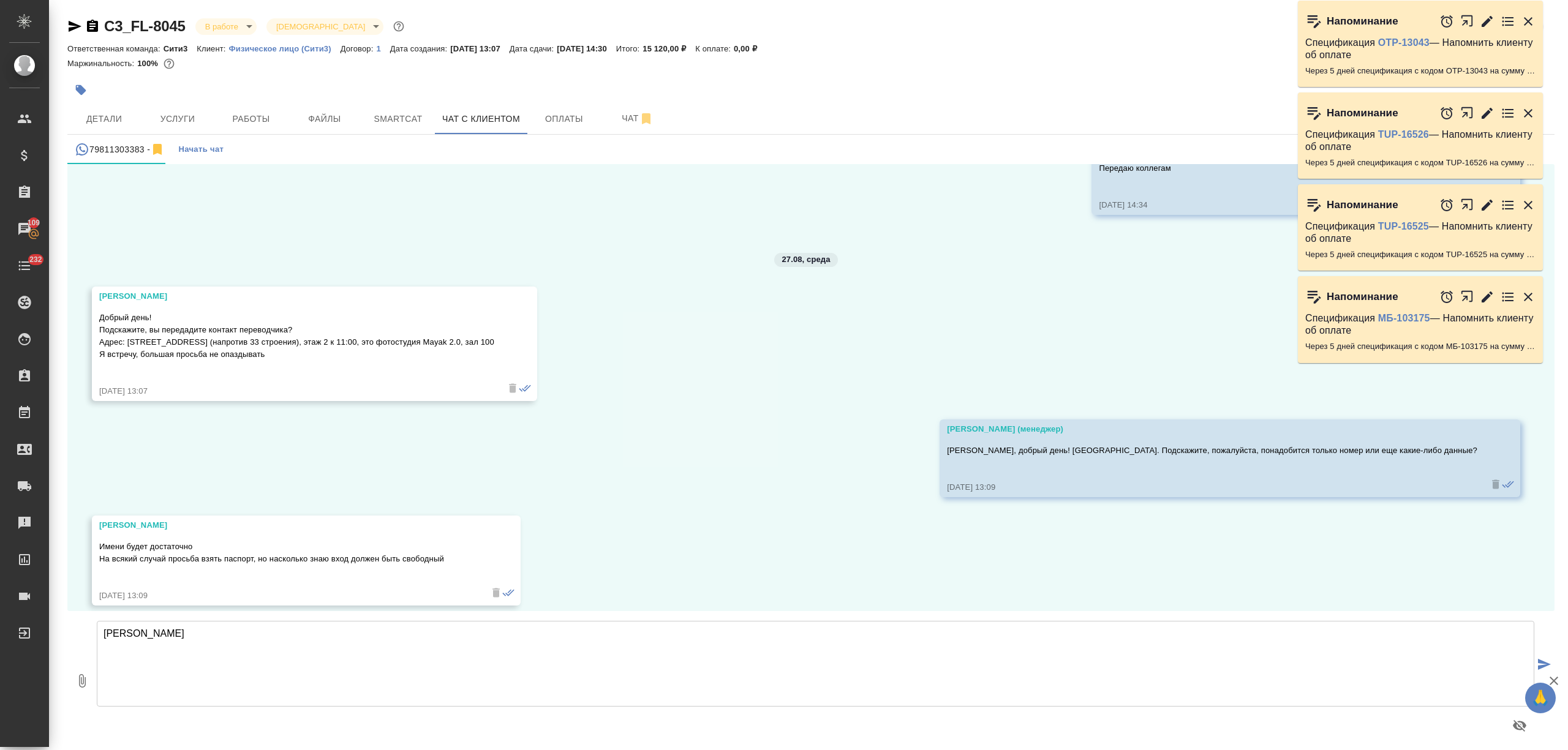
type textarea "[PERSON_NAME]"
paste textarea "[PHONE_NUMBER], зовут [PERSON_NAME]"
click at [195, 632] on textarea "[PHONE_NUMBER], зовут [PERSON_NAME]" at bounding box center [816, 664] width 1437 height 86
click at [234, 634] on textarea "[PHONE_NUMBER], [PERSON_NAME]" at bounding box center [816, 664] width 1437 height 86
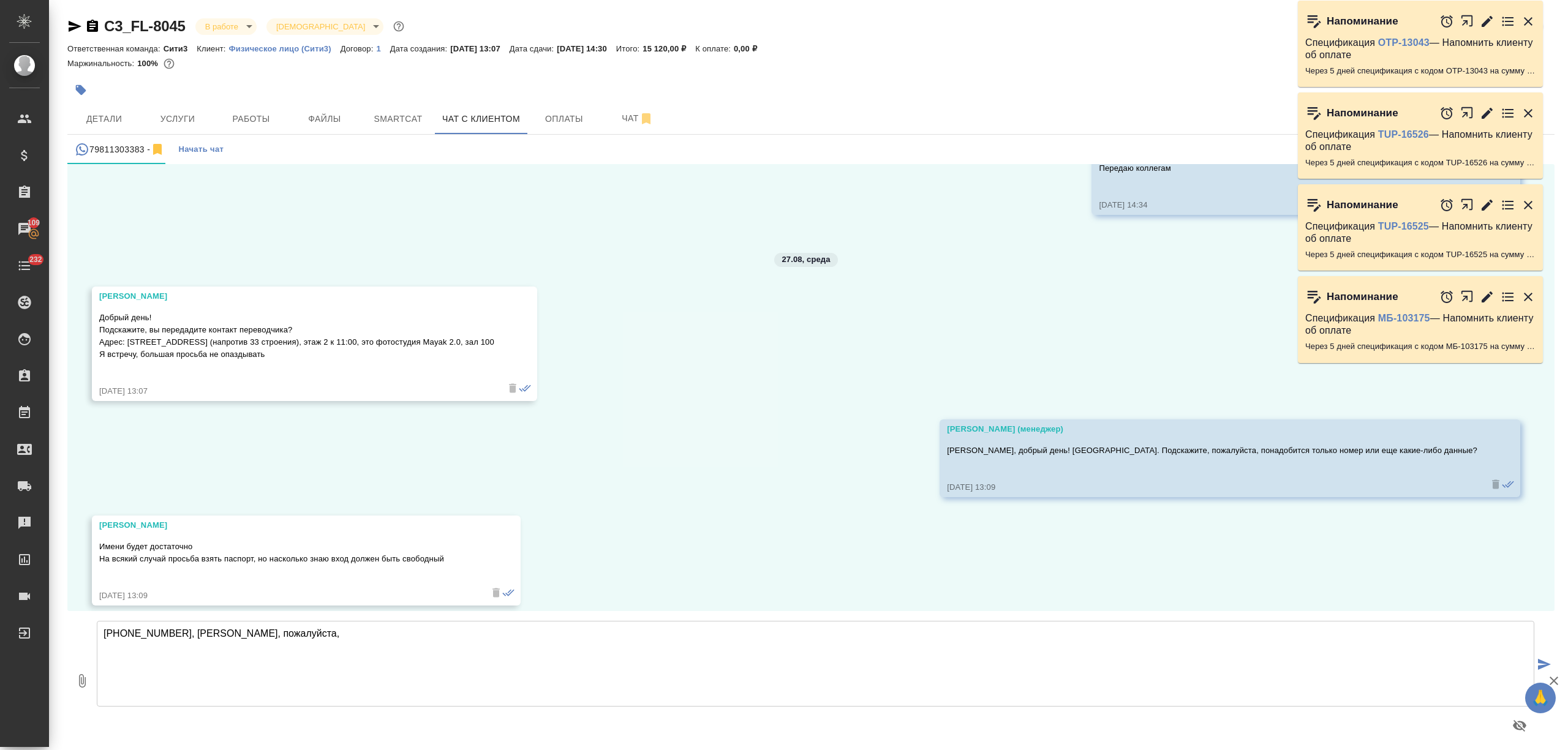
click at [188, 627] on textarea "[PHONE_NUMBER], [PERSON_NAME], пожалуйста," at bounding box center [816, 664] width 1437 height 86
click at [246, 641] on textarea "[PHONE_NUMBER], имя переводчика – [PERSON_NAME], пожалуйста," at bounding box center [816, 664] width 1437 height 86
type textarea "[PHONE_NUMBER], имя переводчика – [PERSON_NAME], пожалуйста, нет ли новых матер…"
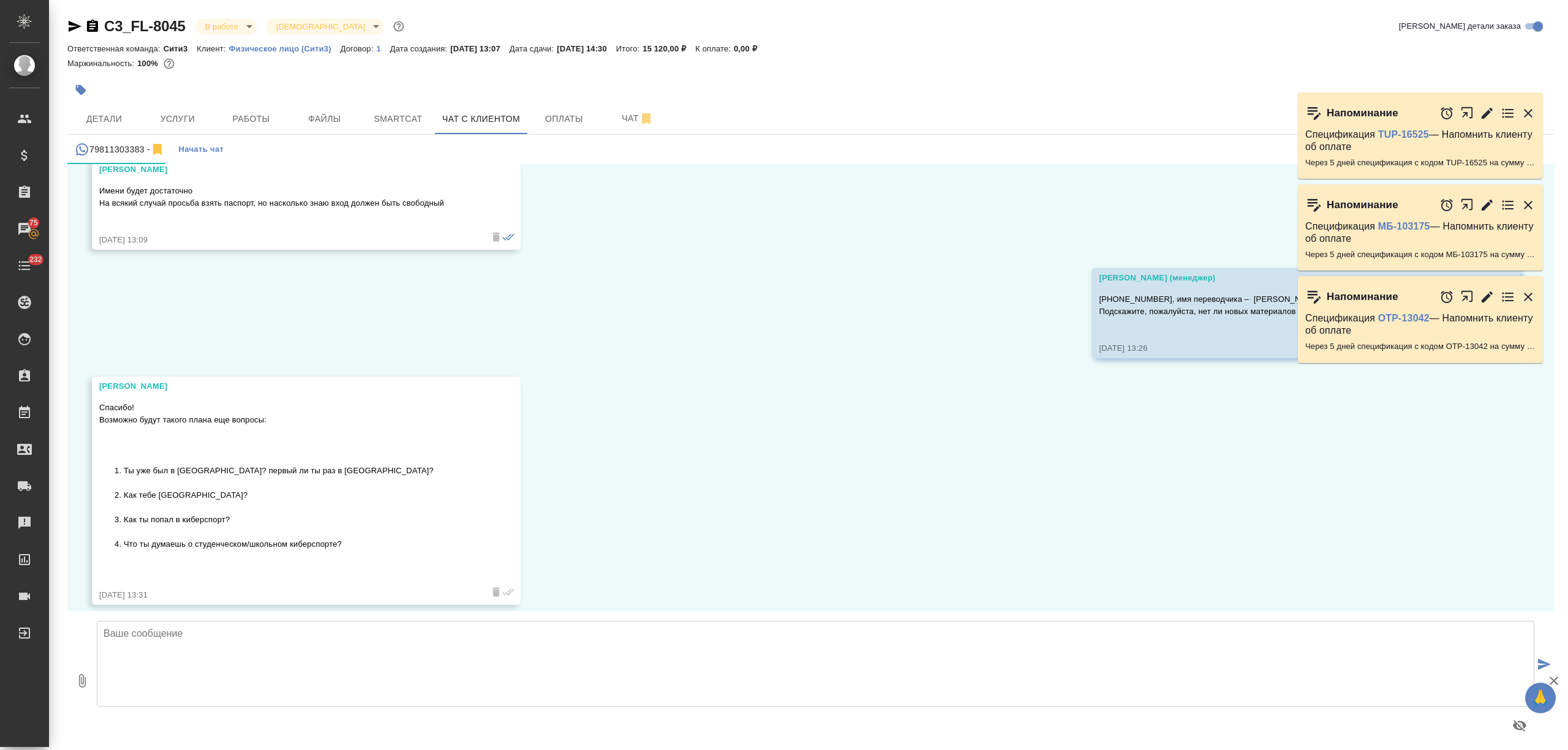
scroll to position [5695, 0]
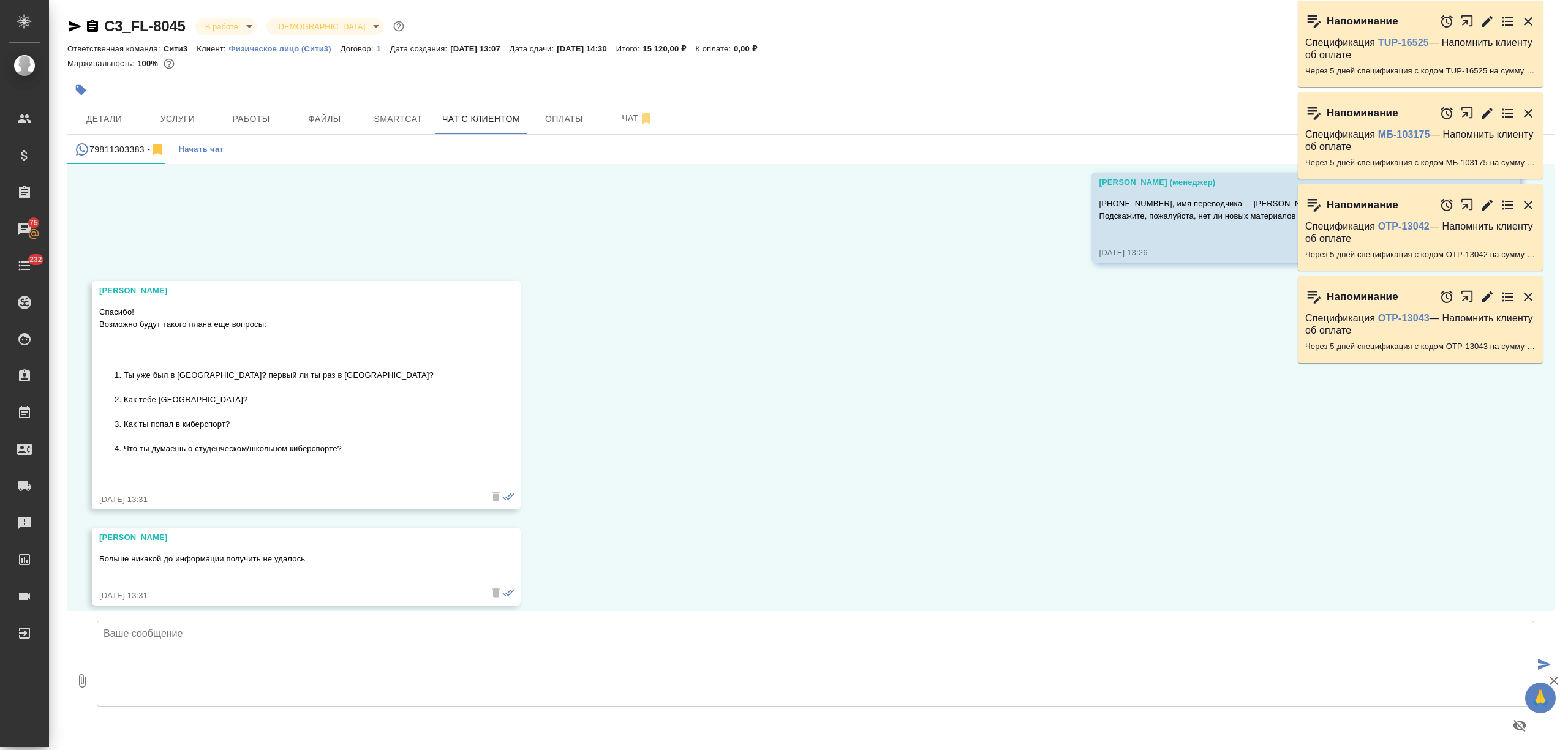
click at [243, 648] on textarea at bounding box center [816, 664] width 1437 height 86
type textarea "Принято, спасибо! Передаю коллегам"
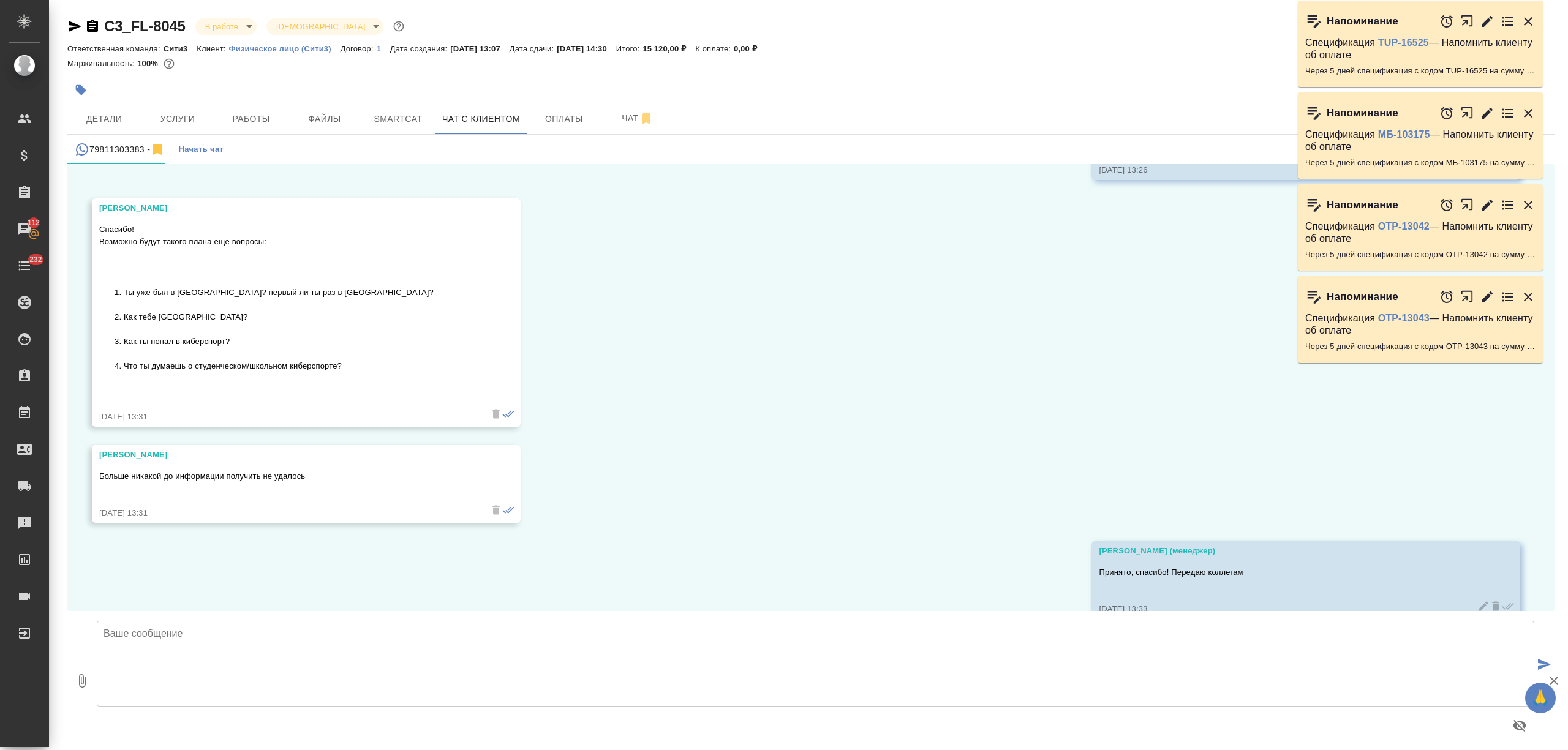
scroll to position [5792, 0]
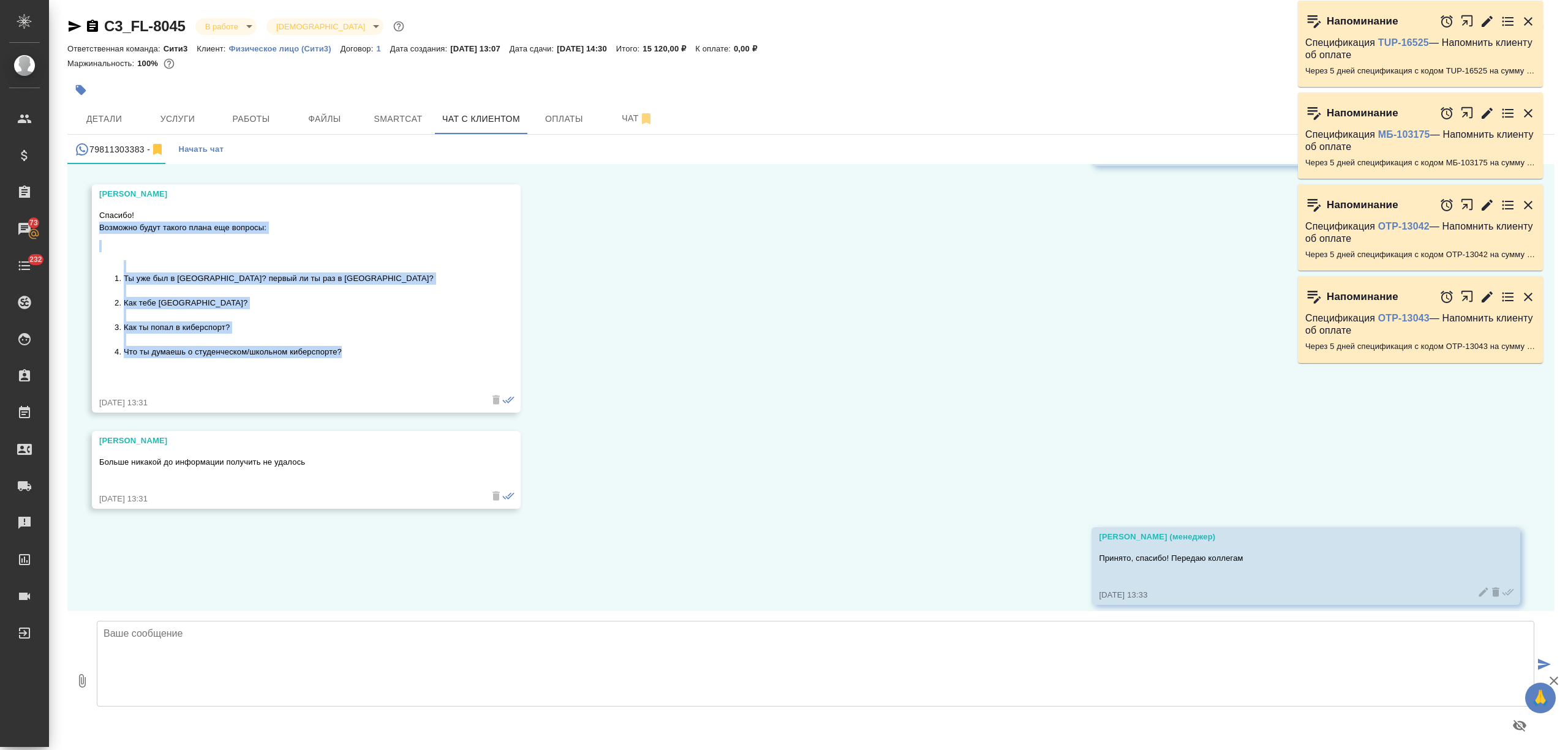
drag, startPoint x: 368, startPoint y: 340, endPoint x: 93, endPoint y: 217, distance: 301.3
click at [93, 217] on div "[PERSON_NAME]! Возможно будут такого плана еще вопросы: Ты уже был в [GEOGRAPHI…" at bounding box center [306, 298] width 429 height 228
copy div "Возможно будут такого плана еще вопросы: Ты уже был в [GEOGRAPHIC_DATA]? первый…"
click at [606, 114] on button "Чат" at bounding box center [637, 118] width 74 height 30
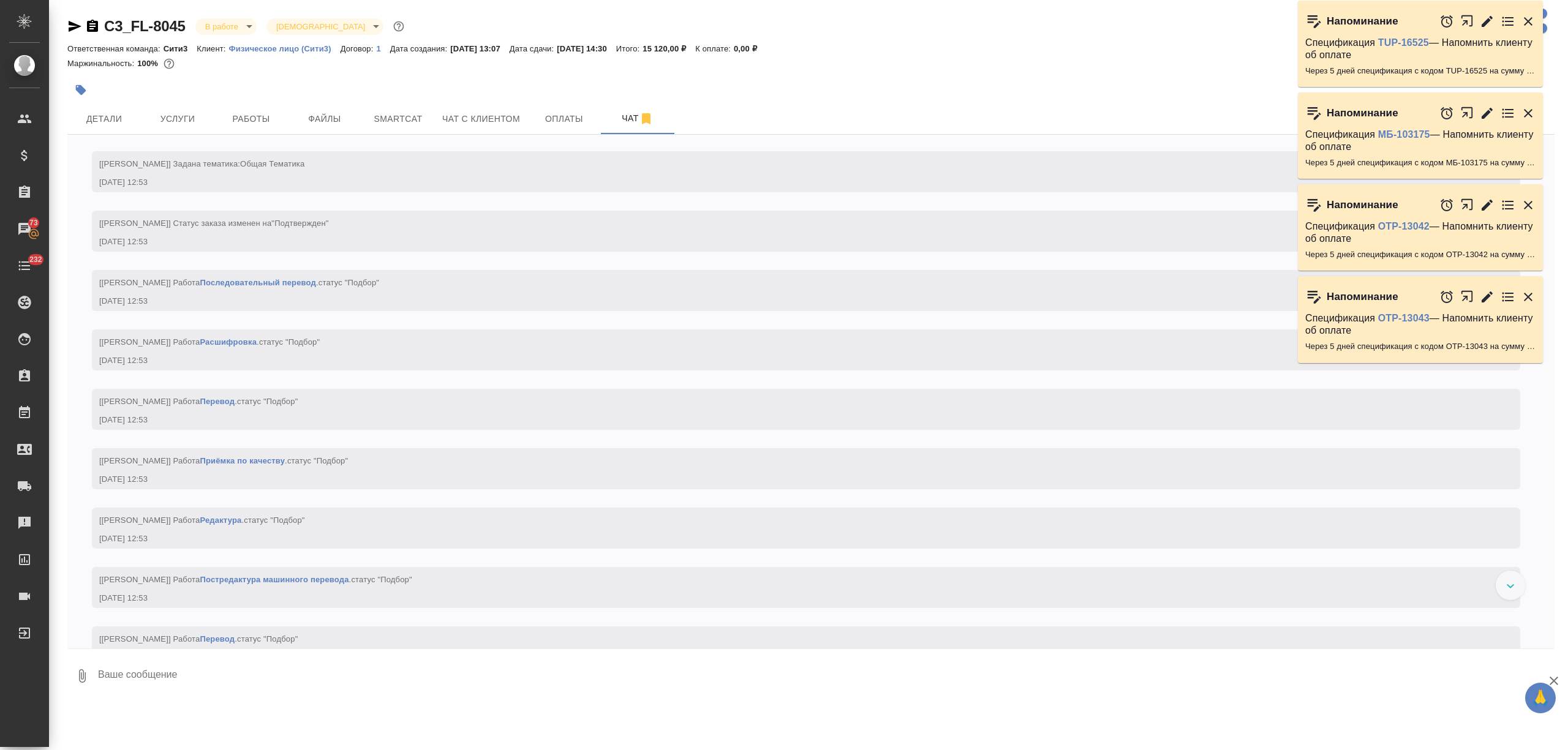
scroll to position [7067, 0]
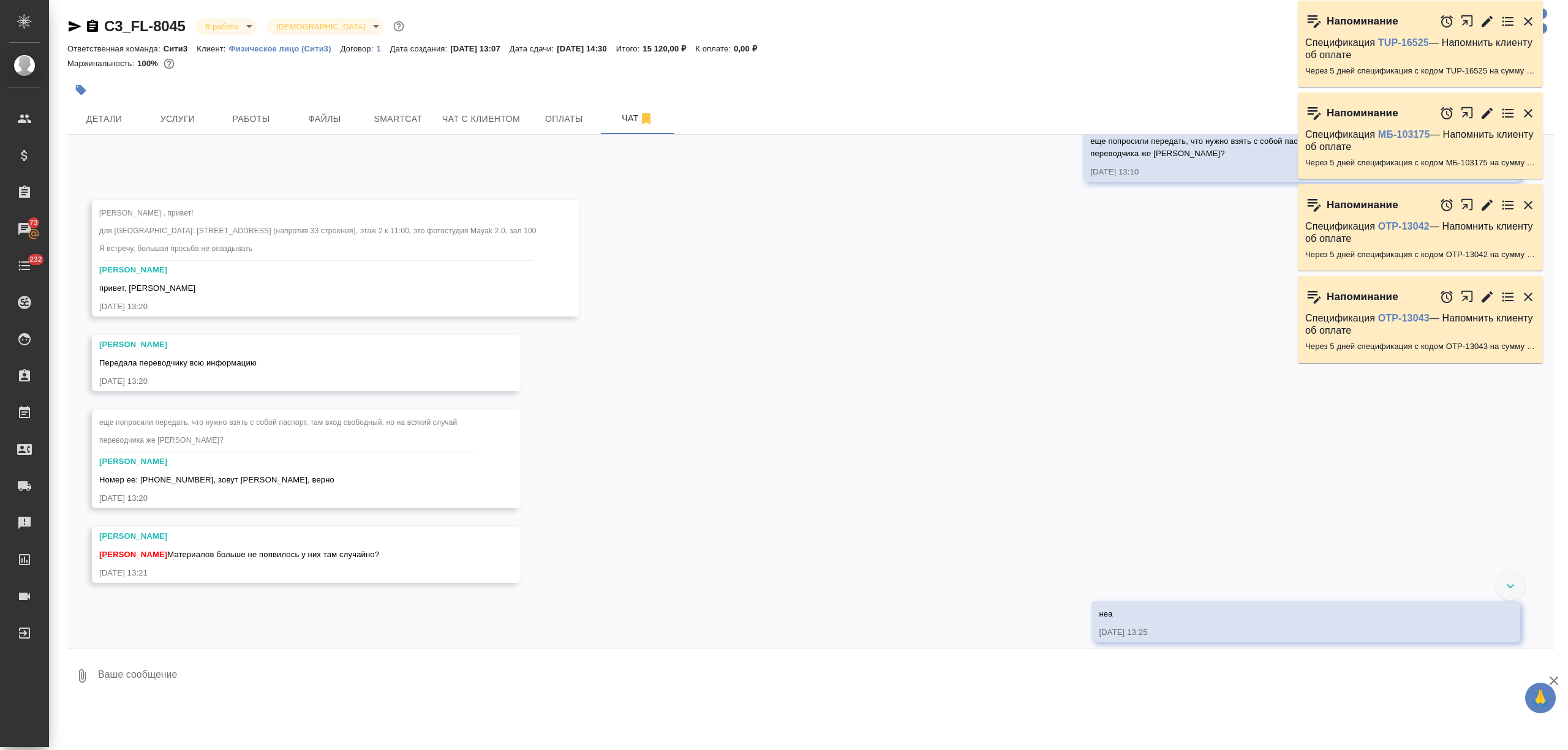
click at [148, 674] on textarea at bounding box center [825, 676] width 1458 height 42
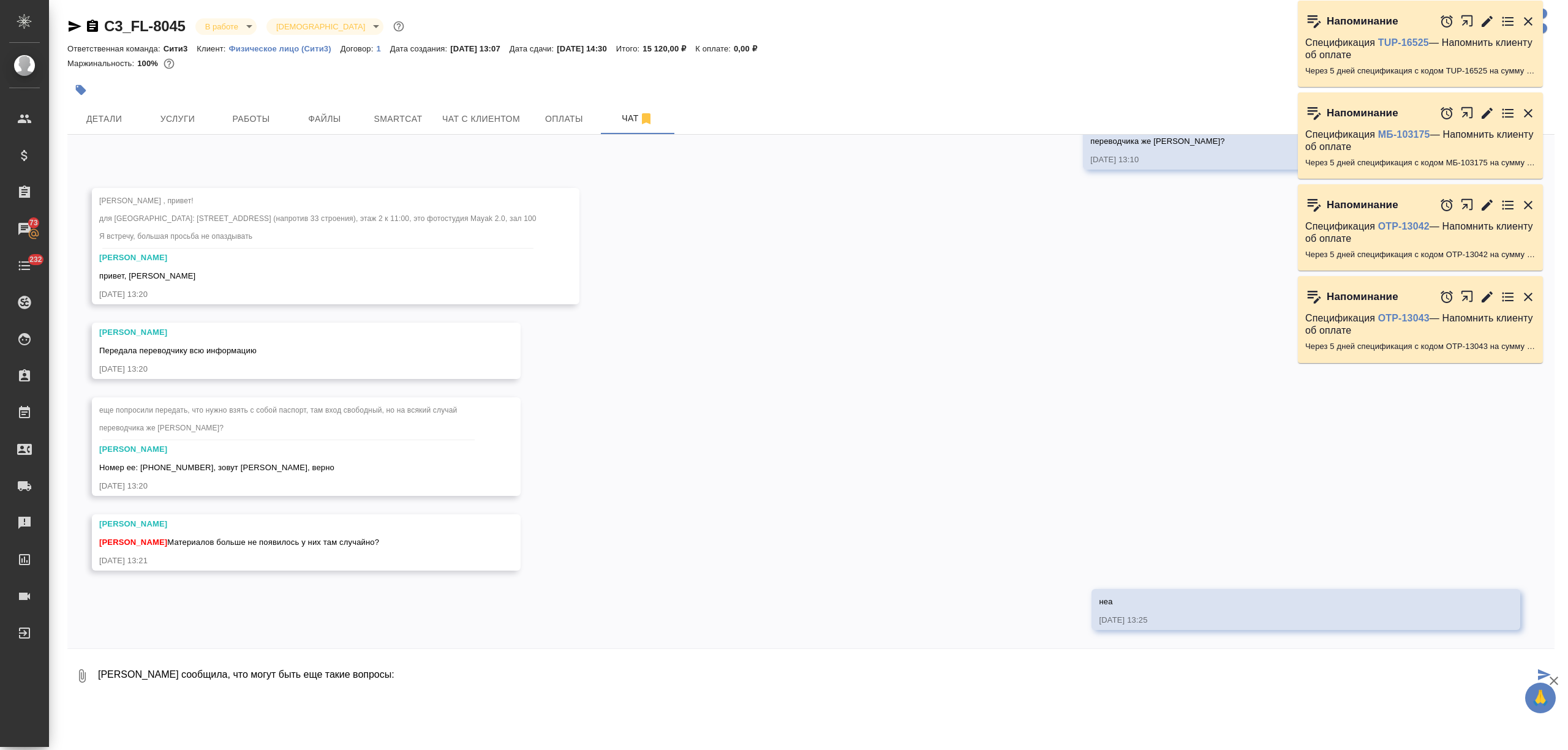
type textarea "[PERSON_NAME] сообщила, что могут быть еще такие вопросы:"
paste textarea "Возможно будут такого плана еще вопросы: Ты уже был в [GEOGRAPHIC_DATA]? первый…"
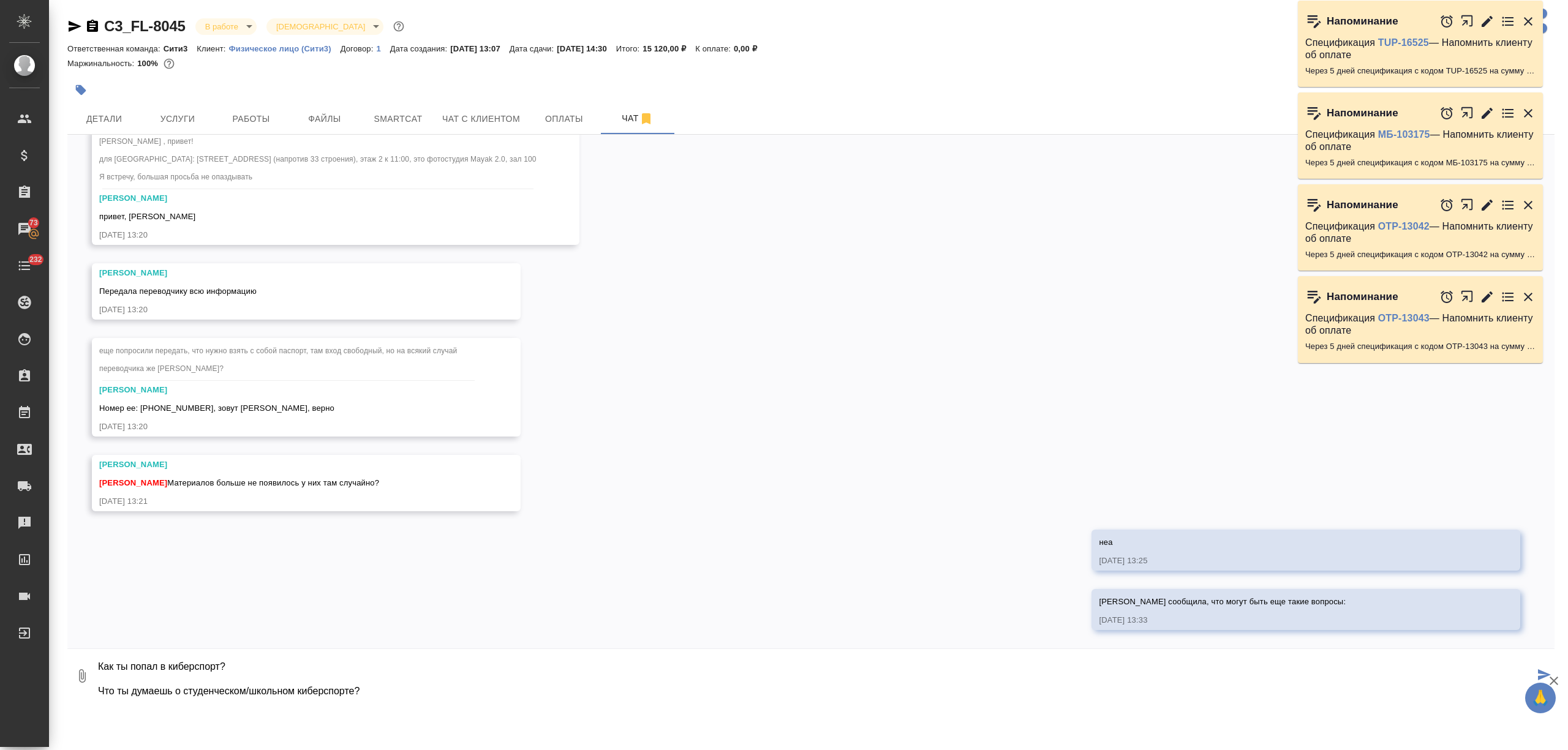
scroll to position [7126, 0]
type textarea "Возможно будут такого плана еще вопросы: Ты уже был в [GEOGRAPHIC_DATA]? первый…"
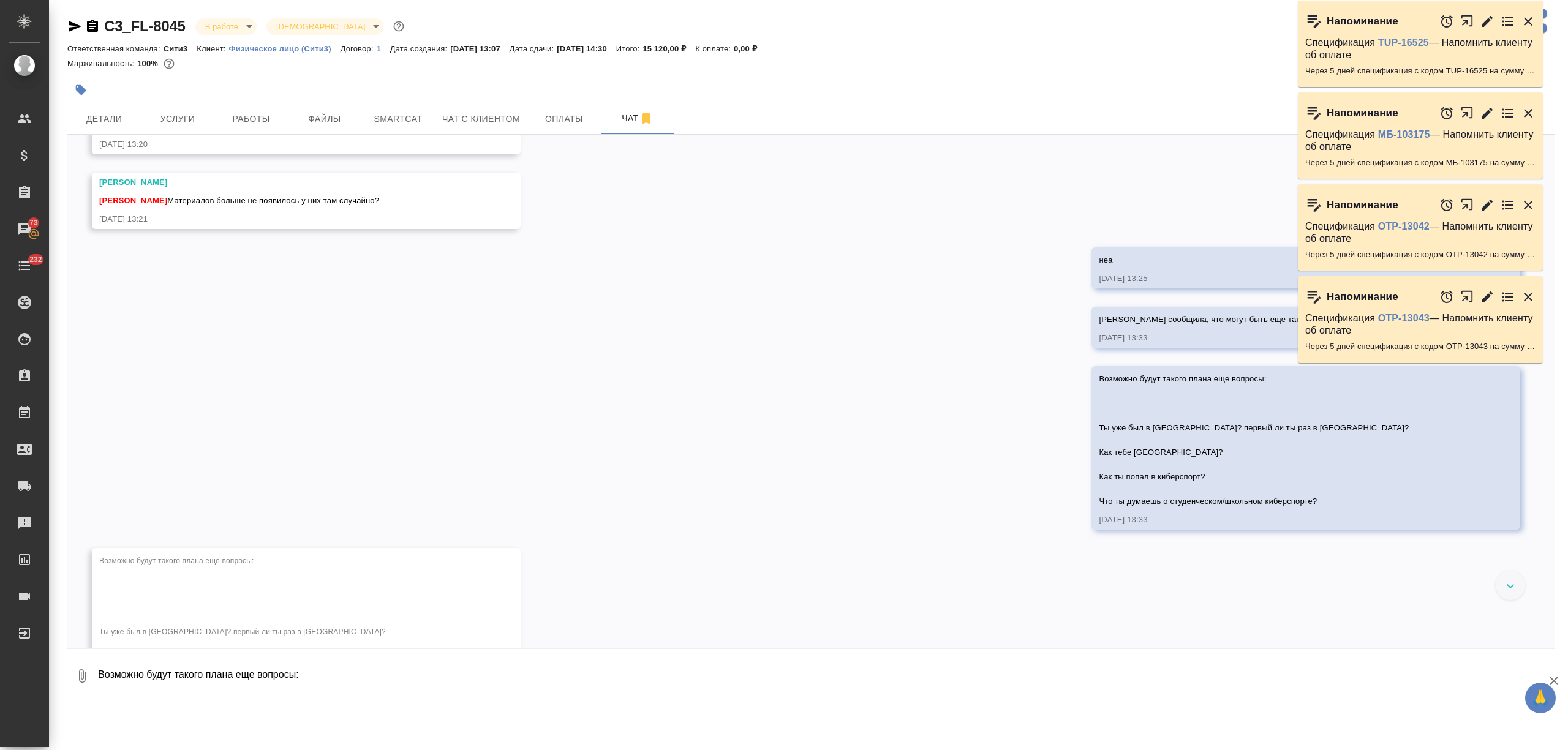
scroll to position [7587, 0]
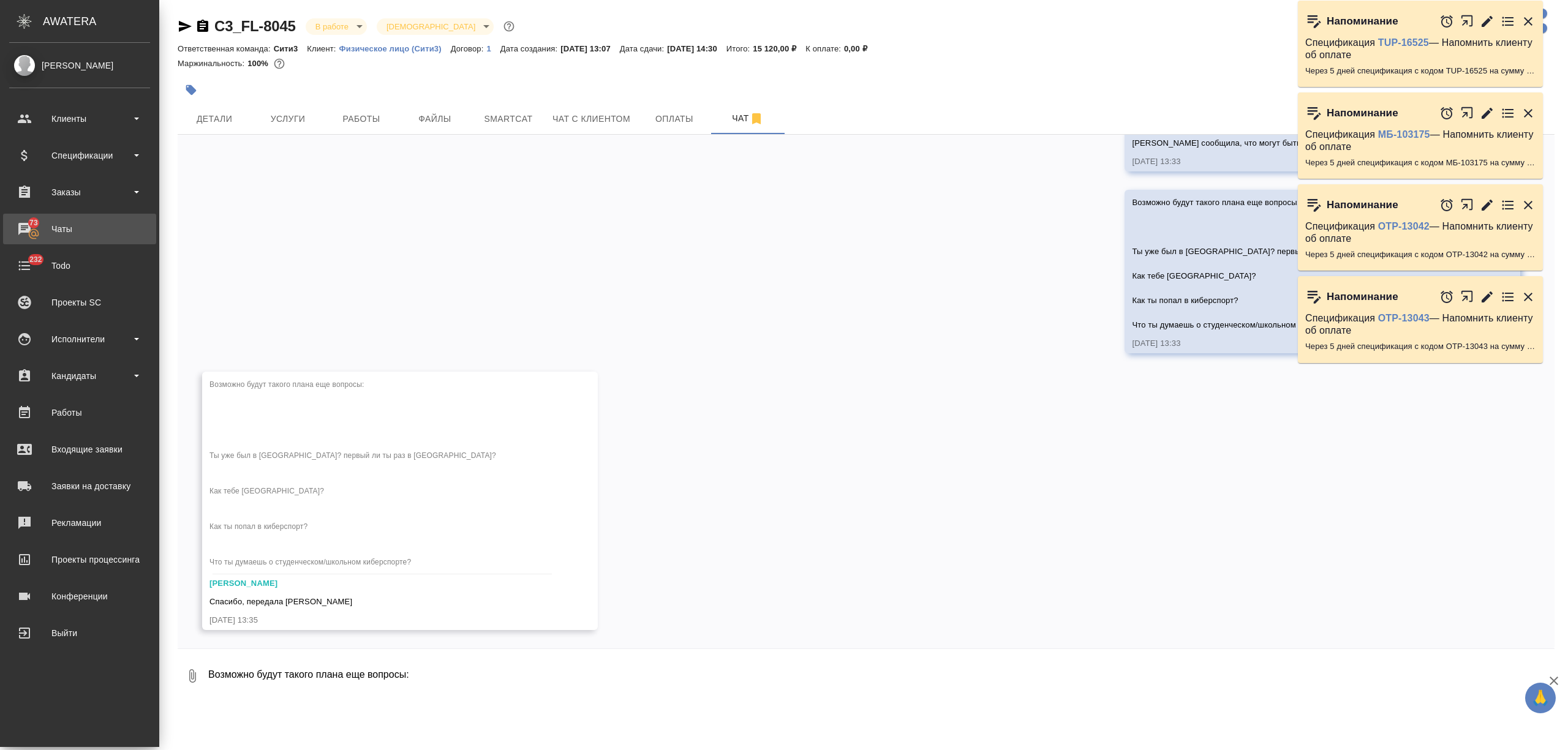
click at [60, 226] on div "Чаты" at bounding box center [79, 228] width 141 height 19
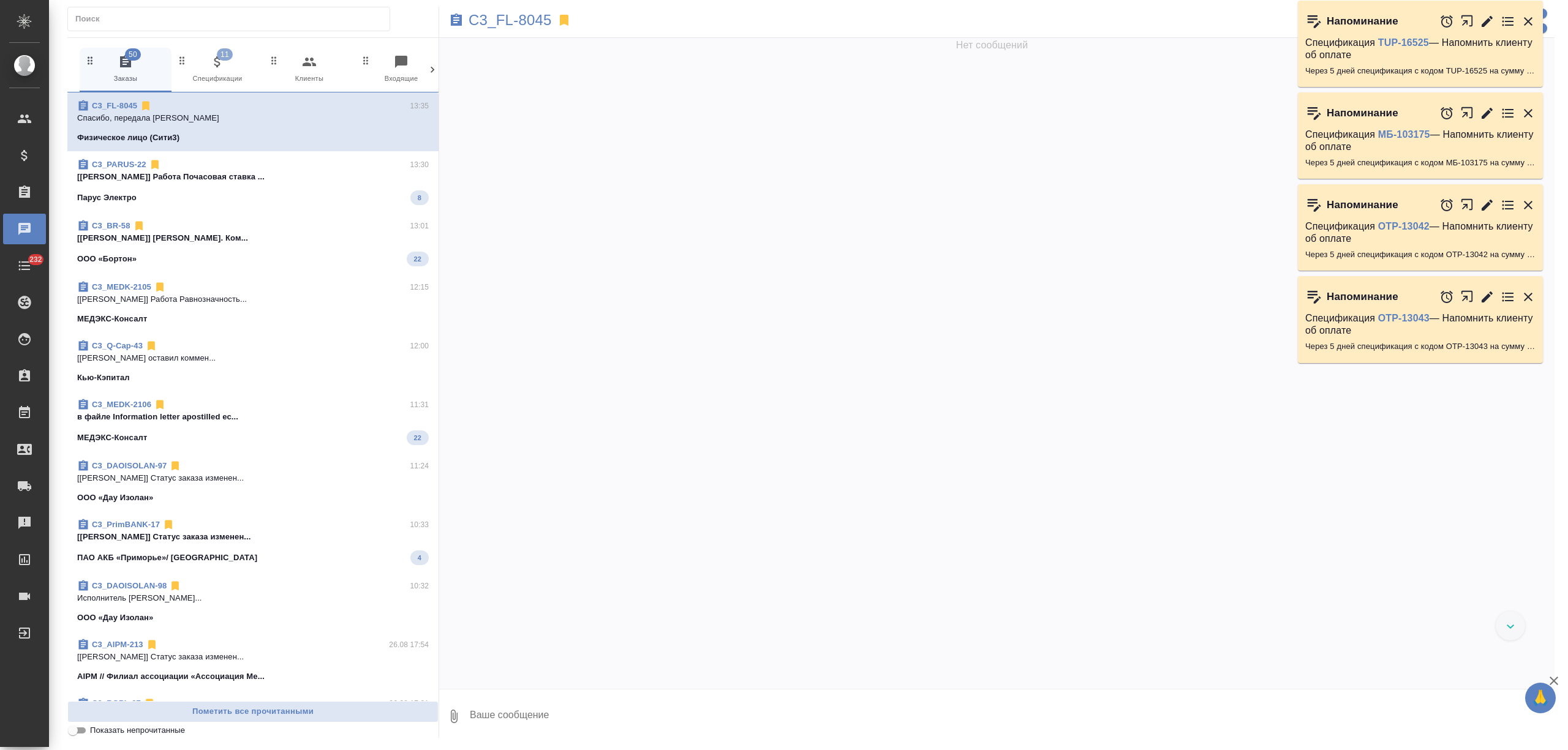
click at [429, 65] on icon at bounding box center [433, 70] width 12 height 12
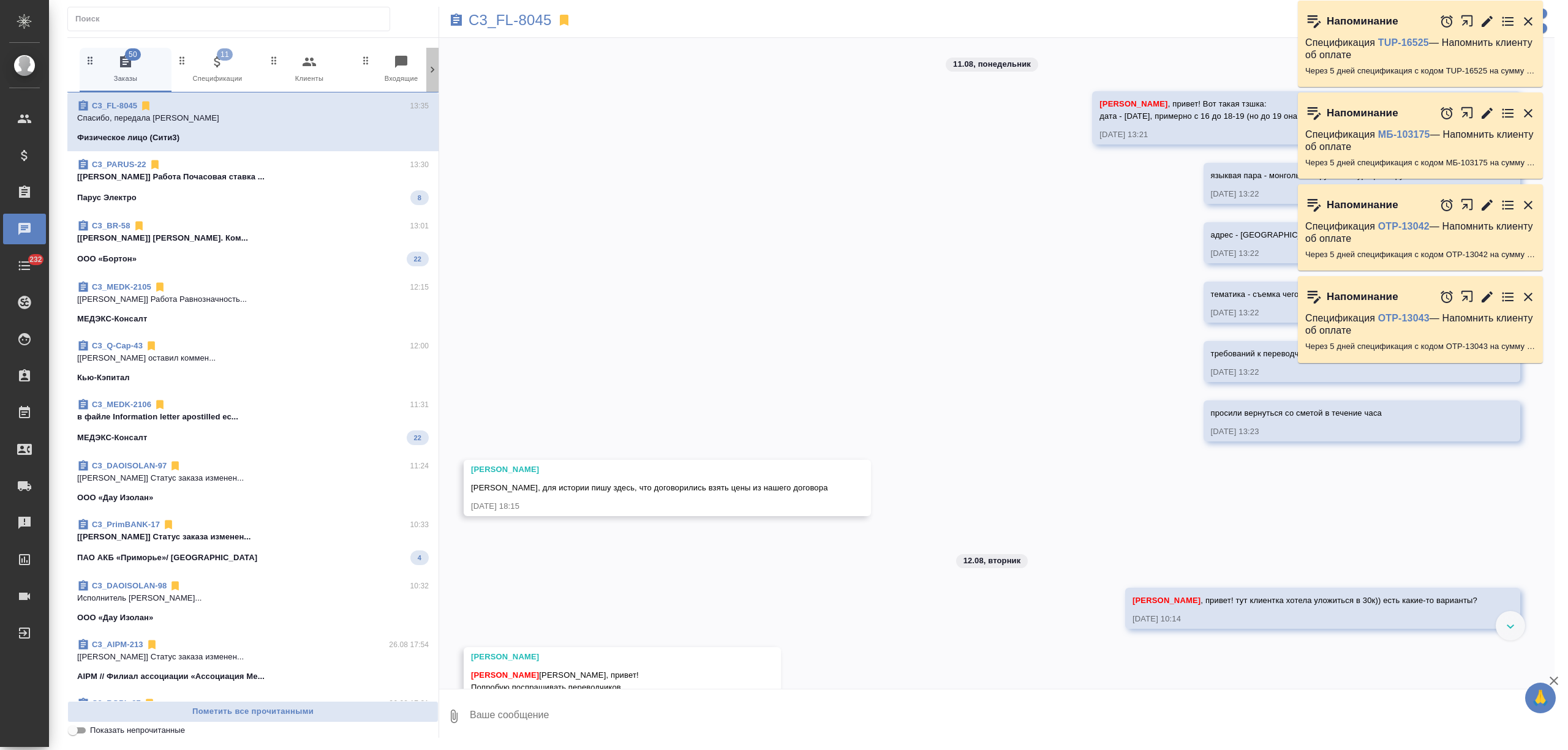
click at [429, 65] on icon at bounding box center [433, 70] width 12 height 12
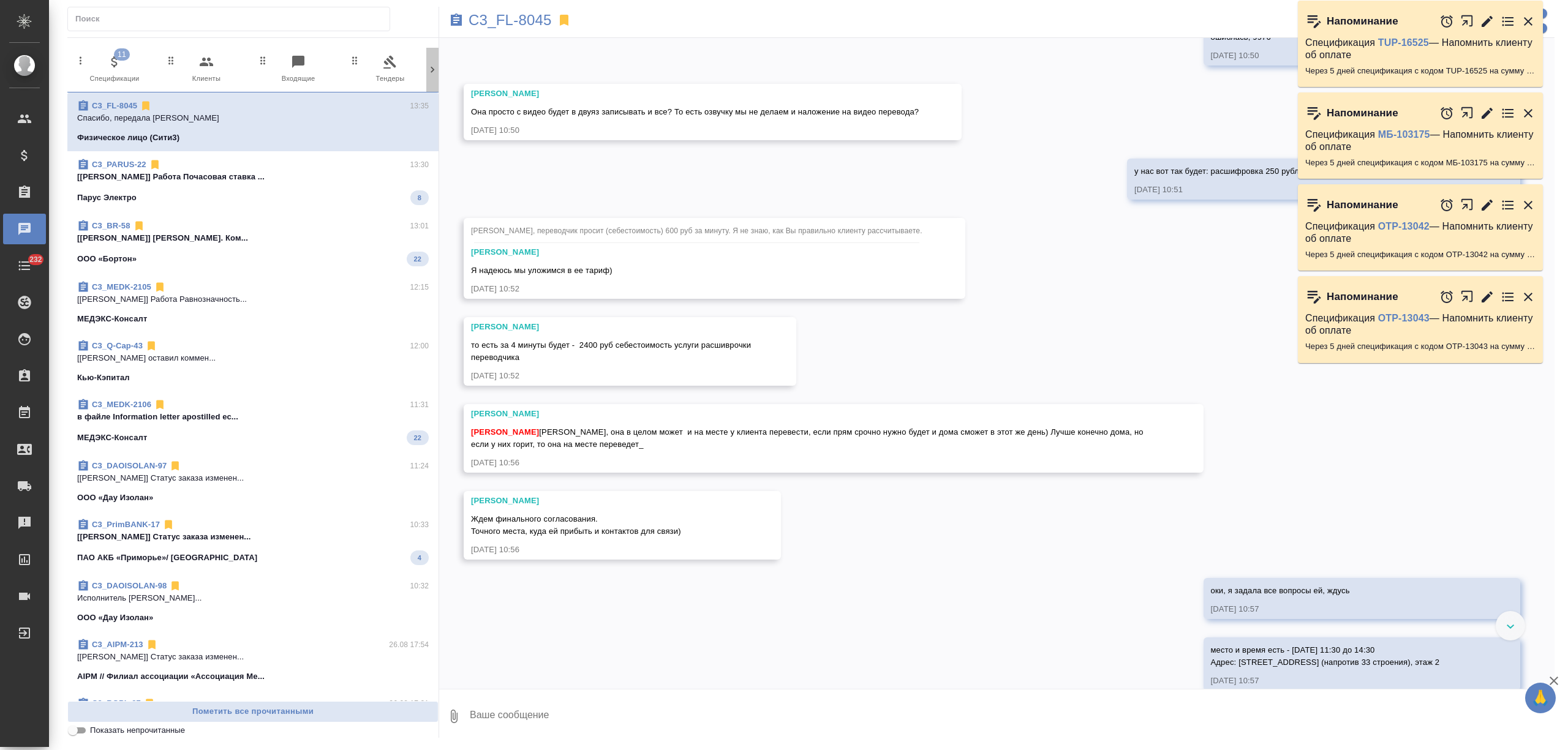
click at [429, 65] on icon at bounding box center [433, 70] width 12 height 12
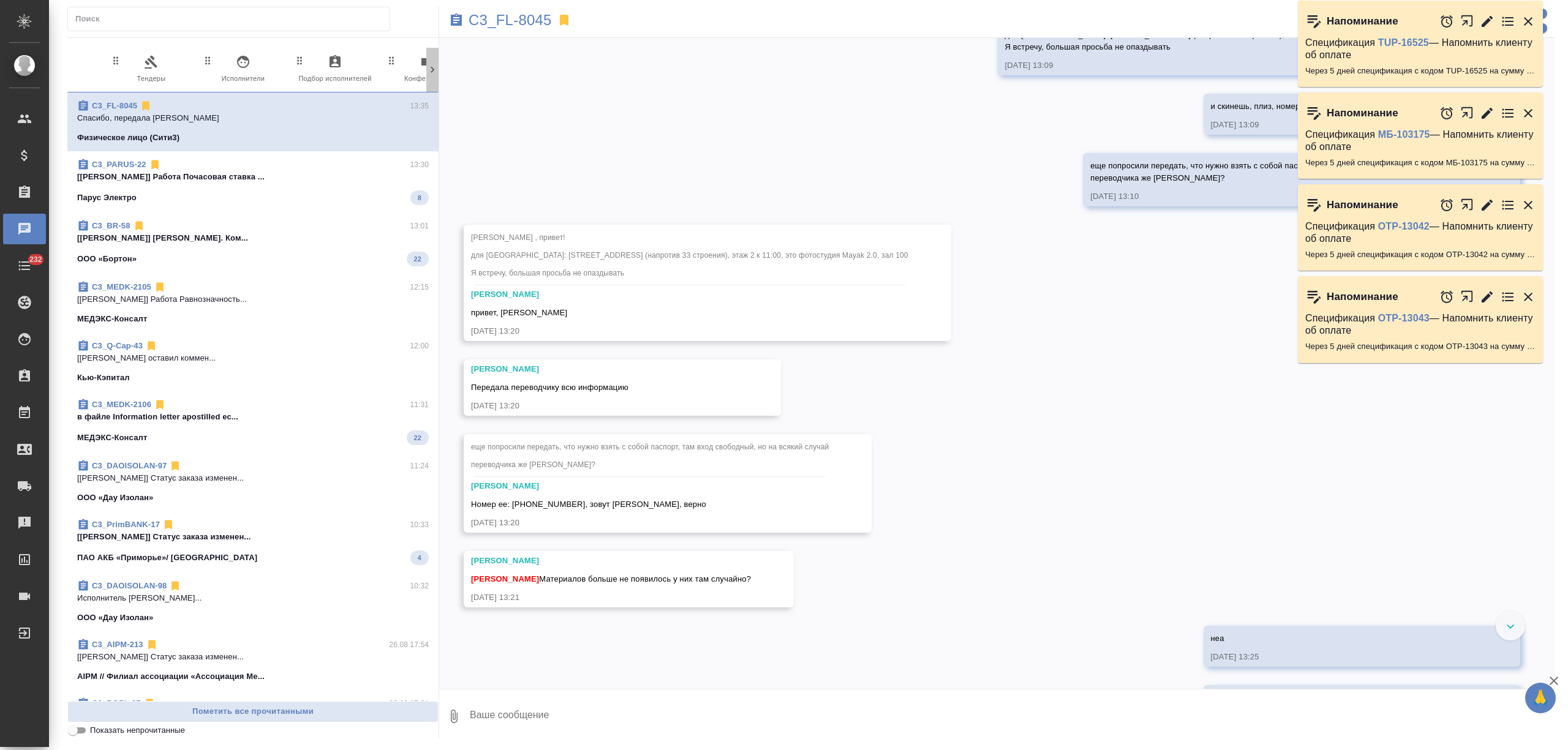
click at [429, 65] on icon at bounding box center [433, 70] width 12 height 12
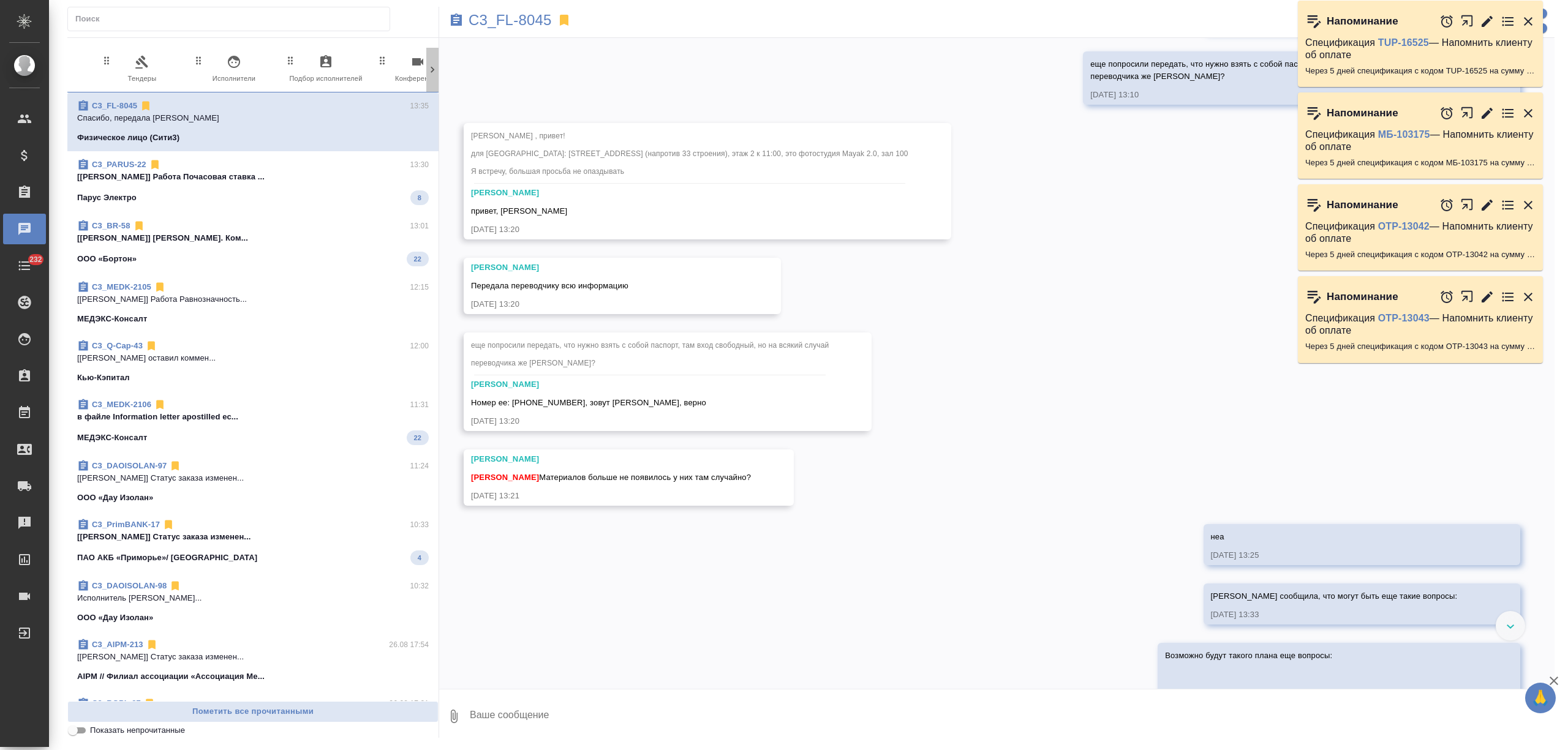
click at [429, 65] on icon at bounding box center [433, 70] width 12 height 12
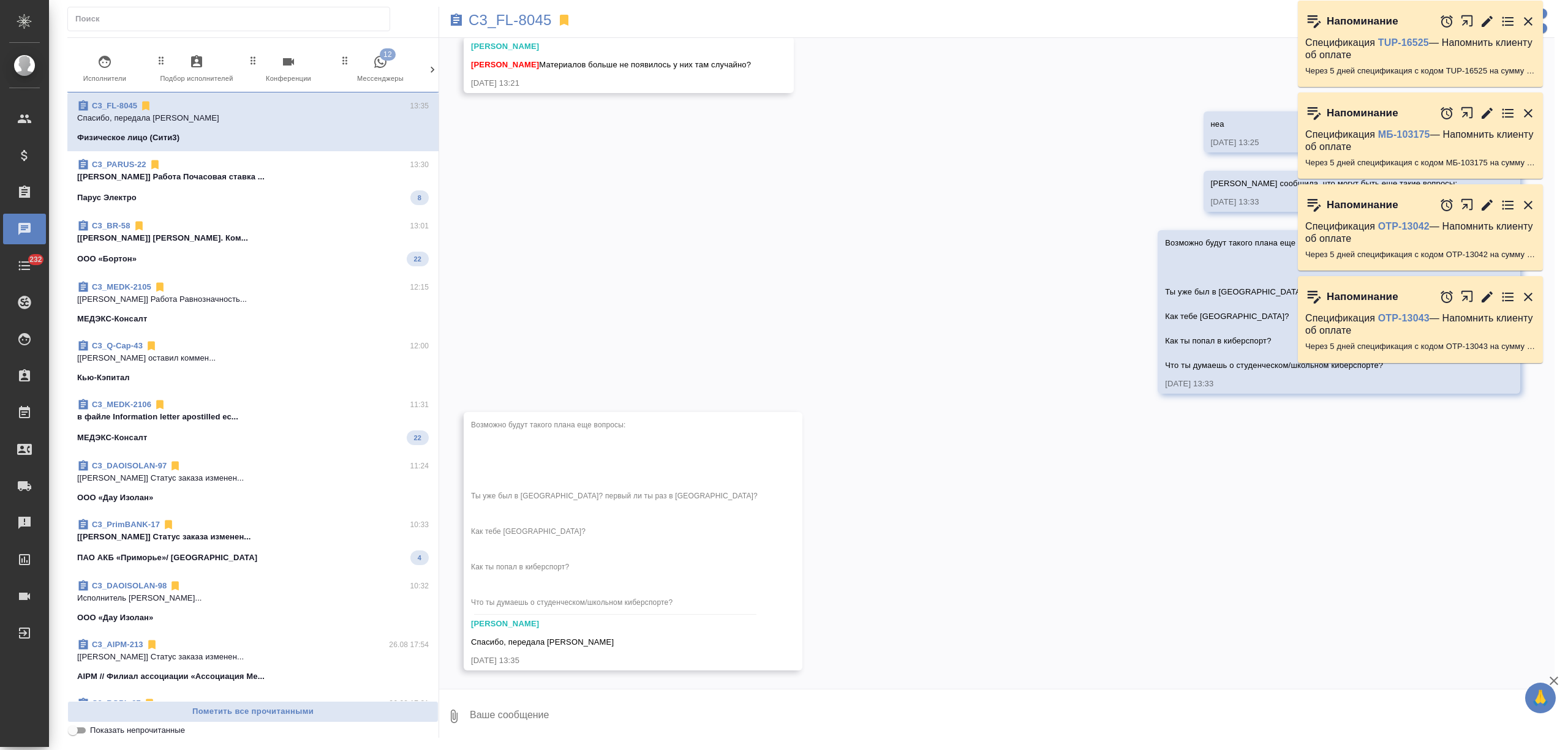
click at [405, 66] on span "12 Мессенджеры" at bounding box center [380, 69] width 82 height 30
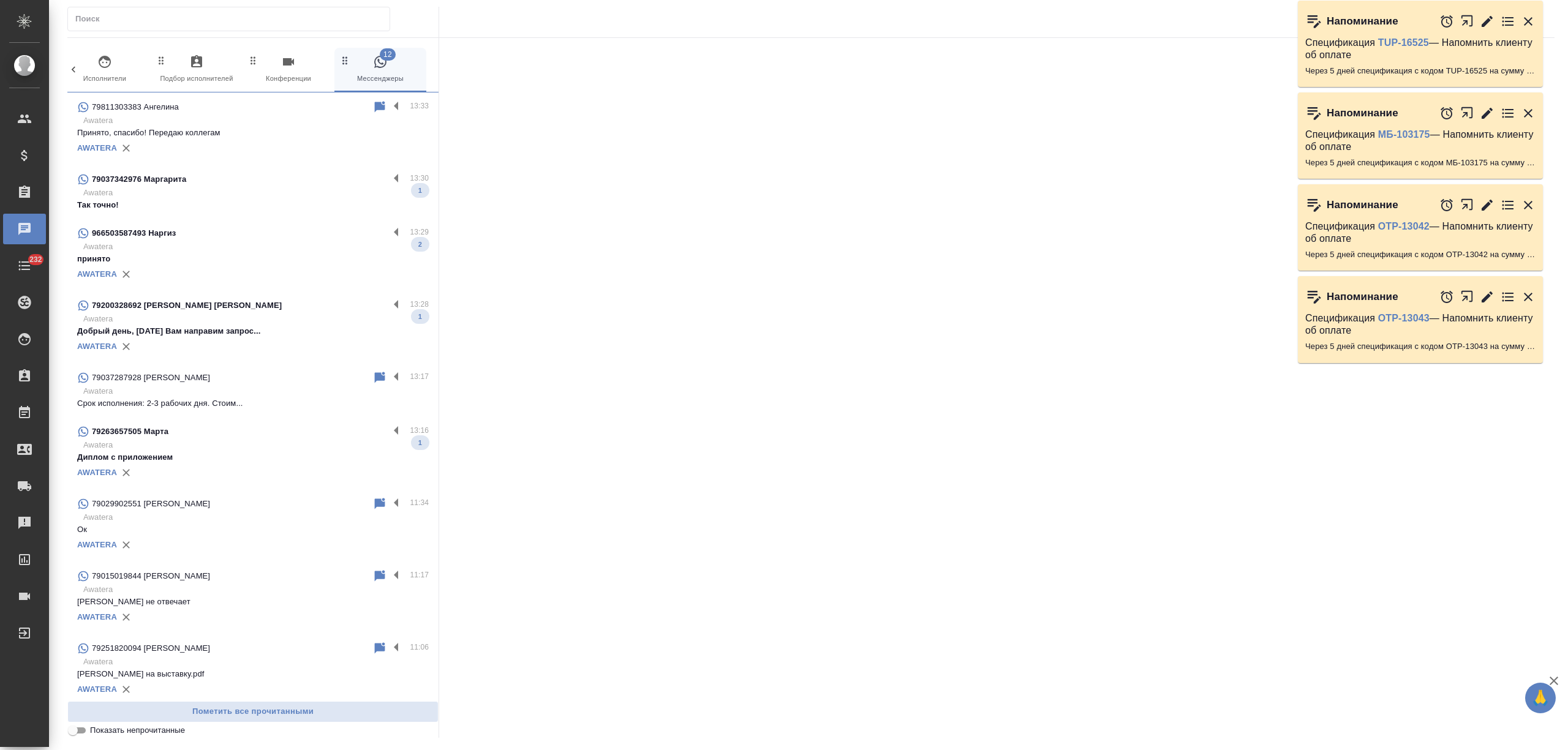
click at [265, 190] on p "Awatera" at bounding box center [256, 193] width 346 height 12
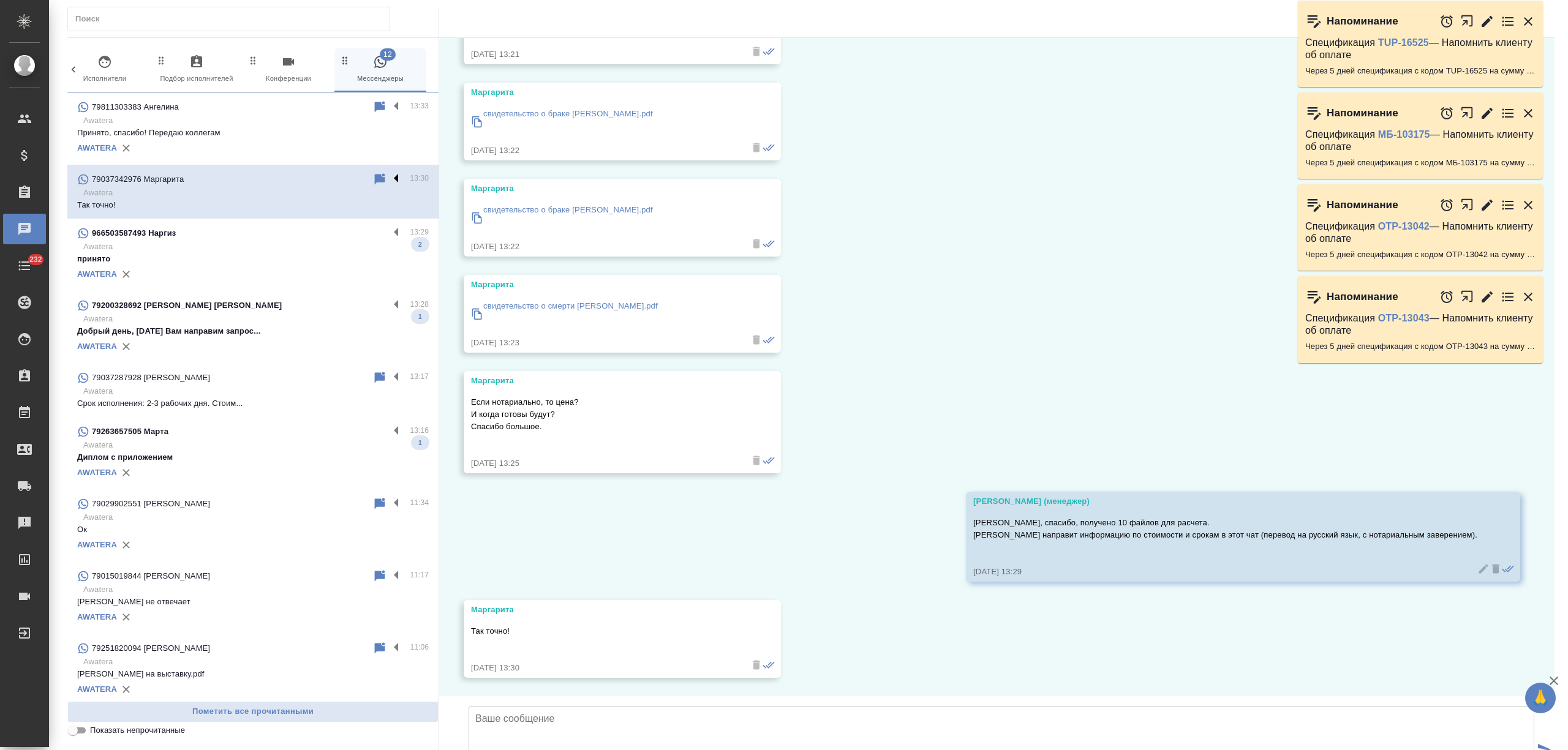
scroll to position [1178, 0]
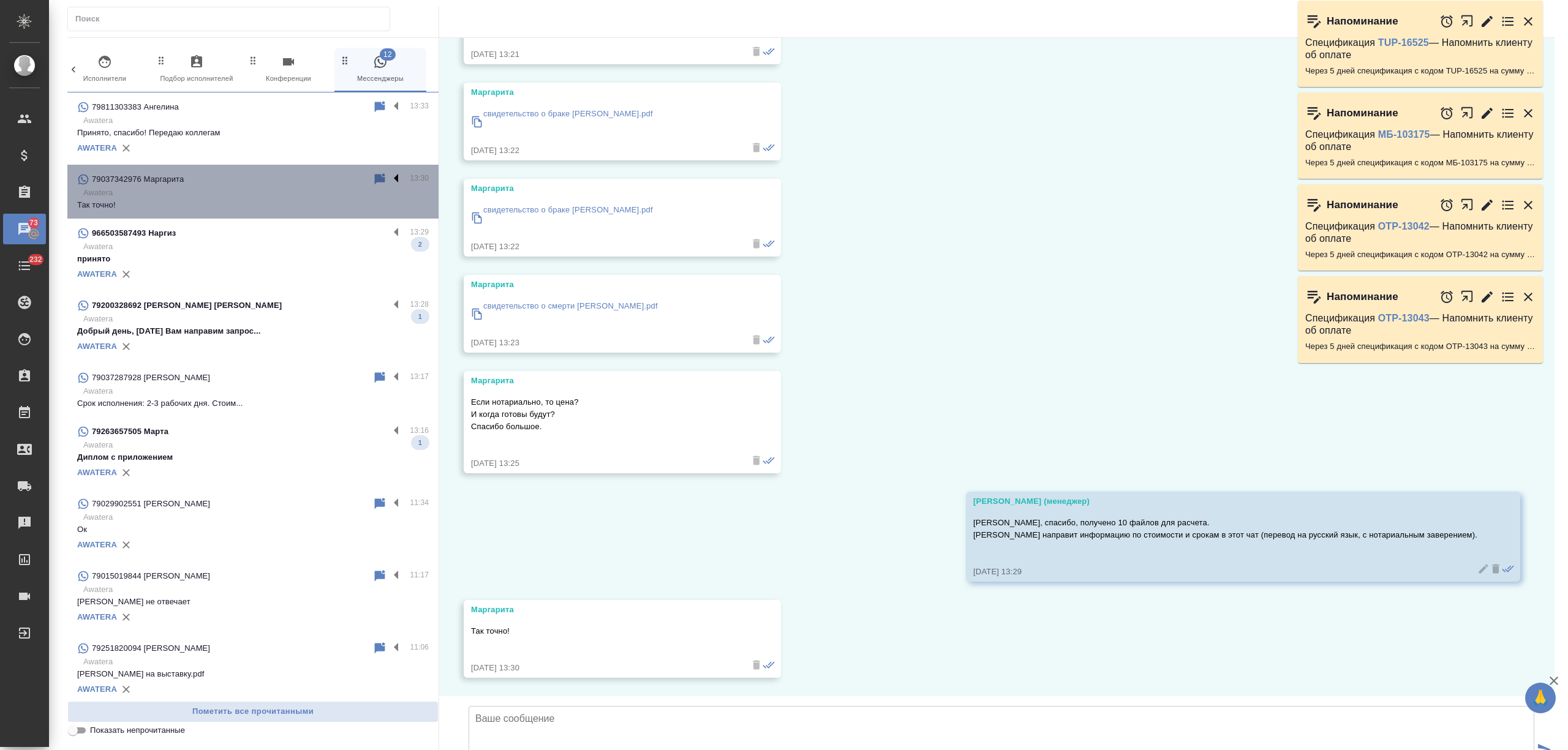
click at [389, 177] on label at bounding box center [399, 180] width 20 height 14
click at [0, 0] on input "checkbox" at bounding box center [0, 0] width 0 height 0
click at [328, 178] on icon at bounding box center [332, 180] width 9 height 11
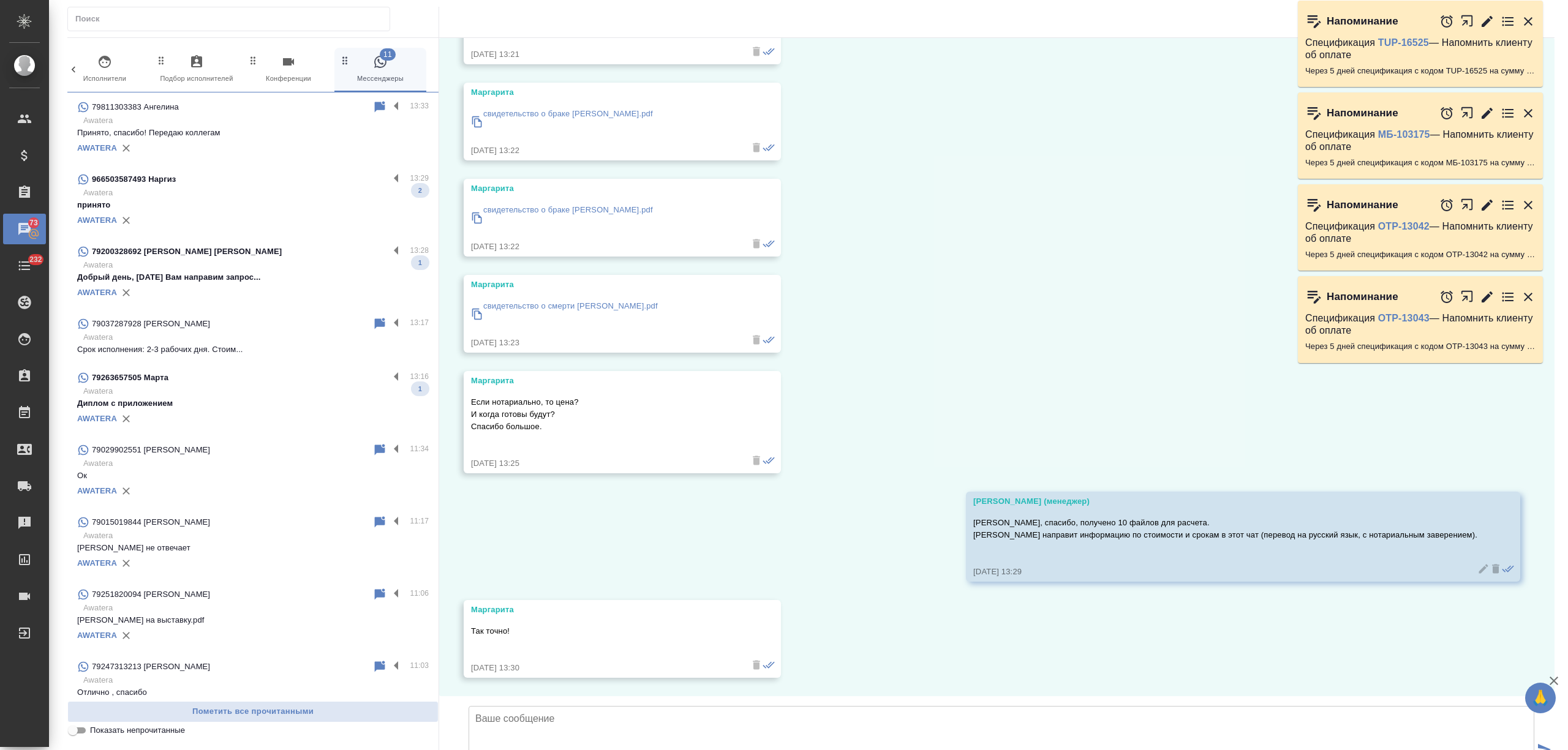
click at [316, 204] on p "принято" at bounding box center [253, 205] width 352 height 12
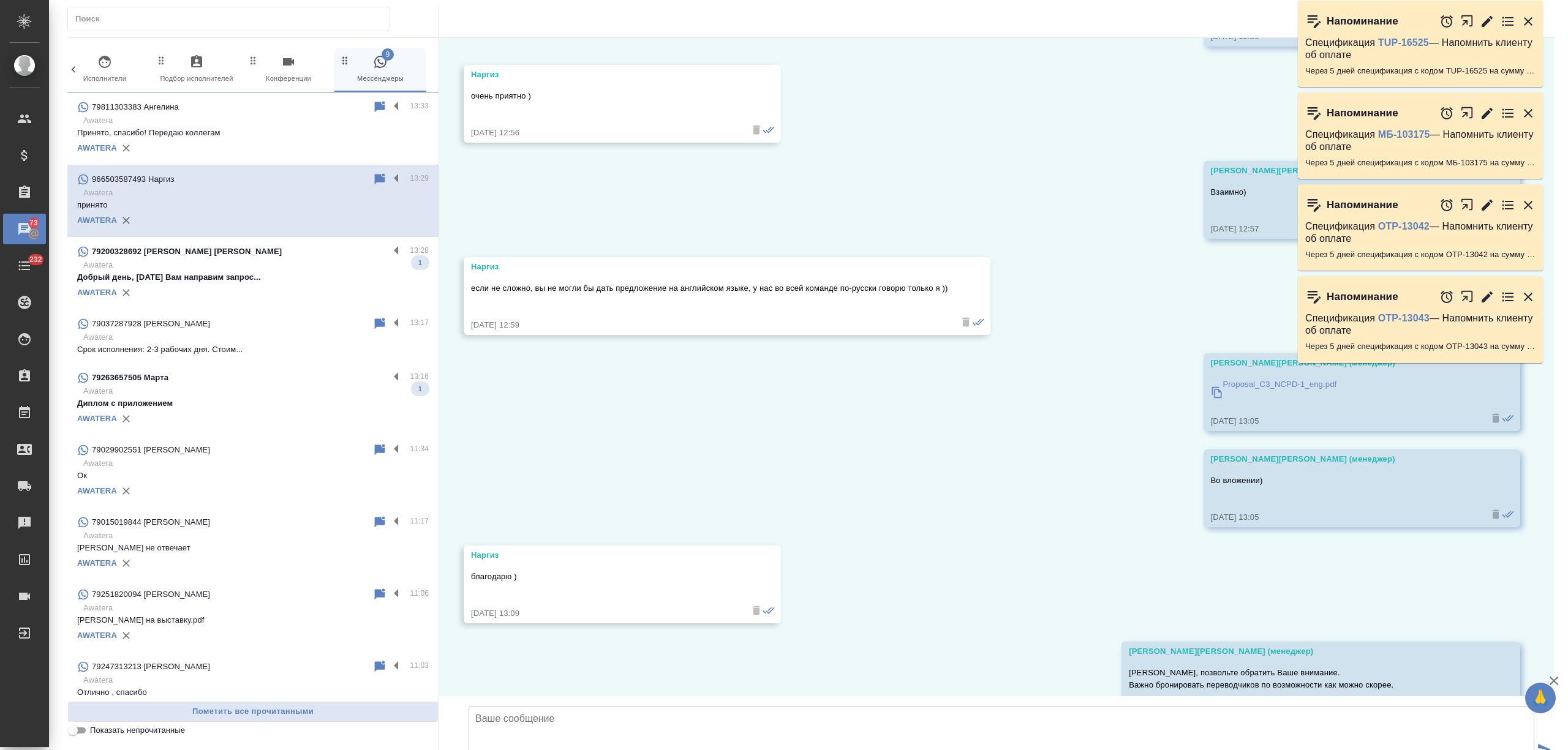
scroll to position [2968, 0]
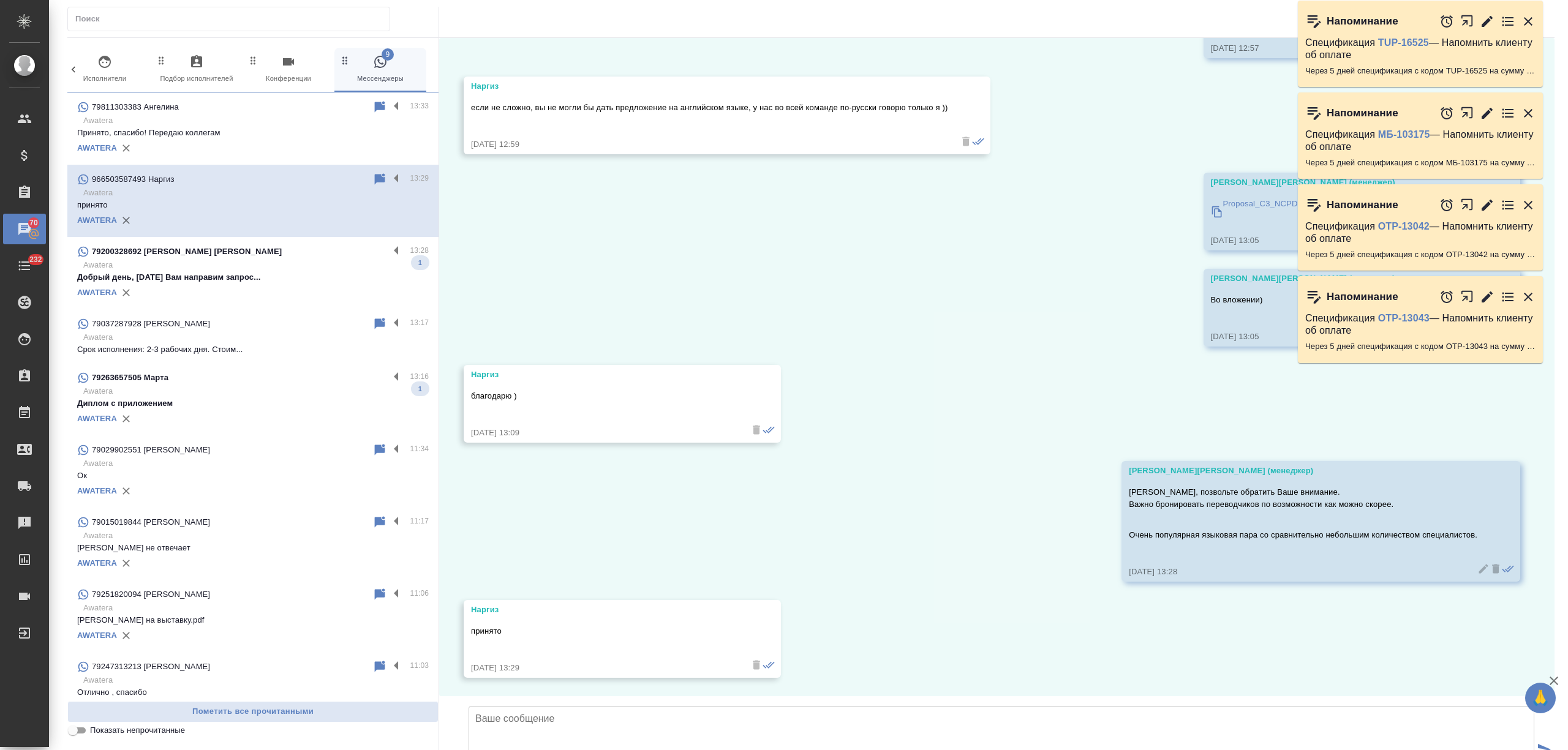
click at [320, 263] on p "Awatera" at bounding box center [256, 266] width 346 height 12
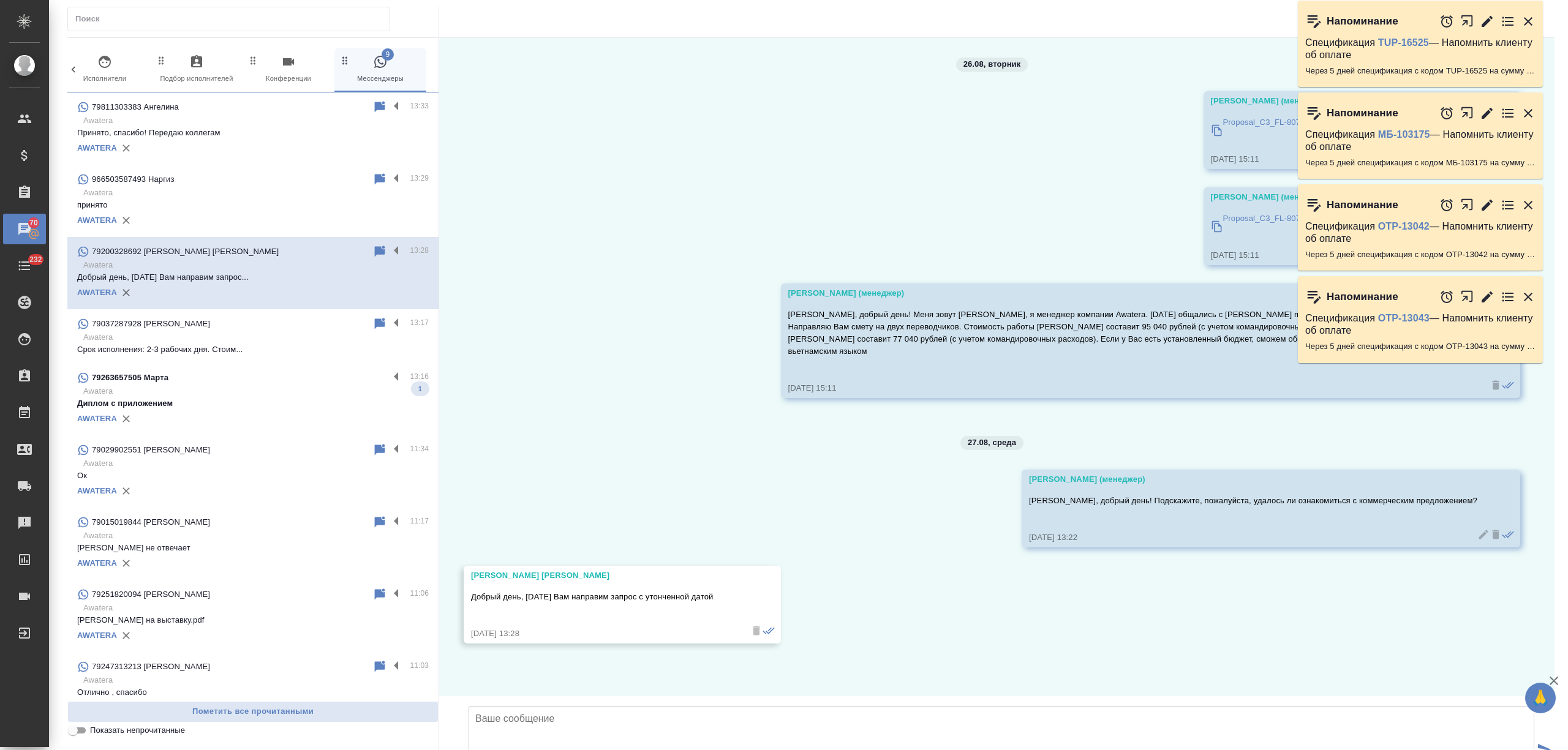
scroll to position [44, 0]
click at [598, 706] on textarea at bounding box center [1000, 749] width 1065 height 86
type textarea "Принято, спасибо!"
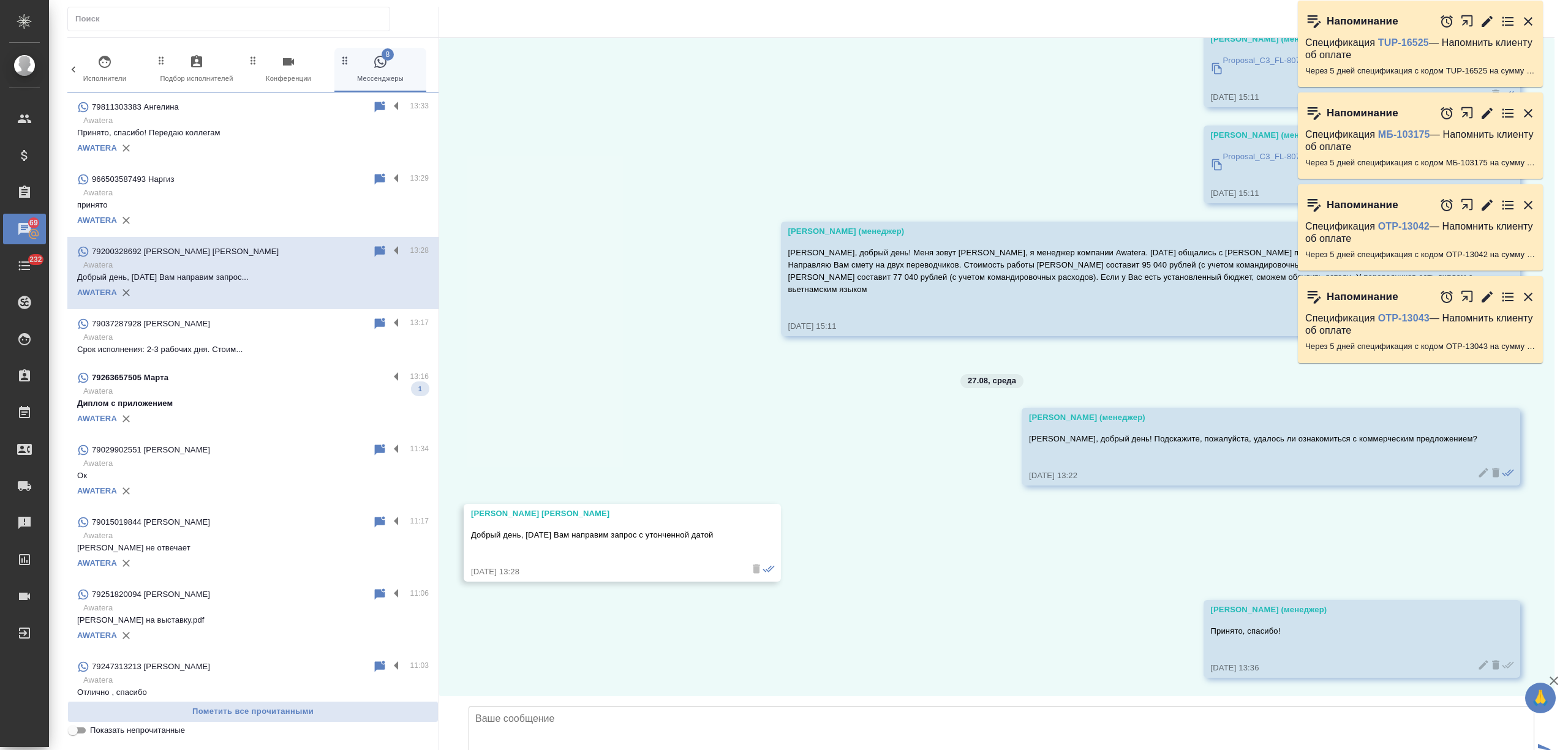
scroll to position [141, 0]
click at [290, 343] on p "Awatera" at bounding box center [256, 338] width 346 height 12
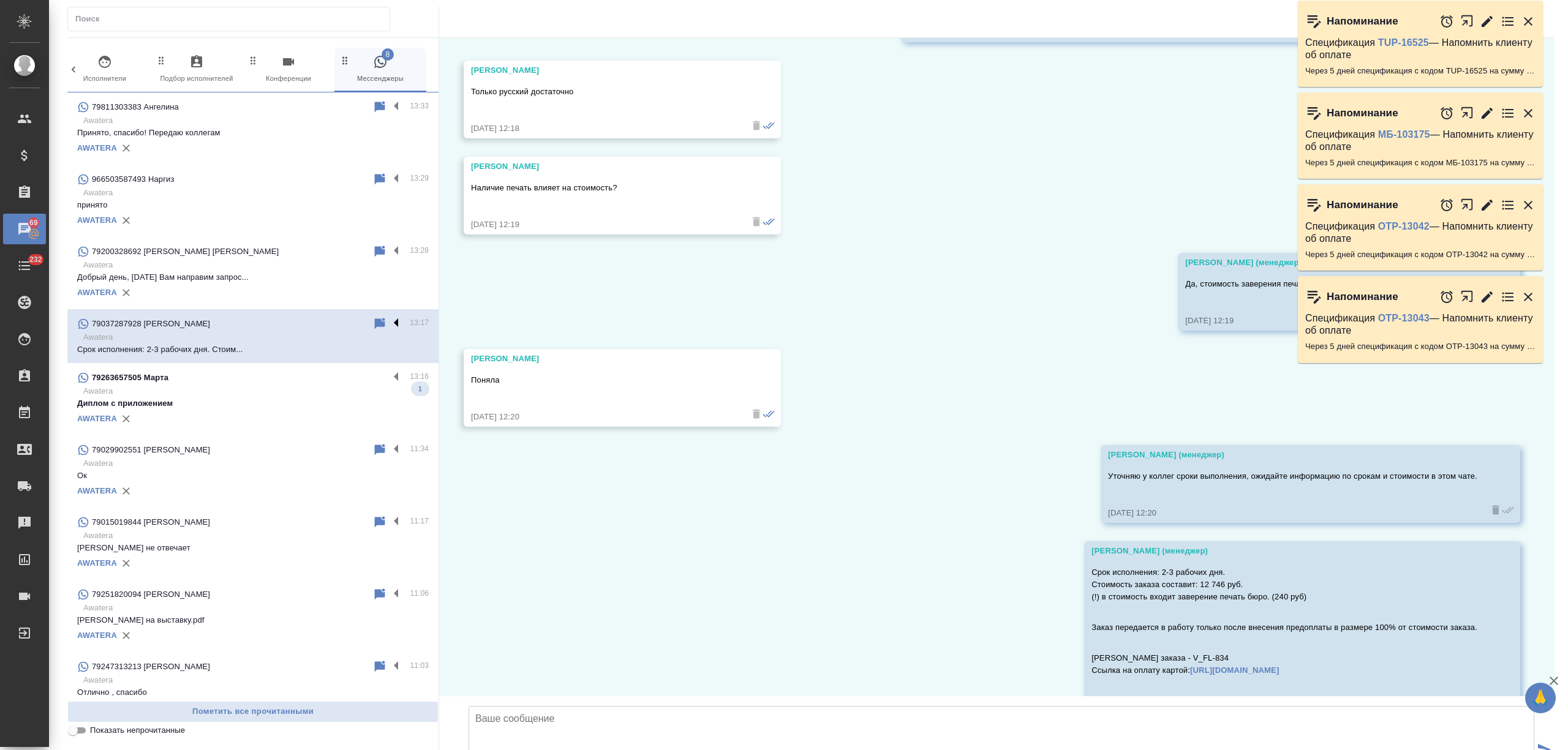
scroll to position [985, 0]
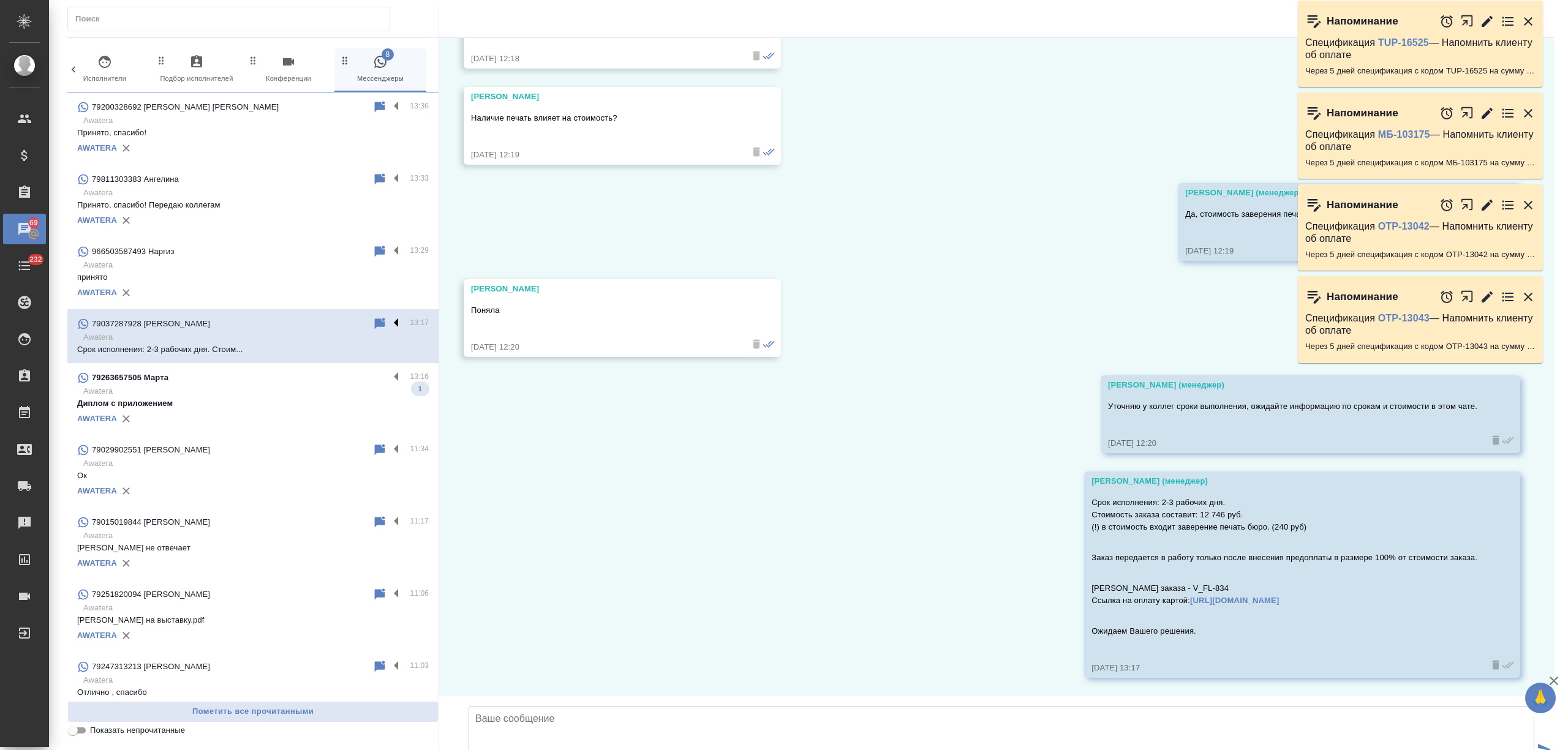
click at [389, 323] on label at bounding box center [399, 323] width 20 height 14
click at [0, 0] on input "checkbox" at bounding box center [0, 0] width 0 height 0
click at [324, 323] on icon at bounding box center [331, 323] width 15 height 15
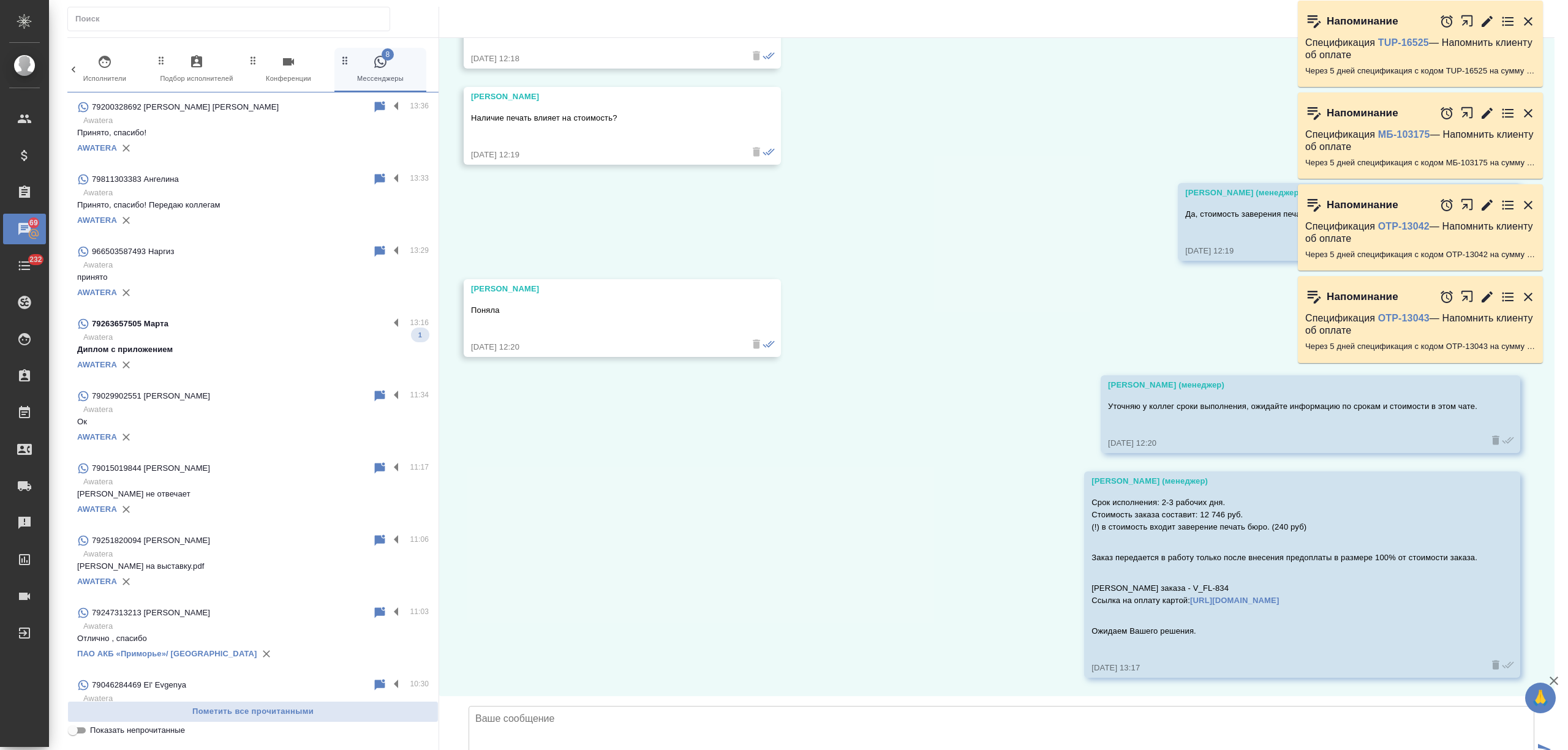
click at [316, 389] on div "79029902551 [PERSON_NAME]" at bounding box center [225, 396] width 295 height 15
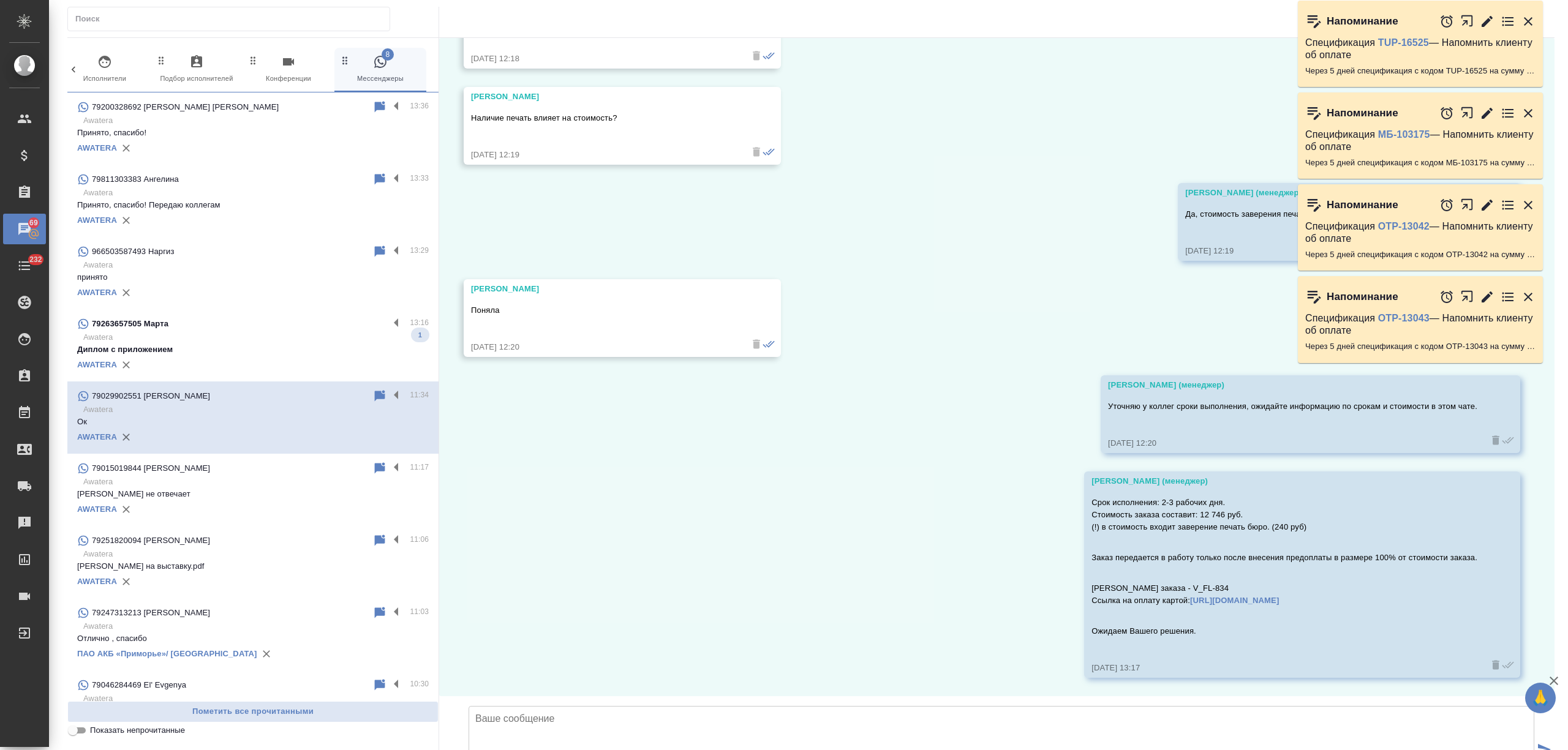
scroll to position [811, 0]
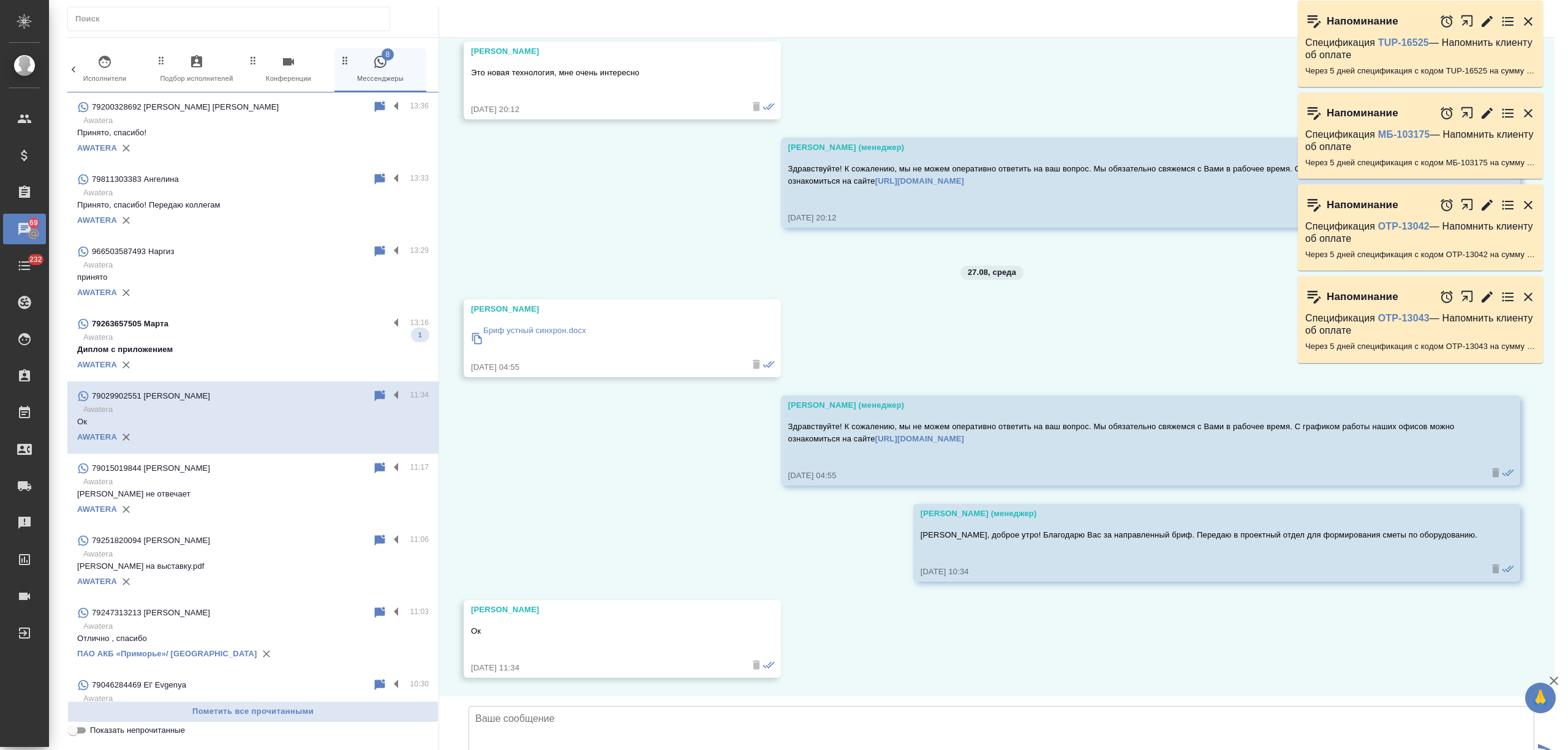
click at [297, 339] on p "Awatera" at bounding box center [256, 338] width 346 height 12
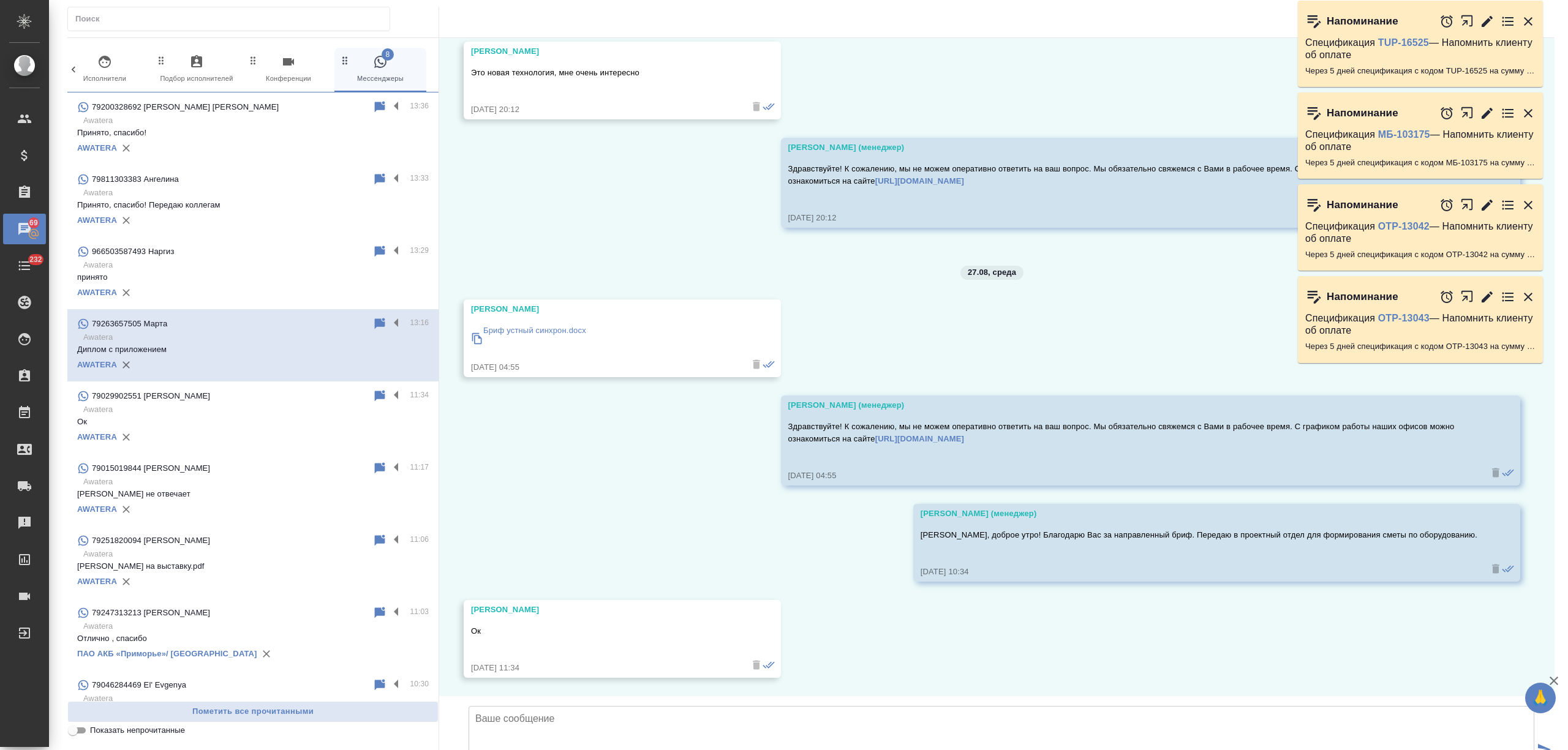
scroll to position [0, 0]
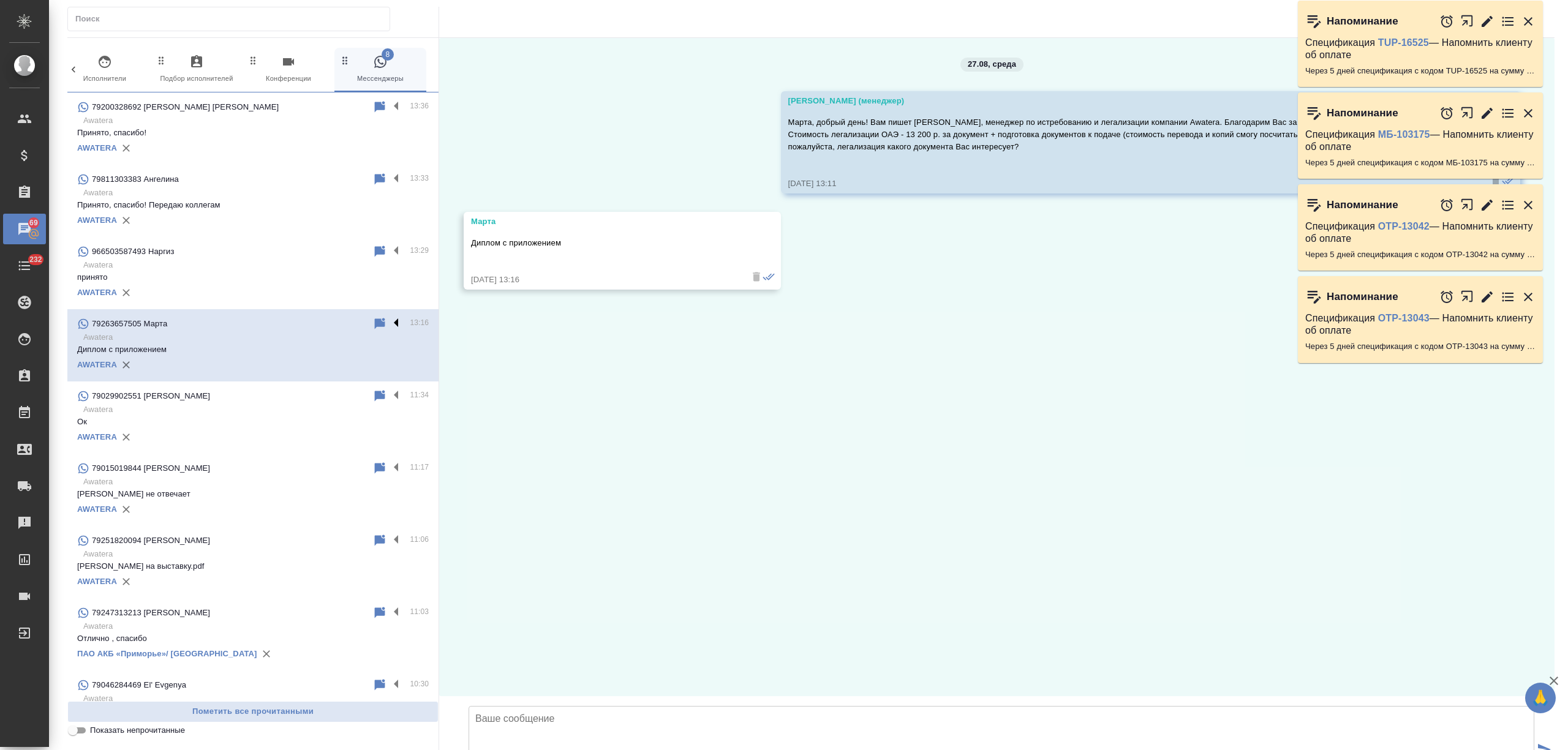
click at [389, 319] on label at bounding box center [399, 323] width 20 height 14
click at [0, 0] on input "checkbox" at bounding box center [0, 0] width 0 height 0
click at [344, 323] on icon at bounding box center [348, 323] width 9 height 11
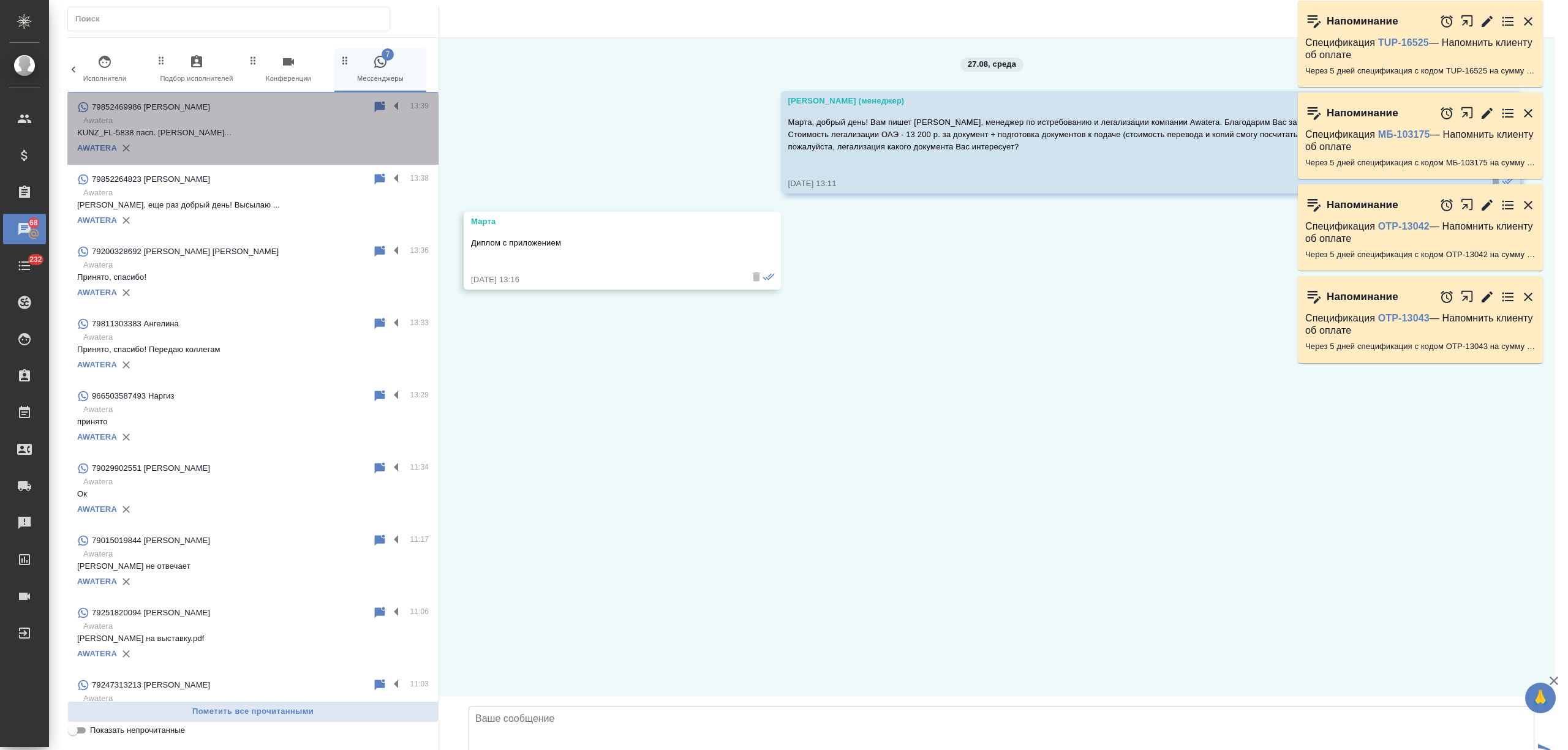
click at [305, 136] on p "KUNZ_FL-5838 пасп. [PERSON_NAME]..." at bounding box center [253, 133] width 352 height 12
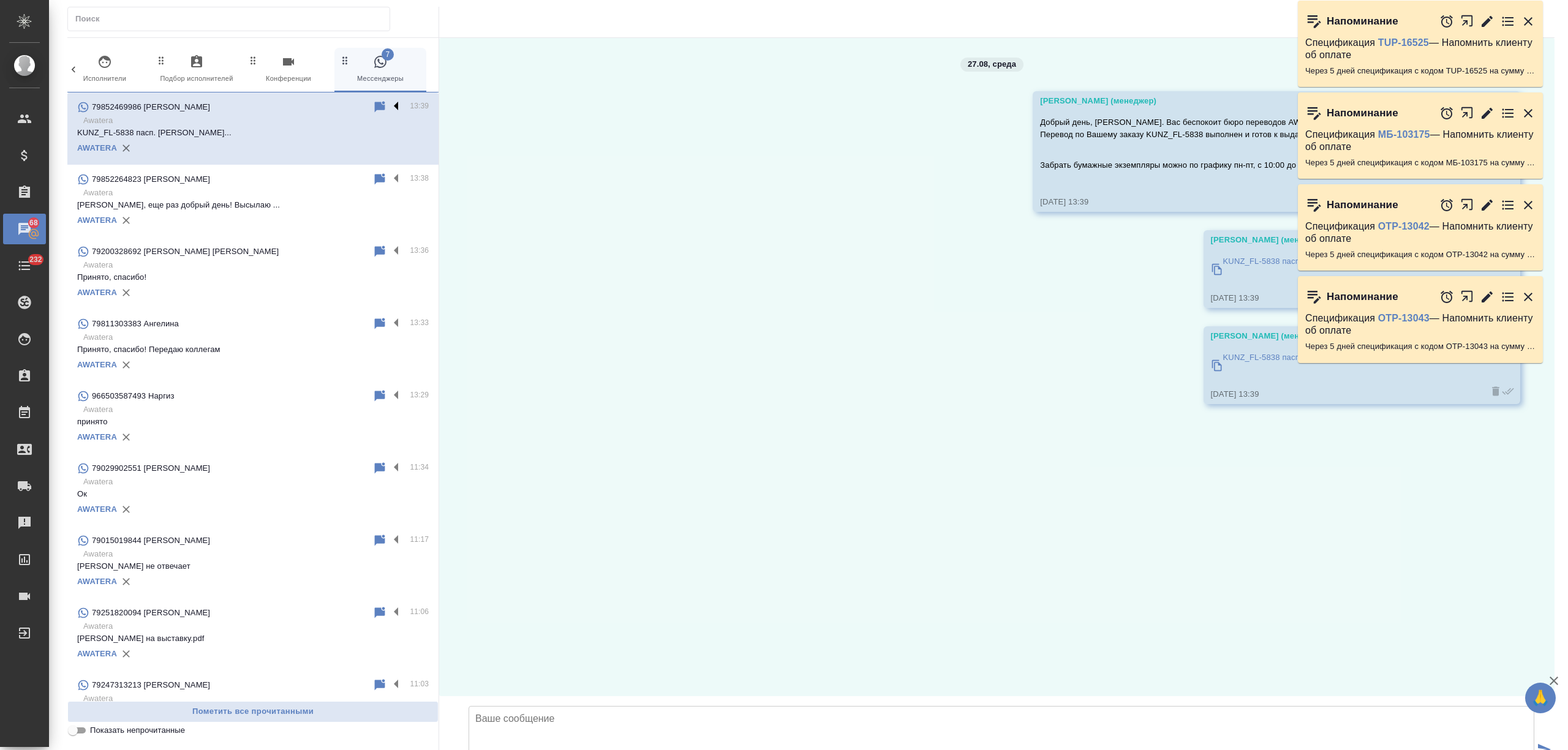
click at [389, 103] on label at bounding box center [399, 107] width 20 height 14
click at [0, 0] on input "checkbox" at bounding box center [0, 0] width 0 height 0
click at [344, 108] on icon at bounding box center [348, 107] width 9 height 11
